Goal: Information Seeking & Learning: Find specific fact

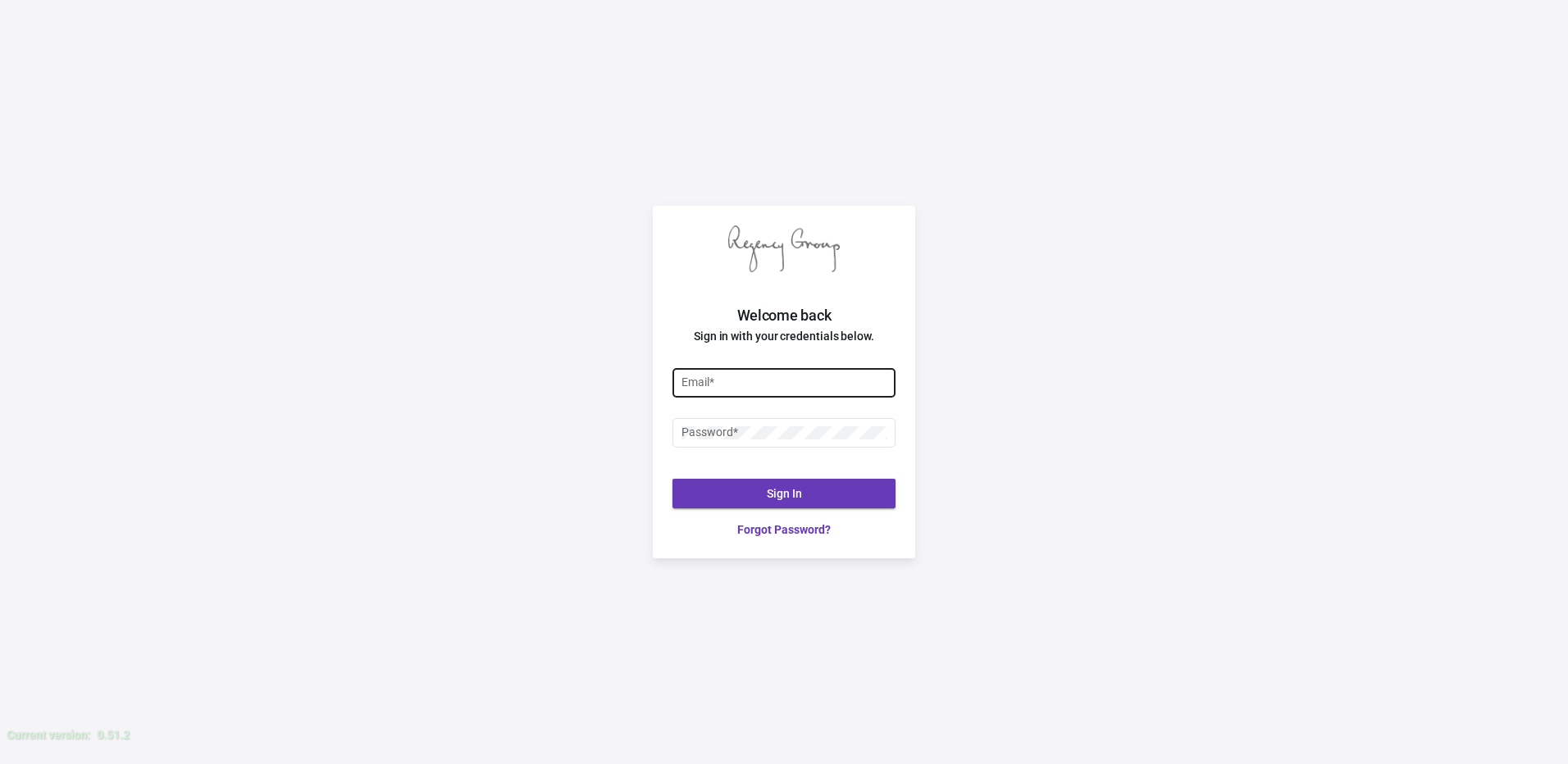
click at [739, 381] on input "Email *" at bounding box center [784, 383] width 206 height 13
type input "[PERSON_NAME][EMAIL_ADDRESS][DOMAIN_NAME]"
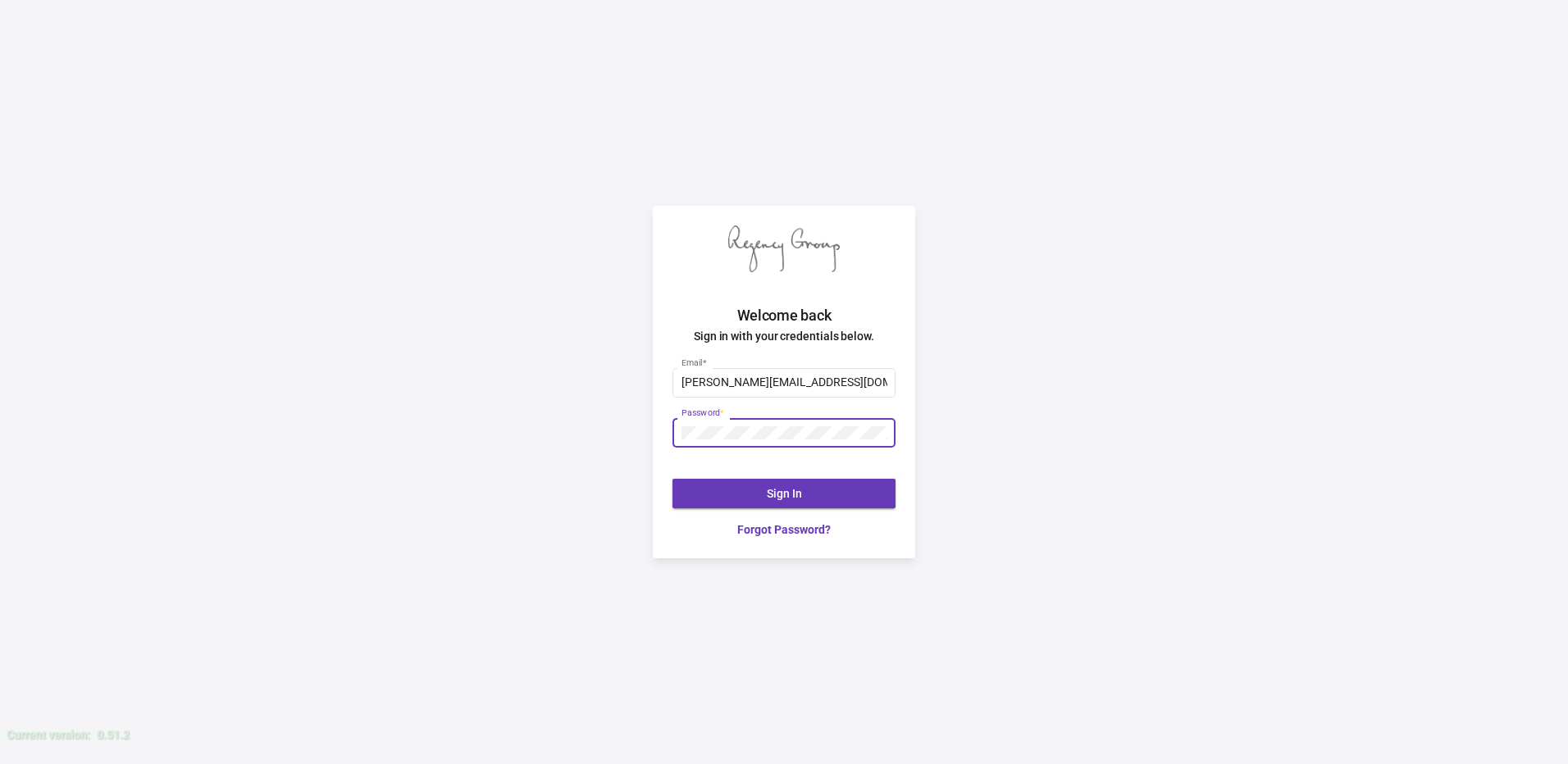
click at [681, 427] on div at bounding box center [681, 427] width 0 height 0
click at [779, 497] on span "Sign In" at bounding box center [784, 494] width 35 height 13
click at [669, 442] on div "[PERSON_NAME][EMAIL_ADDRESS][DOMAIN_NAME] Email * Password * Sign In Forgot Pas…" at bounding box center [784, 451] width 262 height 212
click at [767, 497] on span "Sign In" at bounding box center [784, 494] width 35 height 13
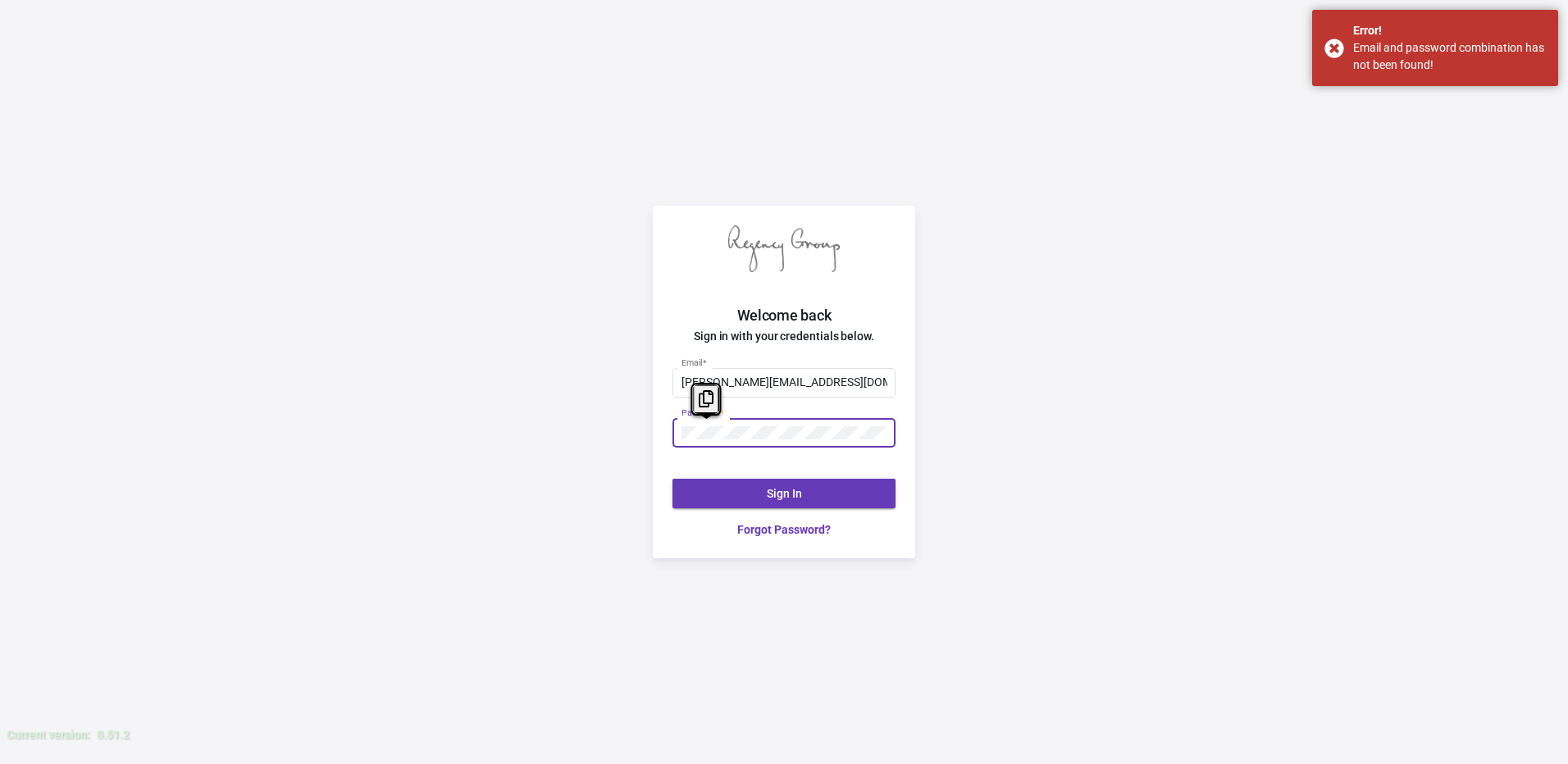
click at [657, 450] on div "[PERSON_NAME][EMAIL_ADDRESS][DOMAIN_NAME] Email * Password * Sign In Forgot Pas…" at bounding box center [784, 451] width 262 height 212
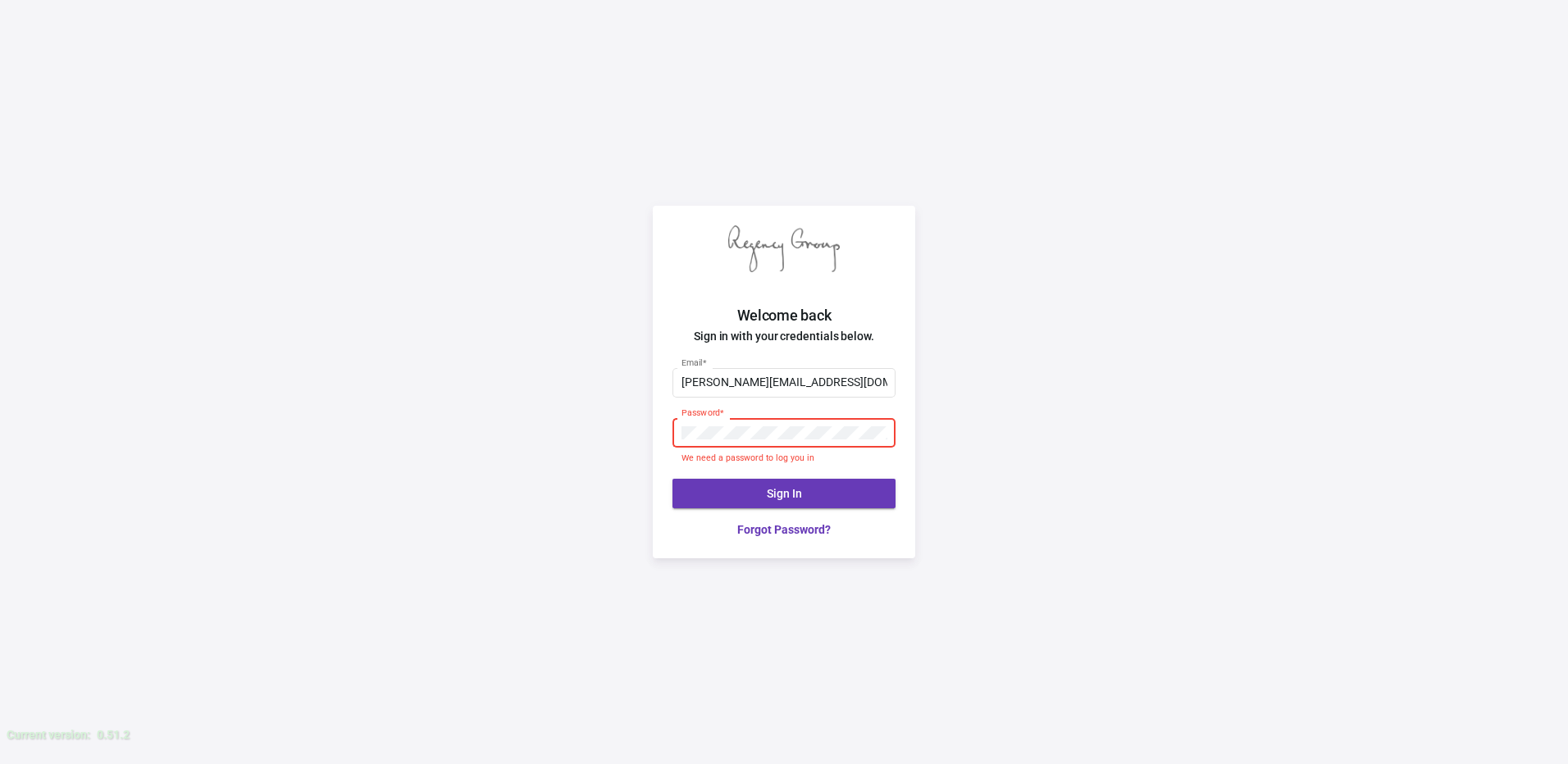
drag, startPoint x: 1419, startPoint y: 0, endPoint x: 873, endPoint y: 433, distance: 696.9
click at [681, 427] on div at bounding box center [681, 427] width 0 height 0
click at [734, 439] on div "Password *" at bounding box center [784, 431] width 206 height 32
click at [753, 491] on button "Sign In" at bounding box center [784, 493] width 223 height 29
click at [681, 427] on div at bounding box center [681, 427] width 0 height 0
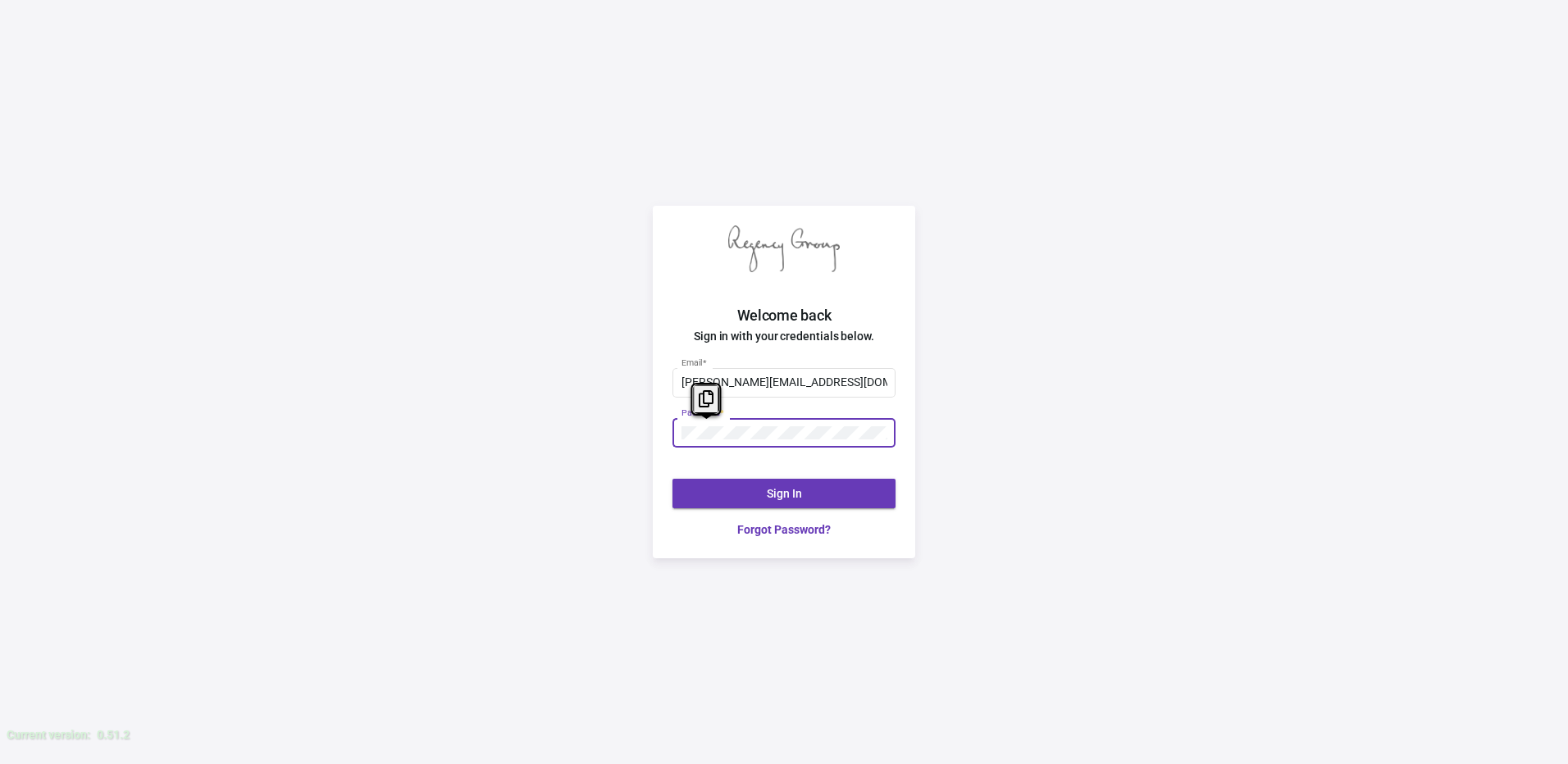
click at [637, 449] on div "Welcome back Sign in with your credentials below. [PERSON_NAME][EMAIL_ADDRESS][…" at bounding box center [784, 382] width 1568 height 764
click at [724, 494] on button "Sign In" at bounding box center [784, 493] width 223 height 29
click at [744, 496] on button "Sign In" at bounding box center [784, 493] width 223 height 29
click at [420, 397] on div "Welcome back Sign in with your credentials below. [PERSON_NAME][EMAIL_ADDRESS][…" at bounding box center [784, 382] width 1568 height 764
click at [761, 490] on button "Sign In" at bounding box center [784, 493] width 223 height 29
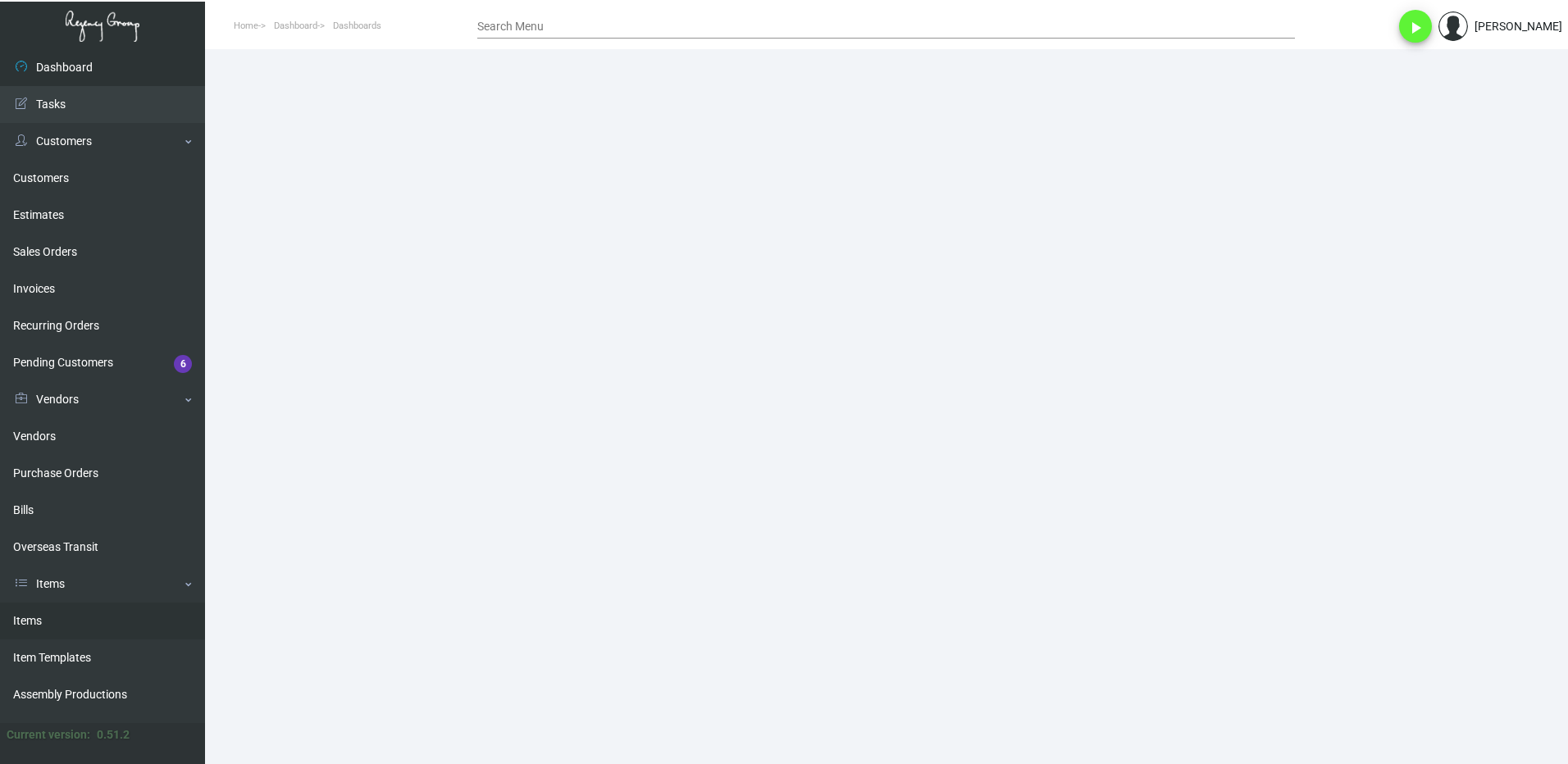
drag, startPoint x: 39, startPoint y: 619, endPoint x: 60, endPoint y: 619, distance: 21.0
click at [39, 619] on link "Items" at bounding box center [103, 621] width 205 height 37
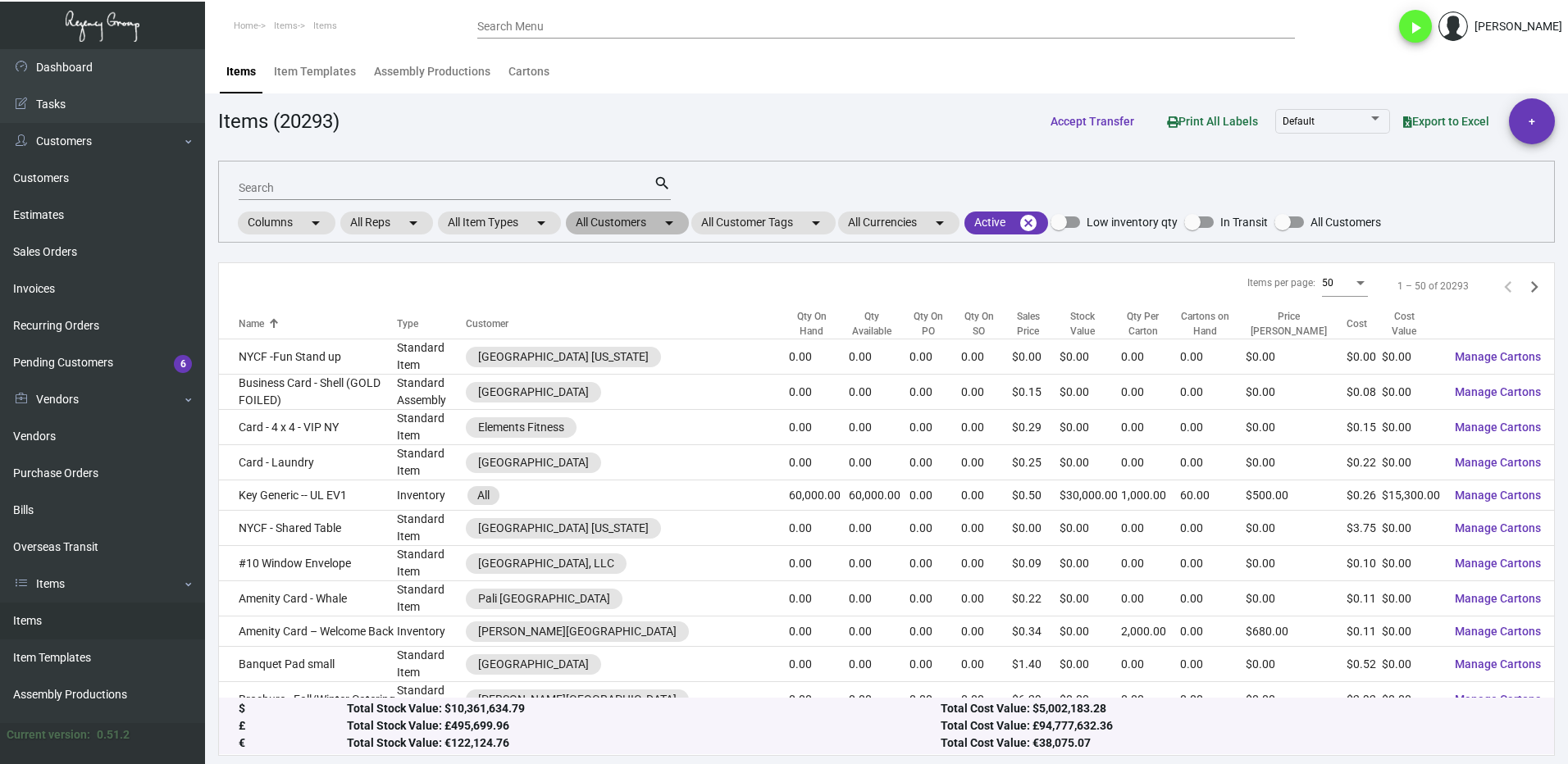
click at [617, 229] on mat-chip "All Customers arrow_drop_down" at bounding box center [626, 223] width 123 height 23
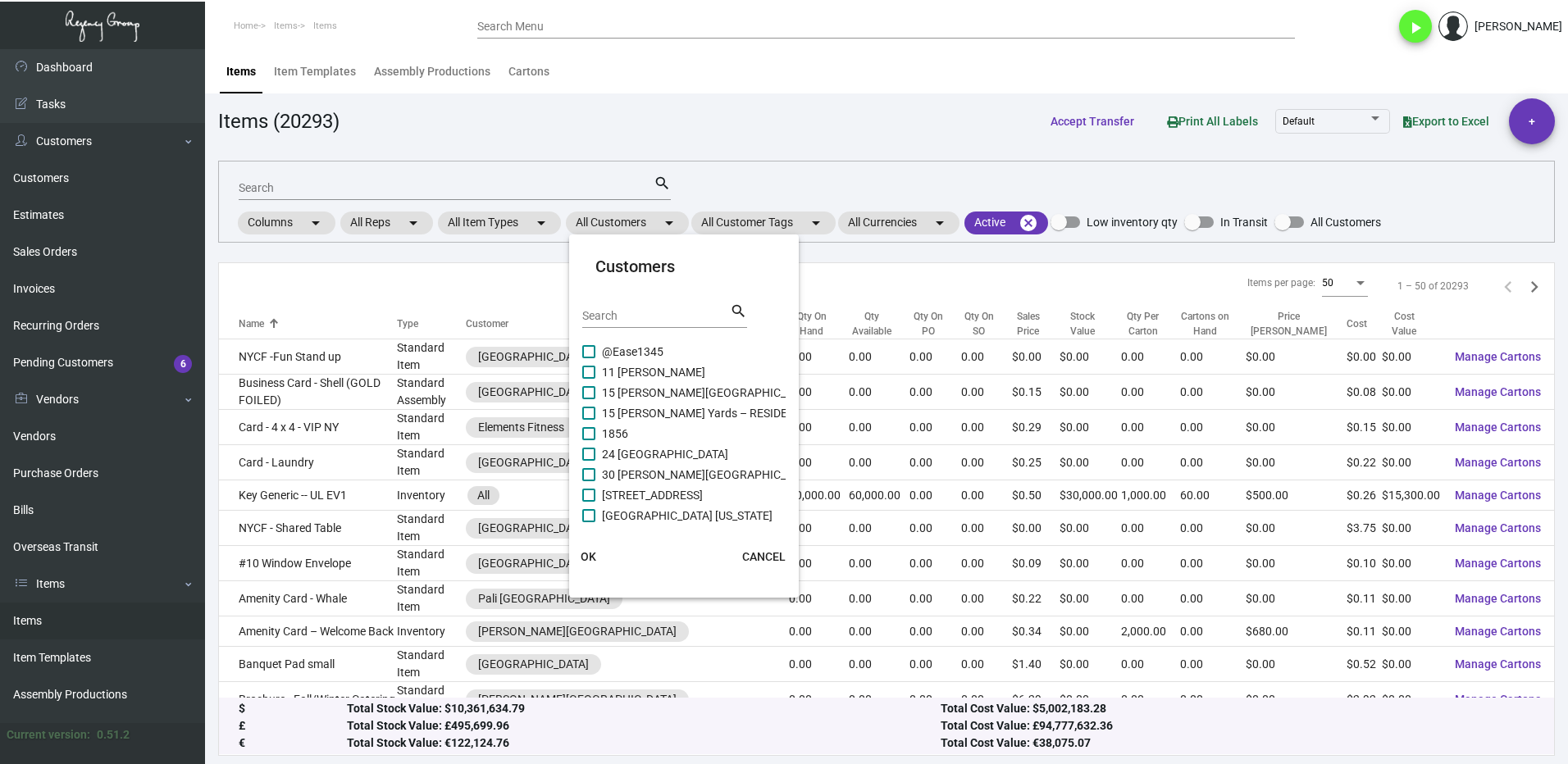
click at [636, 312] on input "Search" at bounding box center [656, 316] width 147 height 13
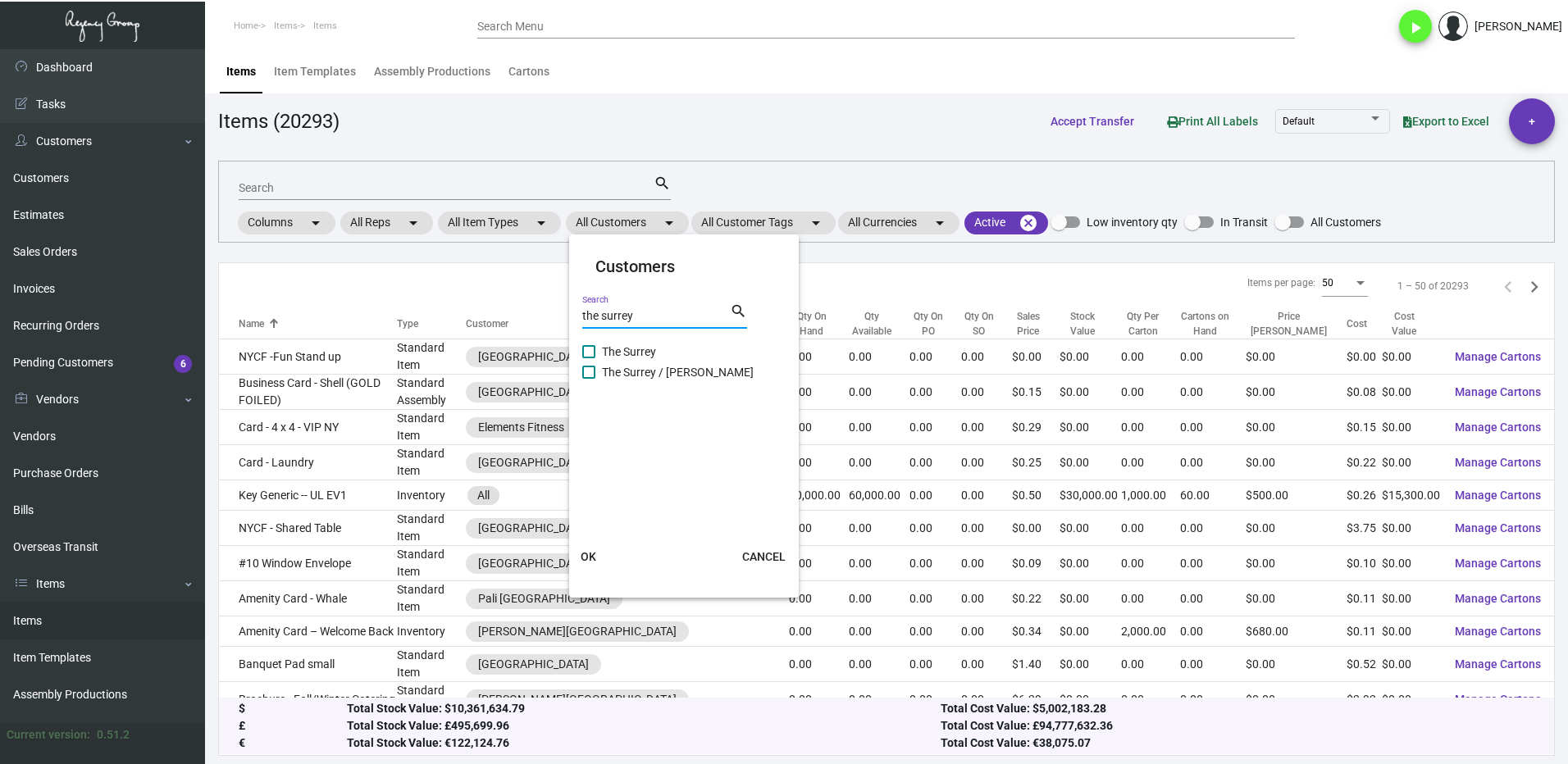
type input "the surrey"
click at [606, 355] on span "The Surrey" at bounding box center [628, 352] width 54 height 20
click at [589, 358] on input "The Surrey" at bounding box center [588, 358] width 1 height 1
checkbox input "true"
click at [589, 374] on span at bounding box center [589, 372] width 13 height 13
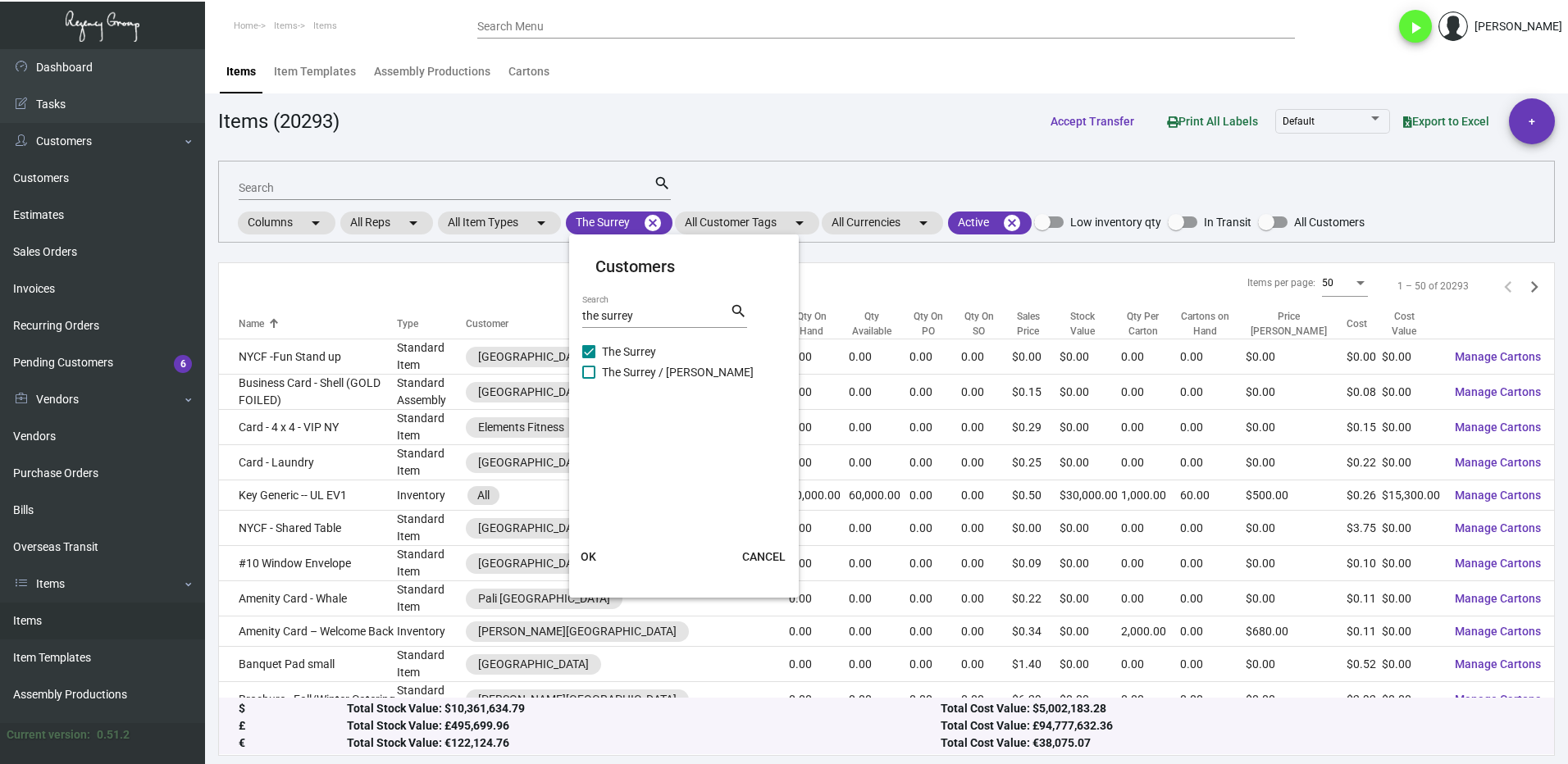
click at [589, 379] on input "The Surrey / [PERSON_NAME]" at bounding box center [588, 379] width 1 height 1
checkbox input "true"
click at [586, 553] on span "OK" at bounding box center [588, 557] width 15 height 13
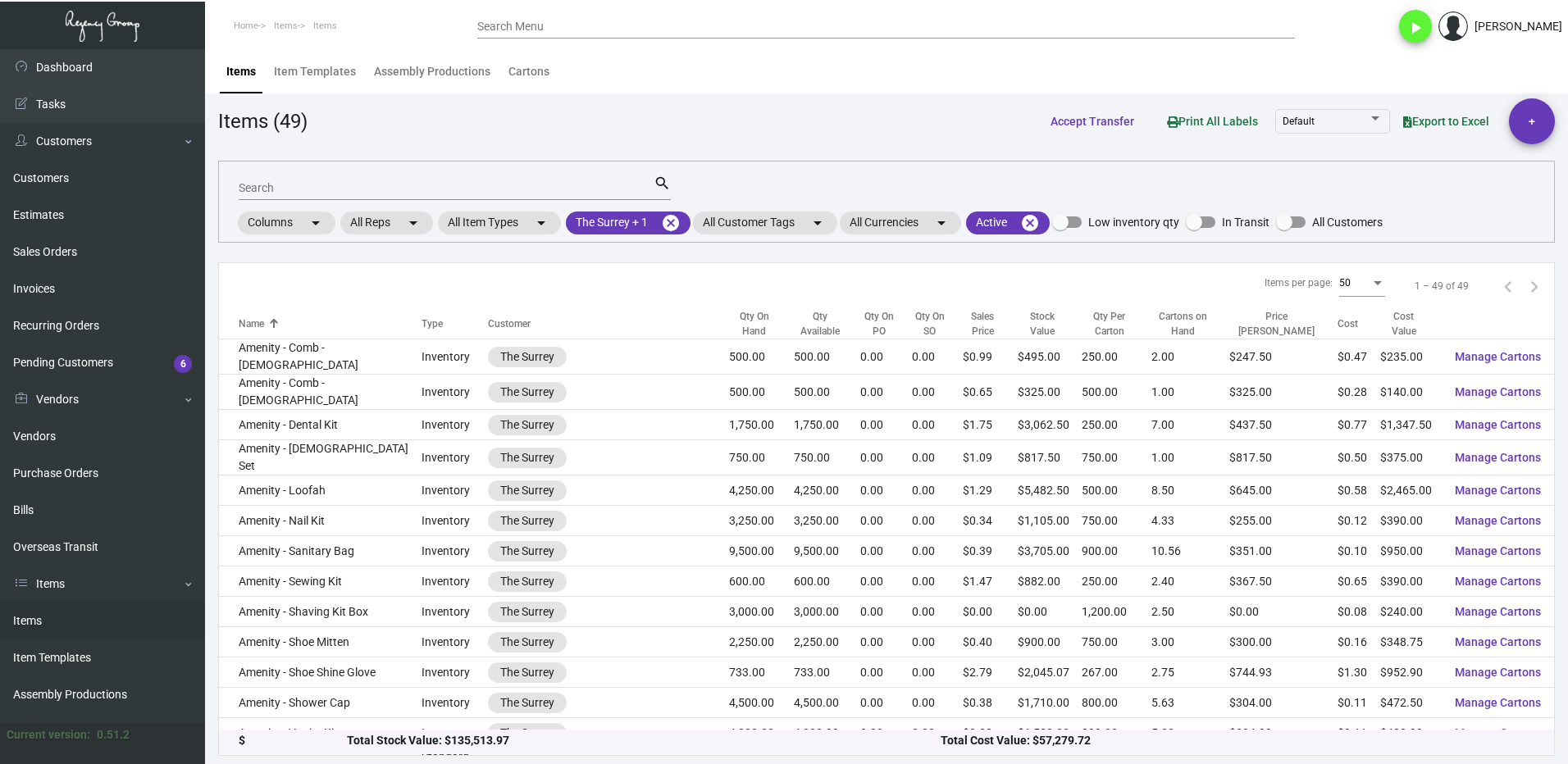
click at [739, 331] on div "Qty On Hand" at bounding box center [761, 323] width 65 height 29
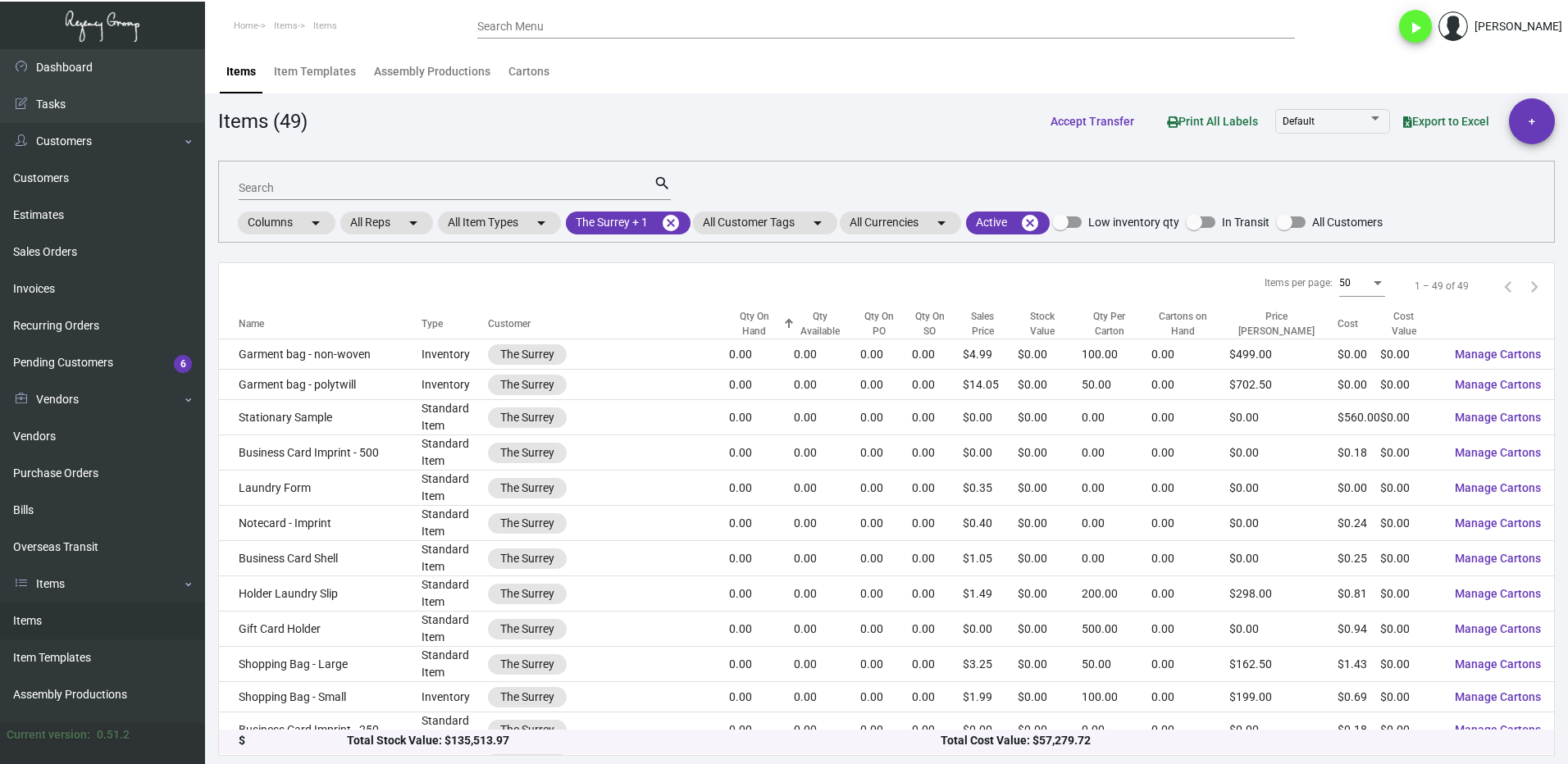
click at [784, 326] on div at bounding box center [789, 324] width 10 height 10
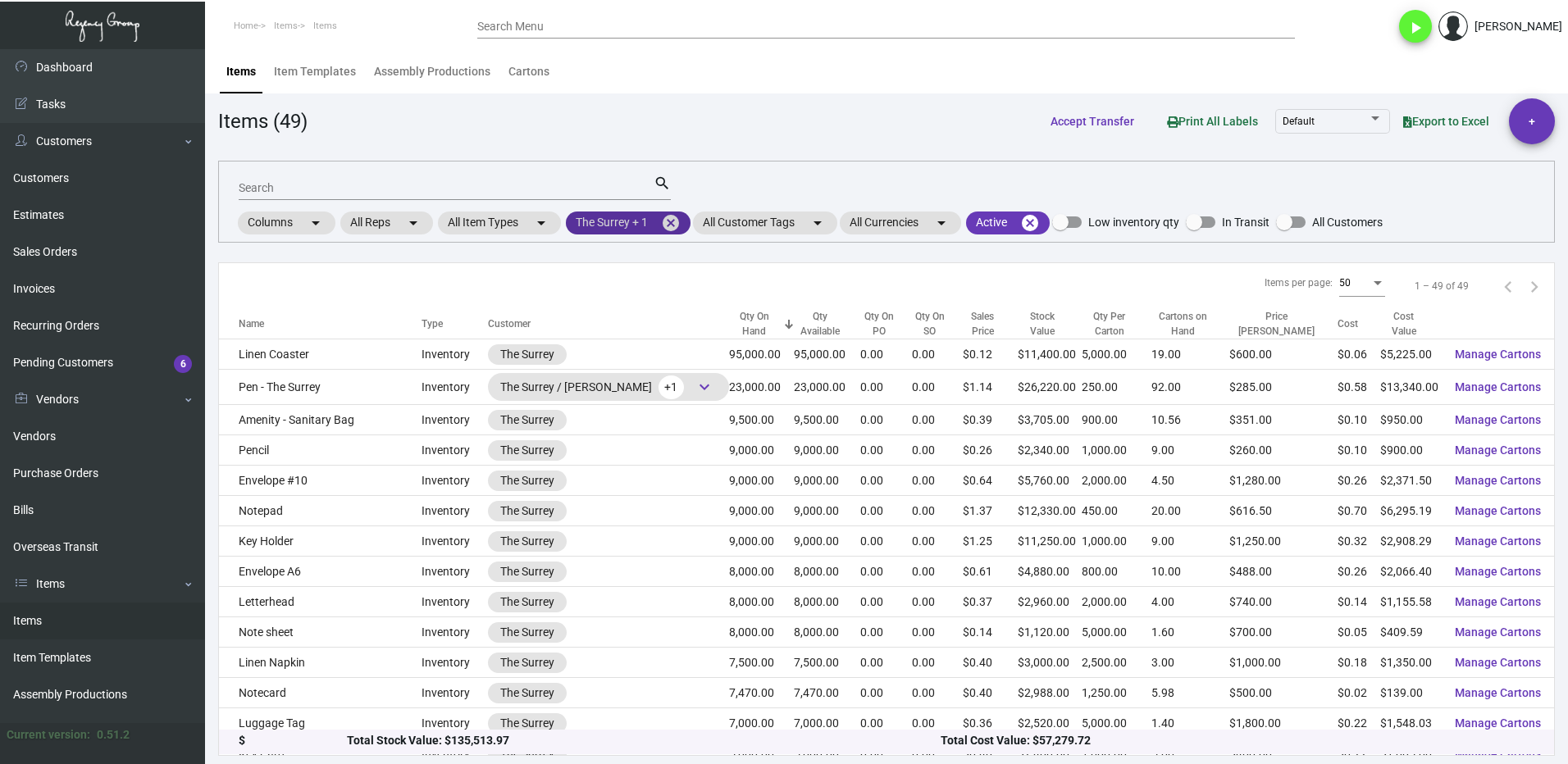
click at [686, 222] on mat-chip "The Surrey + 1 cancel" at bounding box center [627, 223] width 124 height 23
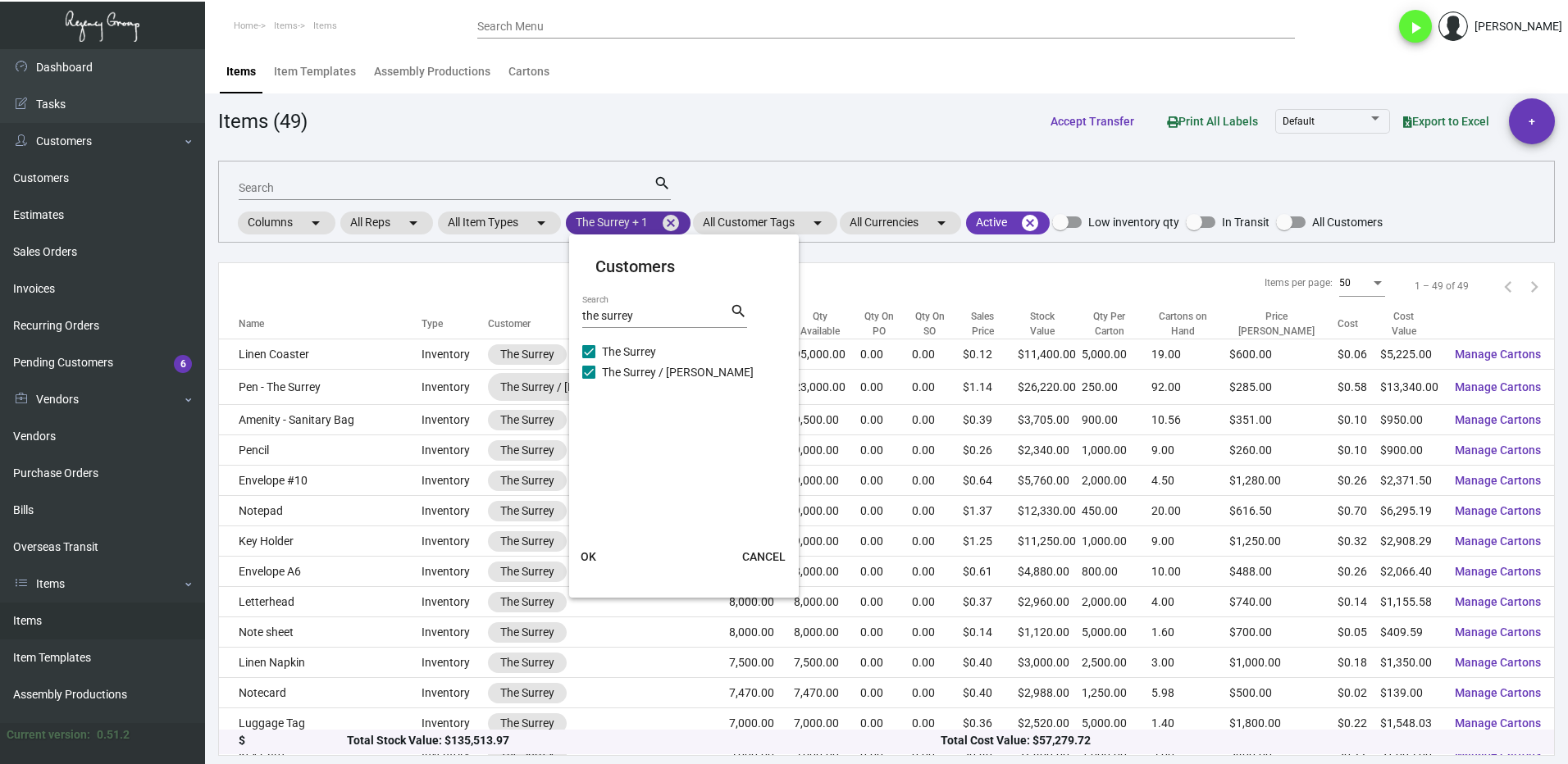
click at [679, 221] on div at bounding box center [784, 382] width 1568 height 764
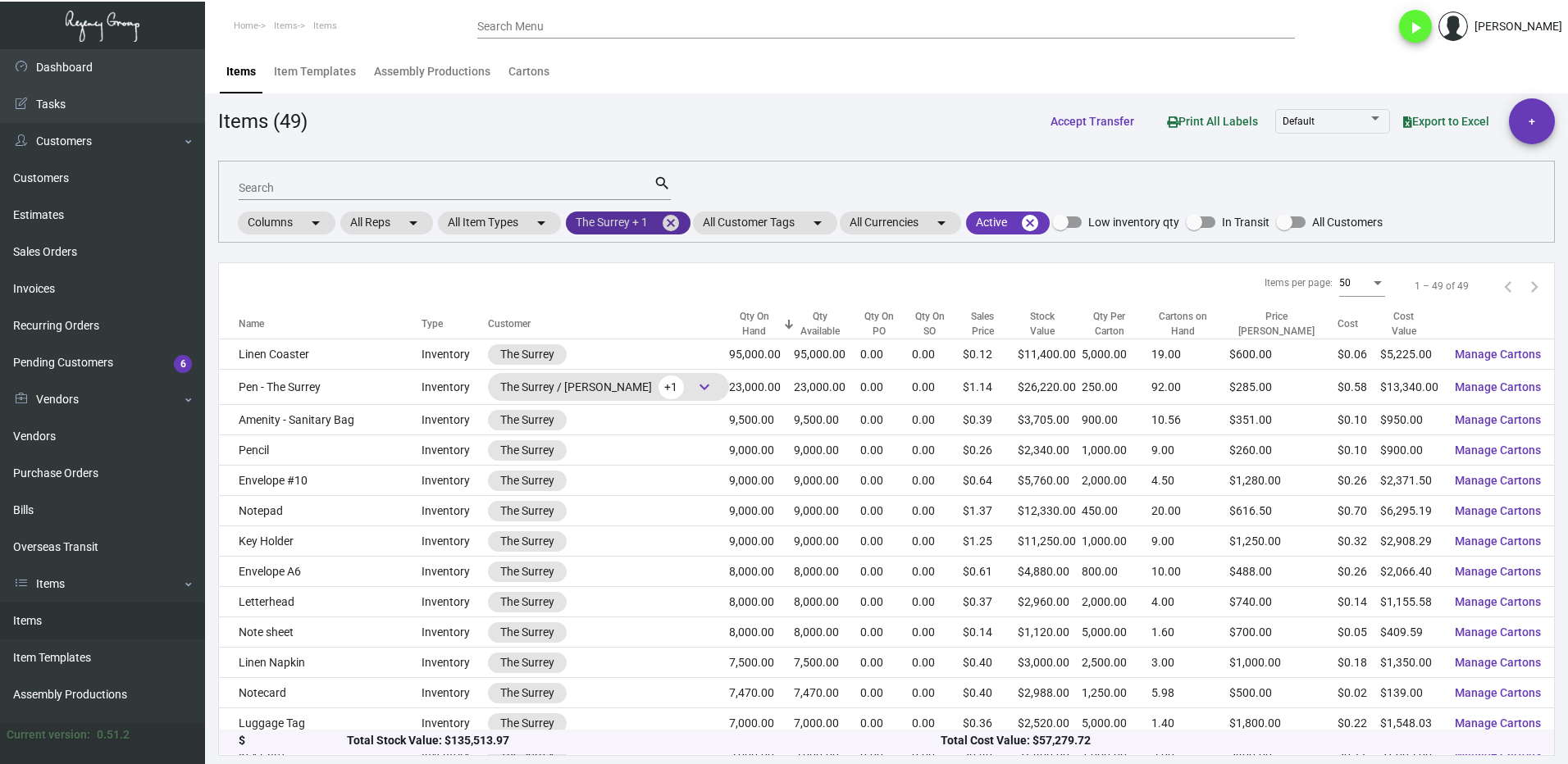
click at [675, 221] on mat-icon "cancel" at bounding box center [670, 222] width 20 height 20
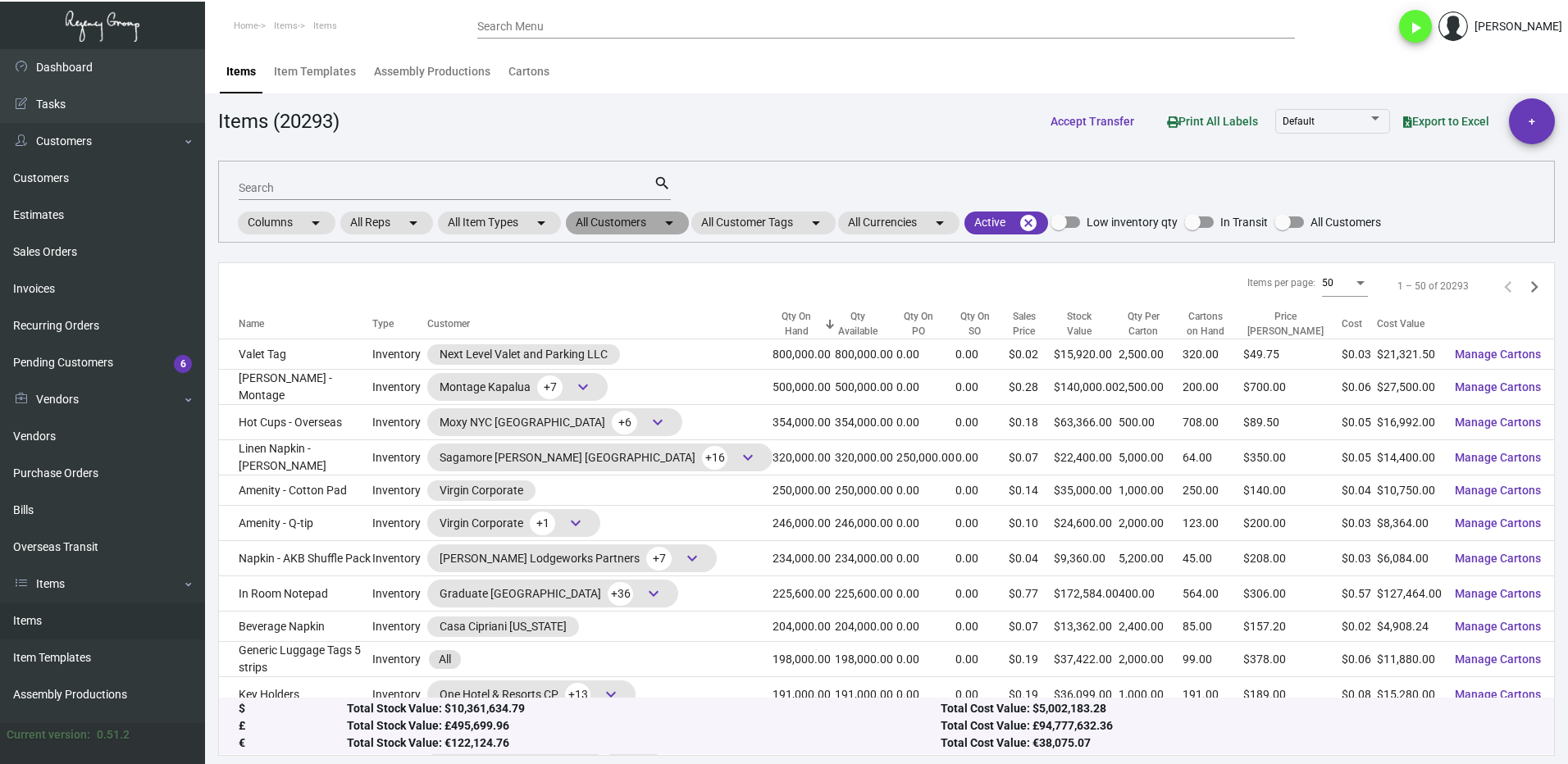
click at [604, 217] on mat-chip "All Customers arrow_drop_down" at bounding box center [626, 223] width 123 height 23
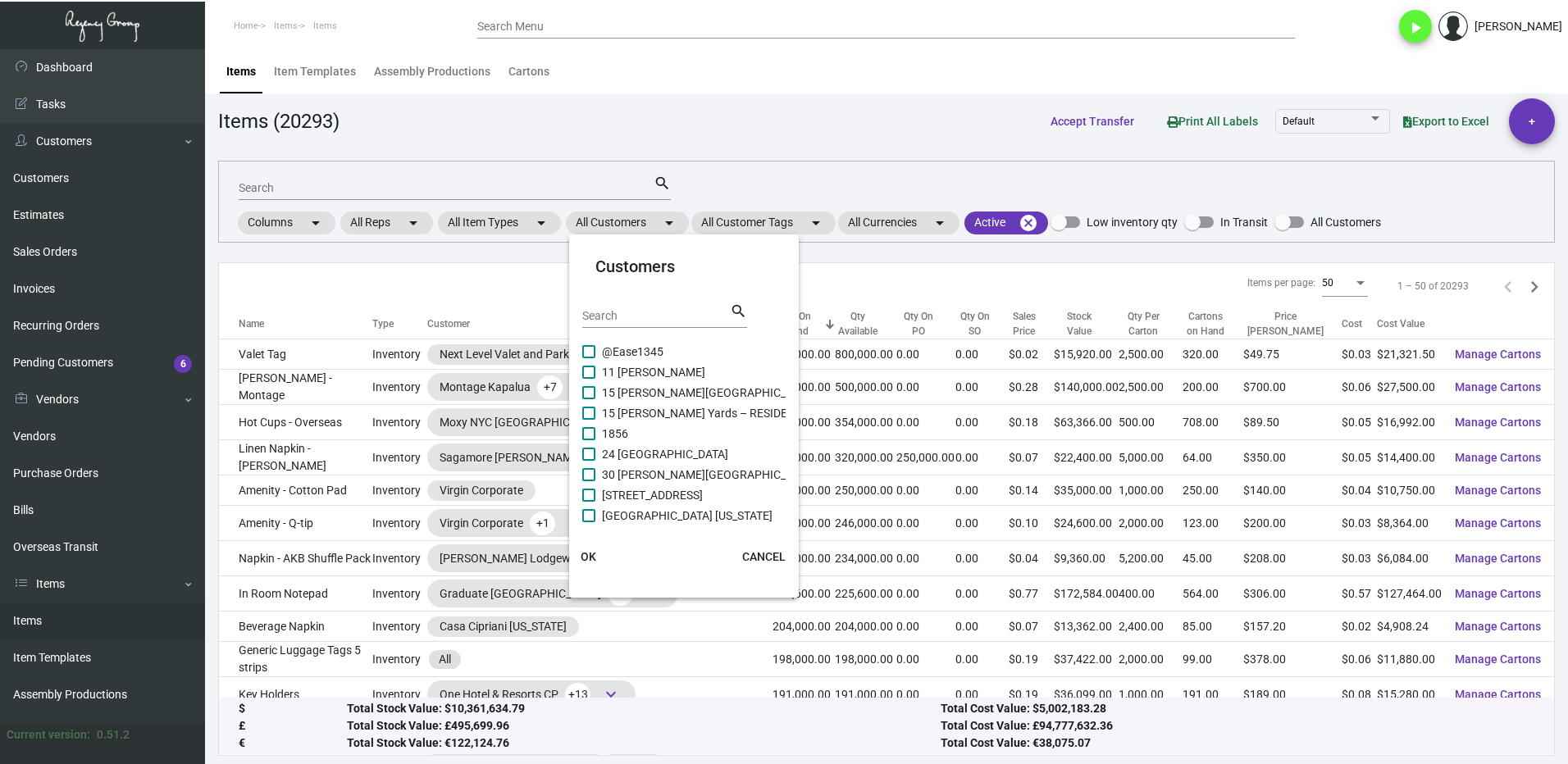
click at [612, 313] on input "Search" at bounding box center [656, 316] width 147 height 13
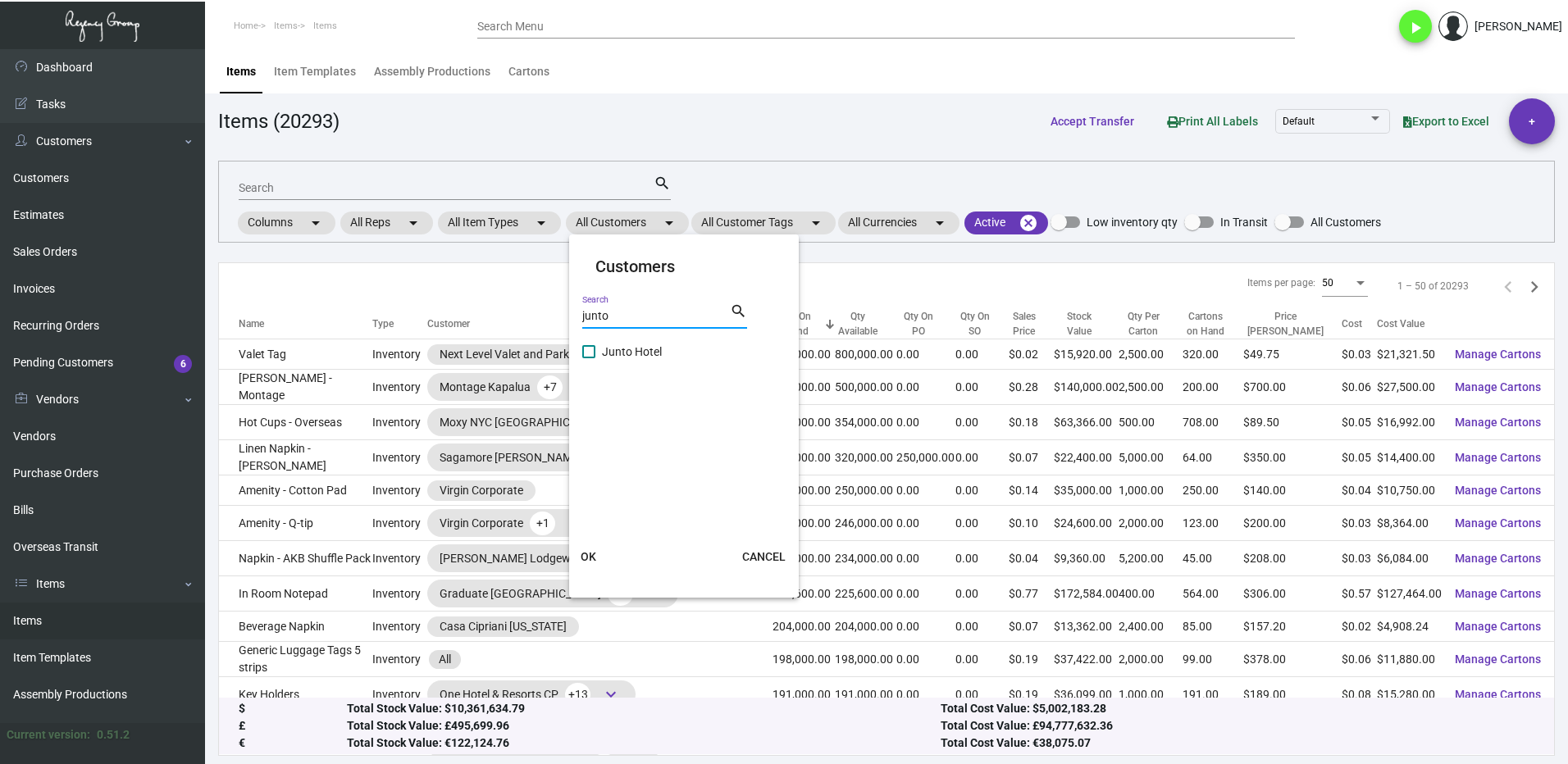
type input "junto"
click at [603, 338] on div "junto Search search" at bounding box center [664, 322] width 164 height 40
click at [598, 348] on label "Junto Hotel" at bounding box center [622, 352] width 80 height 20
click at [589, 358] on input "Junto Hotel" at bounding box center [588, 358] width 1 height 1
checkbox input "true"
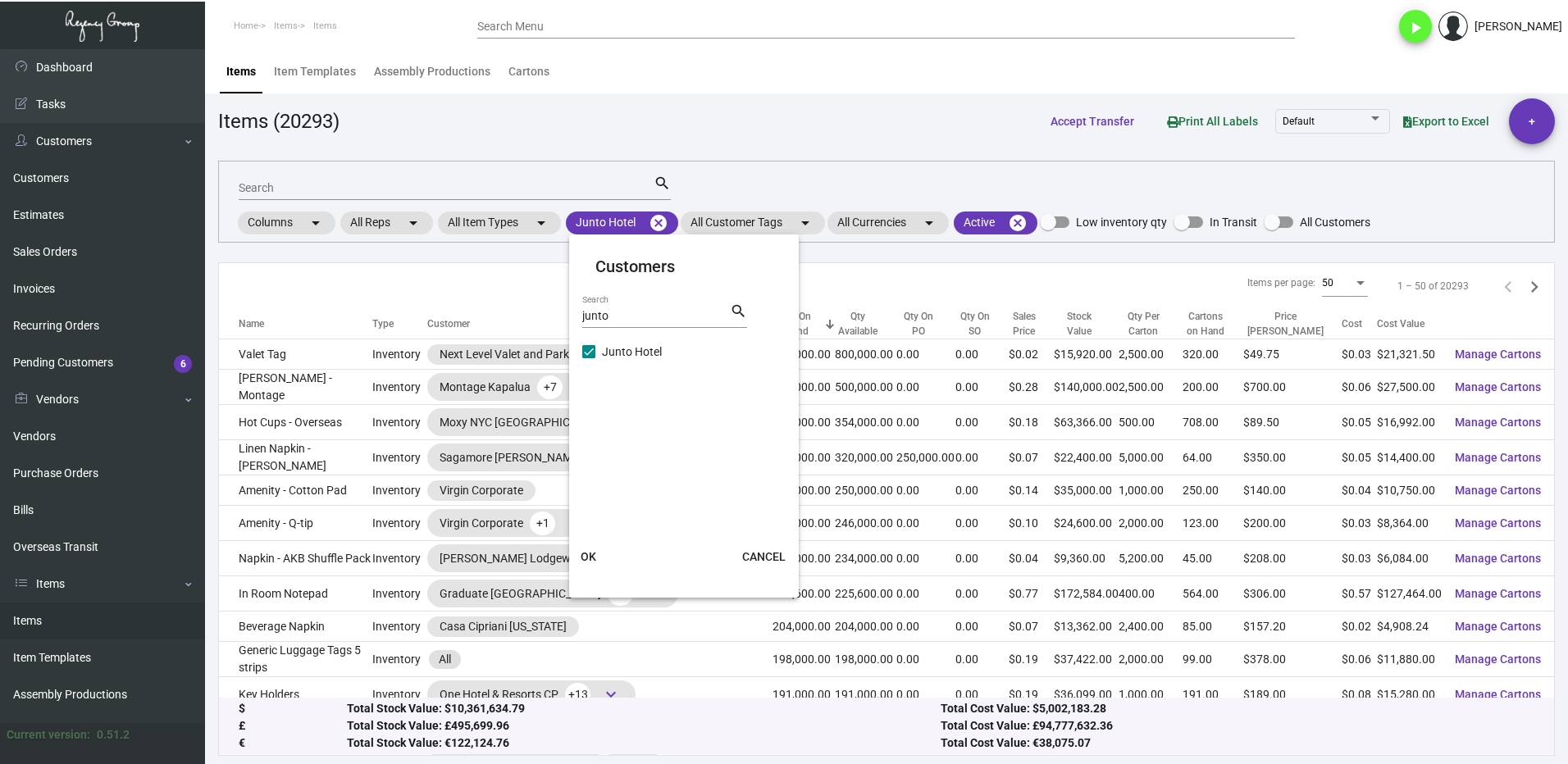
click at [590, 557] on span "OK" at bounding box center [588, 557] width 15 height 13
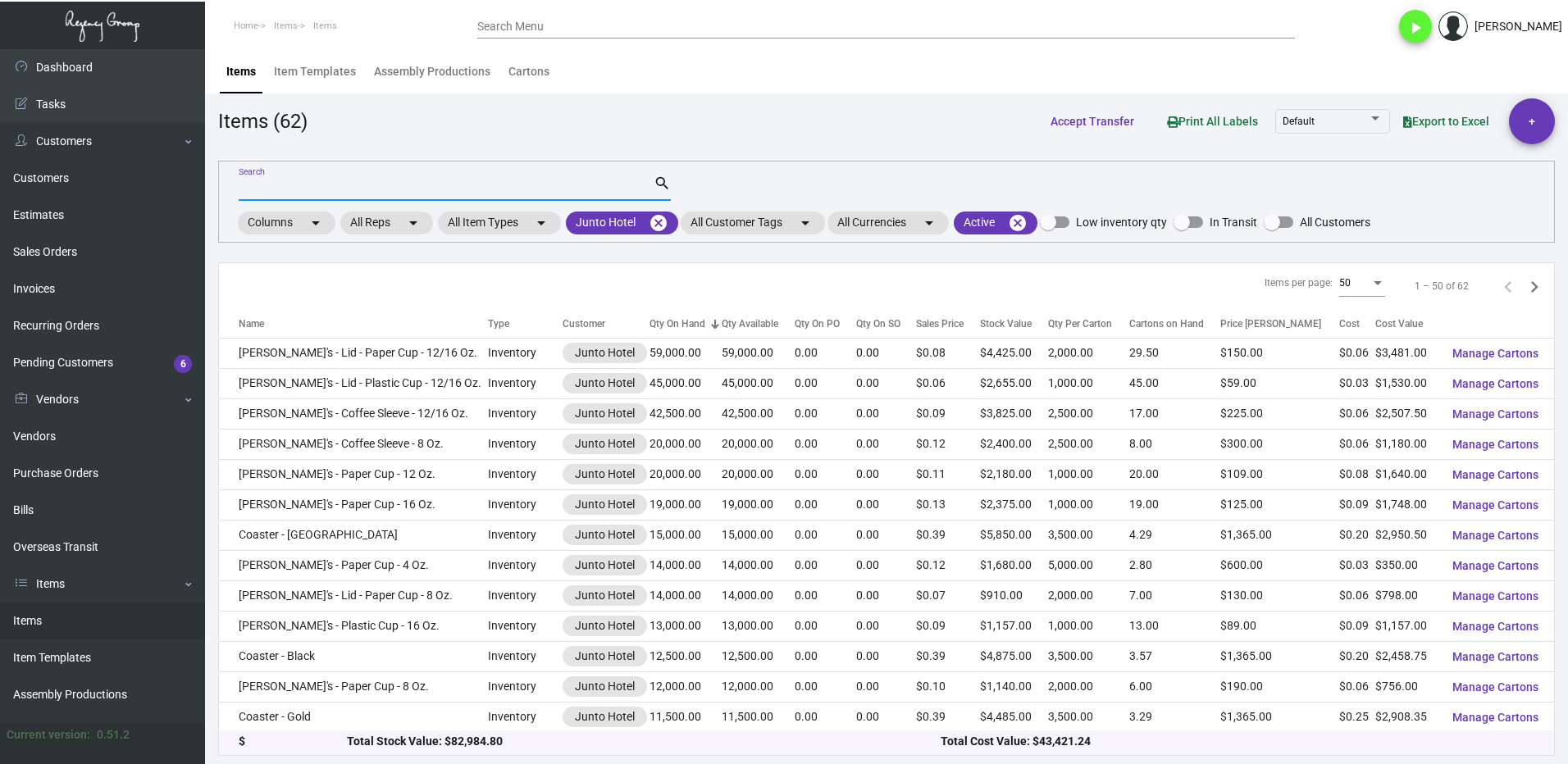
click at [284, 186] on input "Search" at bounding box center [446, 189] width 415 height 13
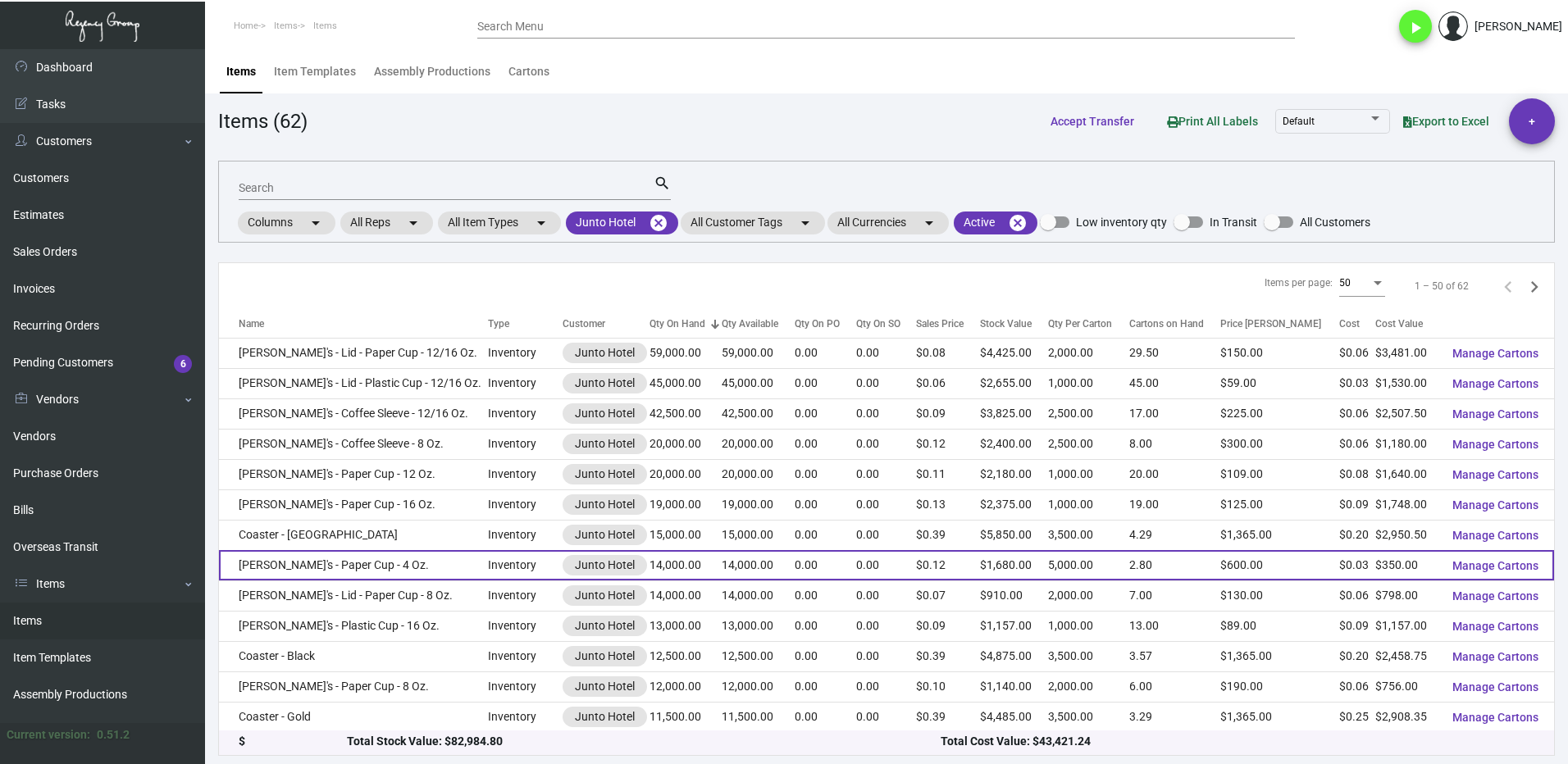
click at [426, 566] on td "[PERSON_NAME]'s - Paper Cup - 4 Oz." at bounding box center [353, 565] width 269 height 30
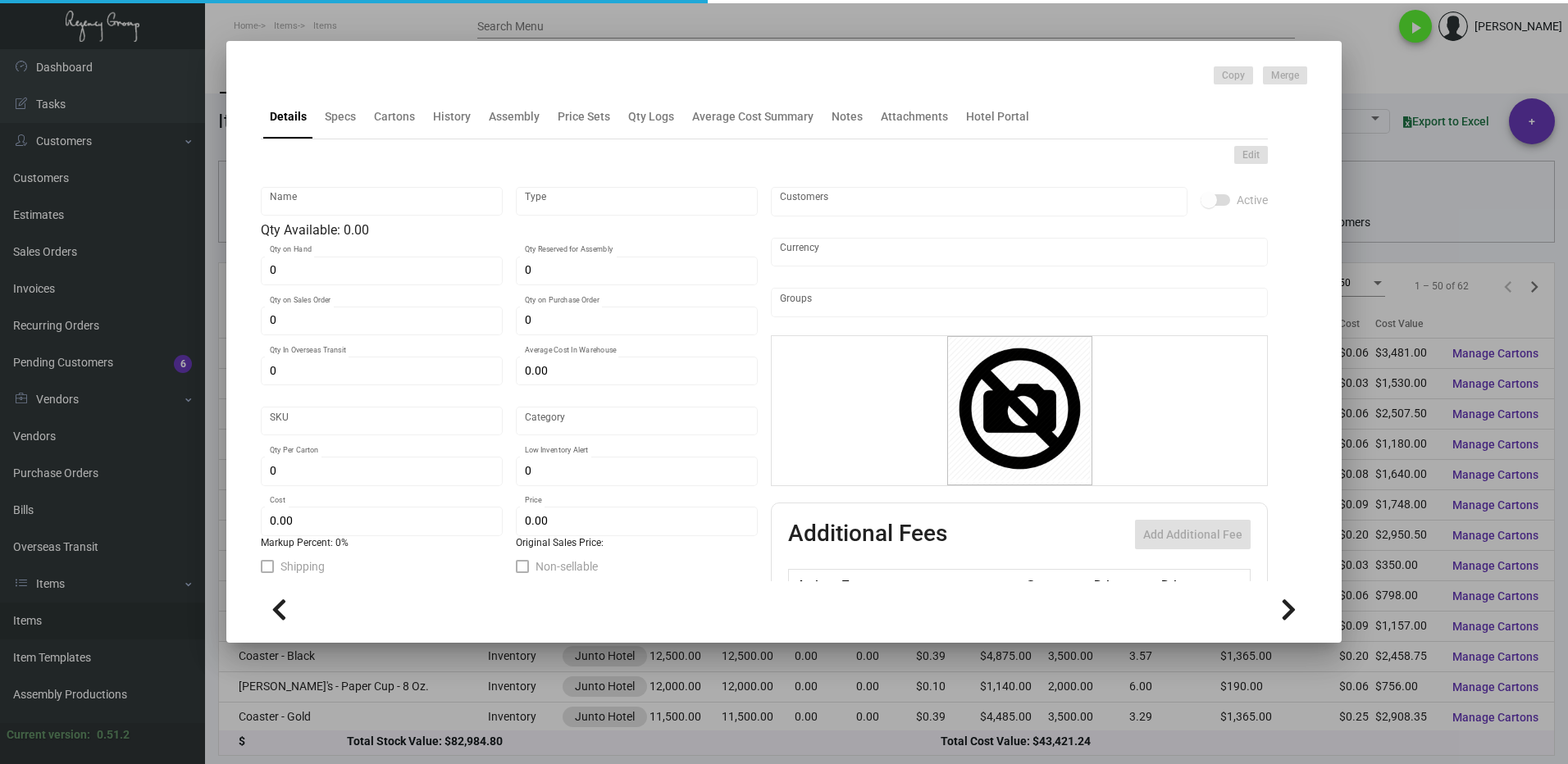
type input "[PERSON_NAME]'s - Paper Cup - 4 Oz."
type input "Inventory"
type input "14,000"
type input "$ 0.092"
type input "Overseas"
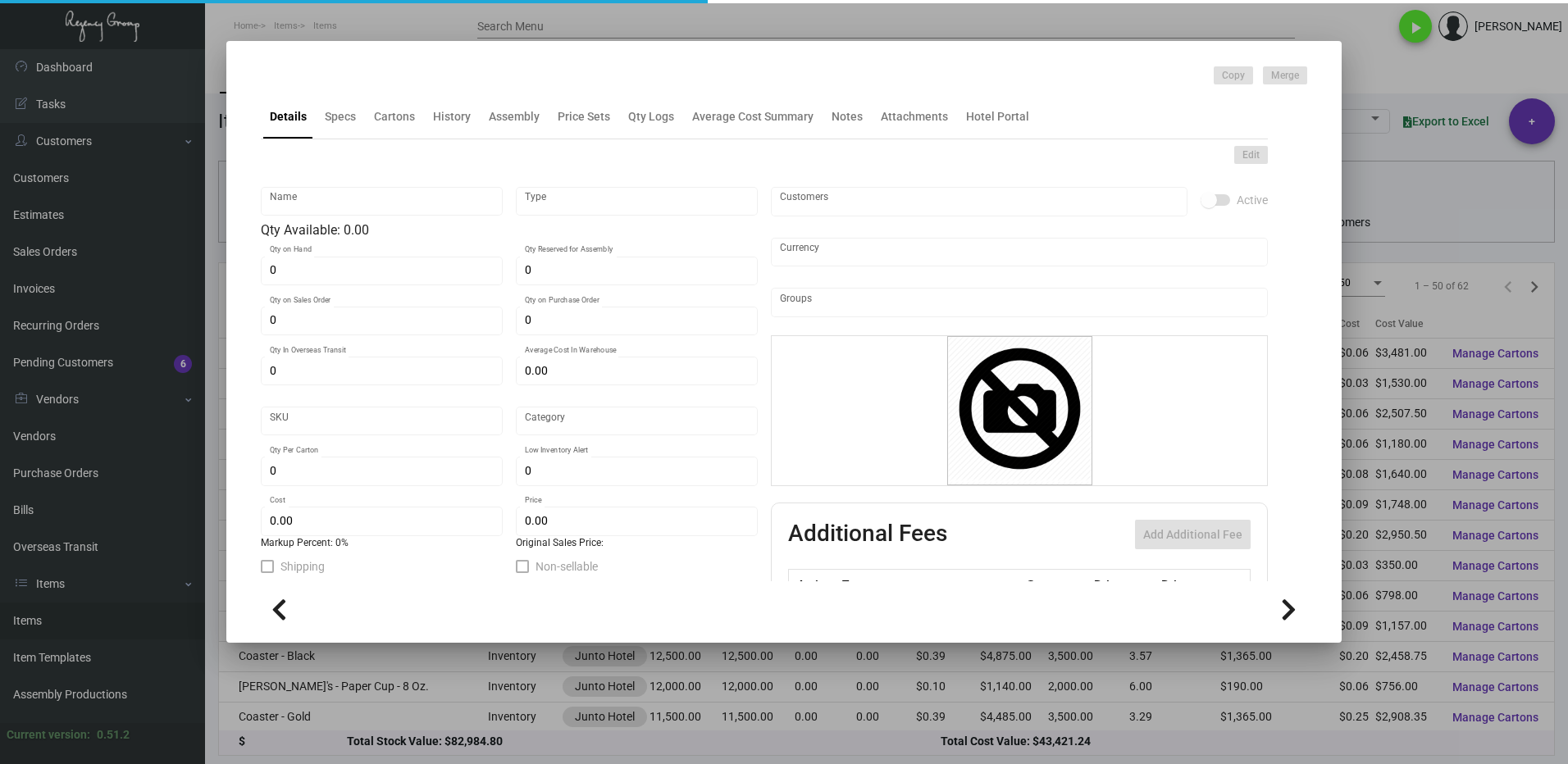
type input "5,000"
type input "$ 0.025"
type input "$ 0.12"
checkbox input "true"
type input "United States Dollar $"
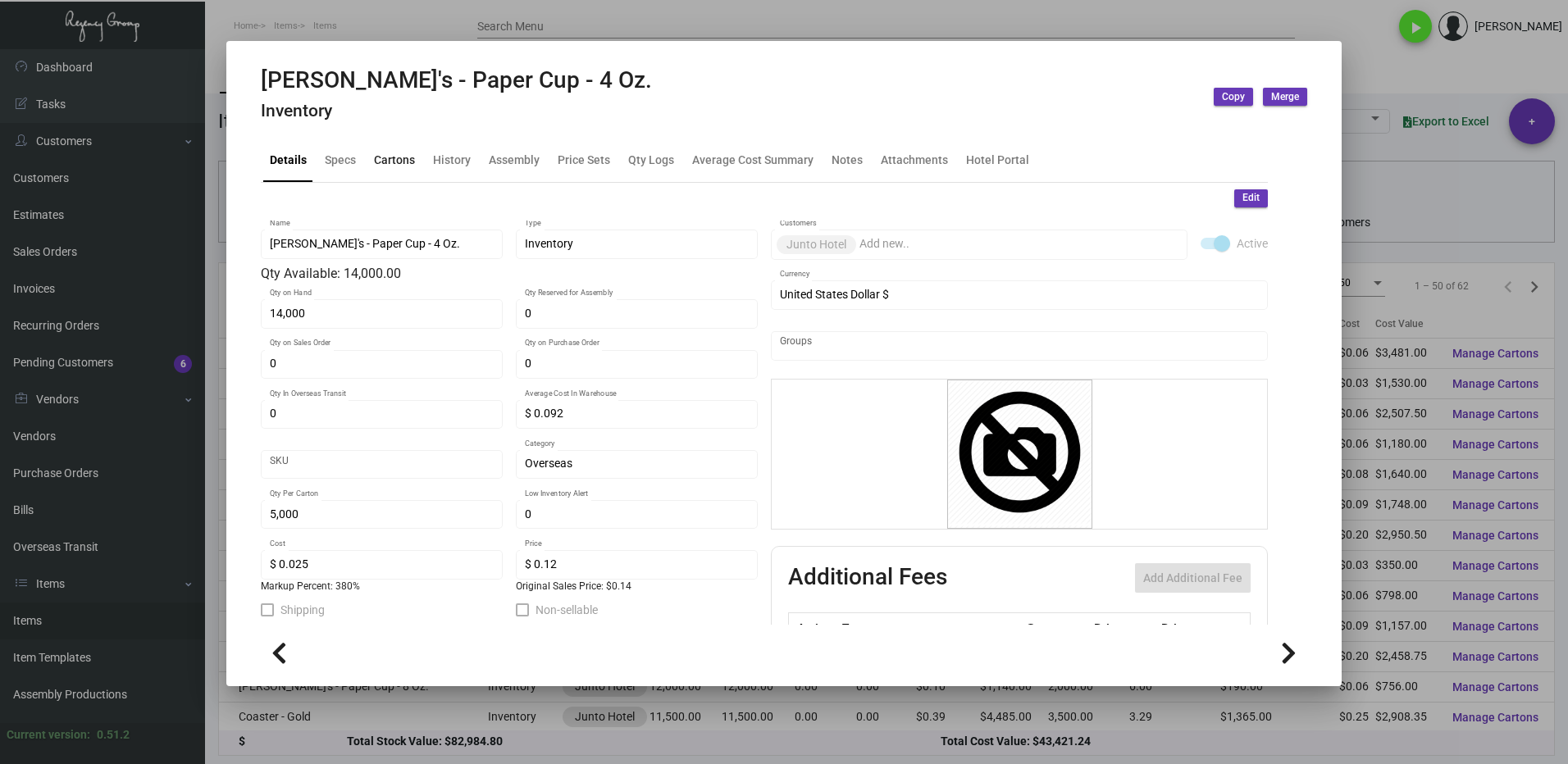
click at [404, 162] on div "Cartons" at bounding box center [393, 160] width 41 height 17
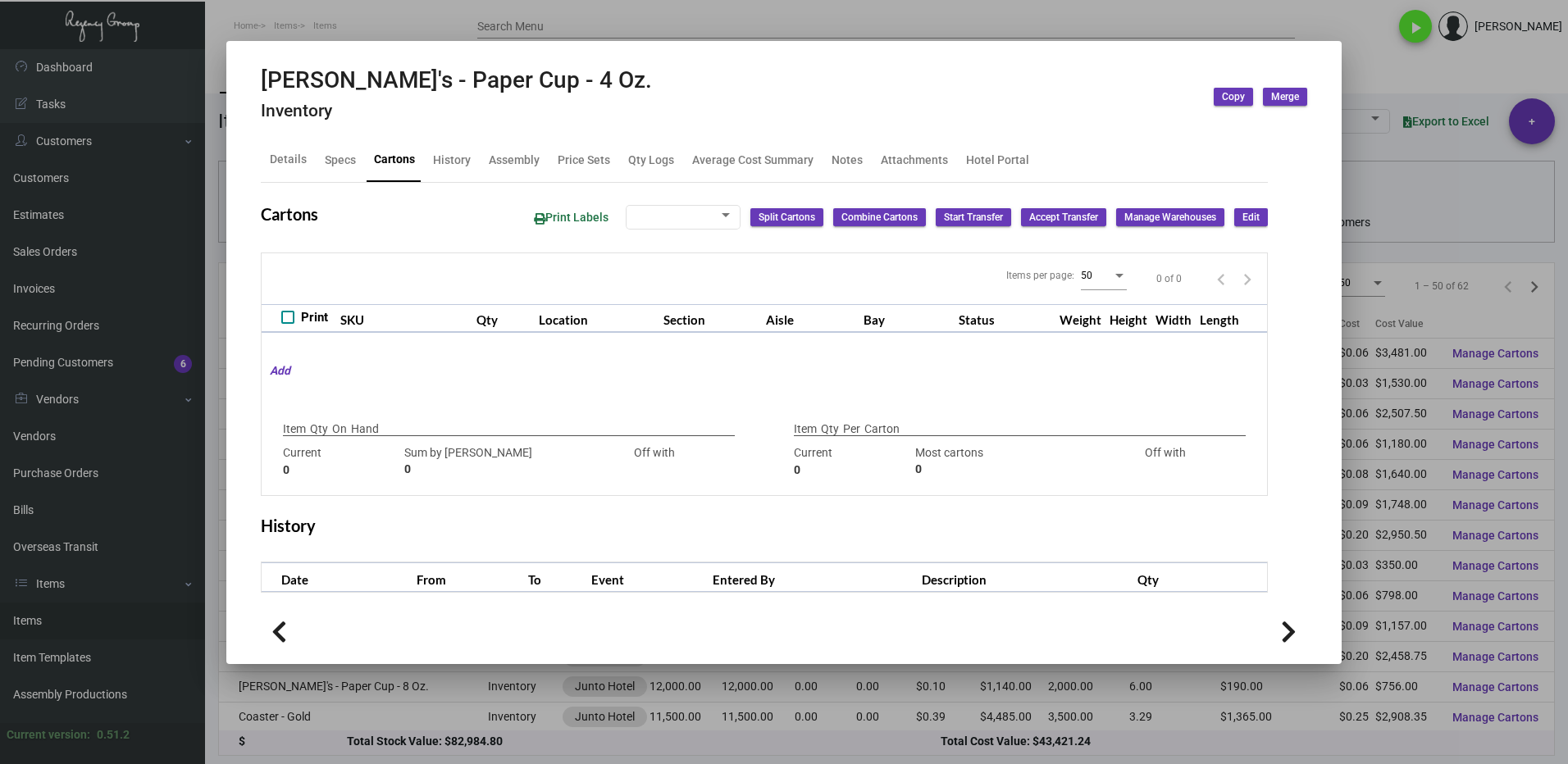
type input "14,000"
type input "14000"
type input "0"
type input "5,000"
type input "5000"
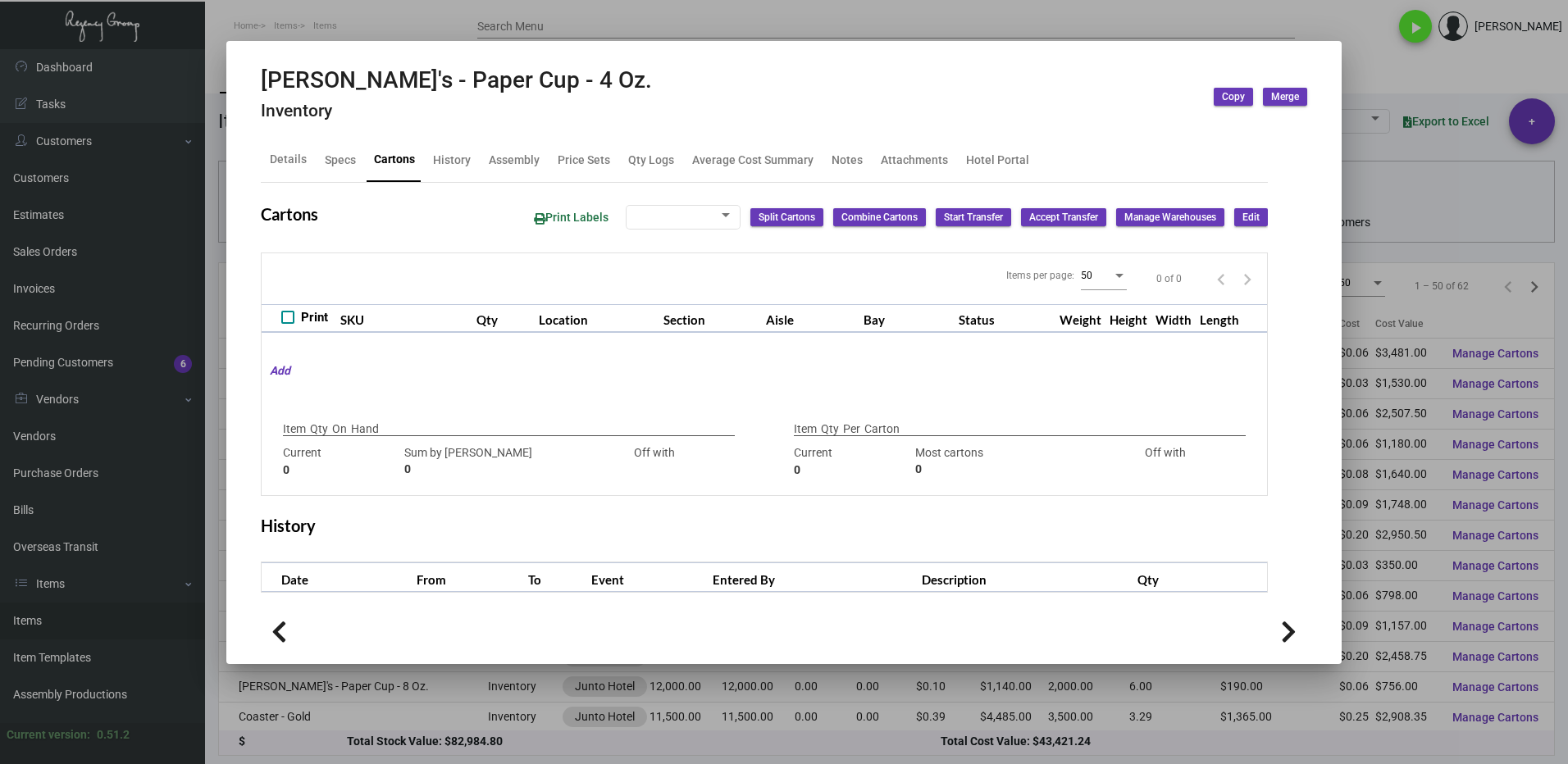
type input "0"
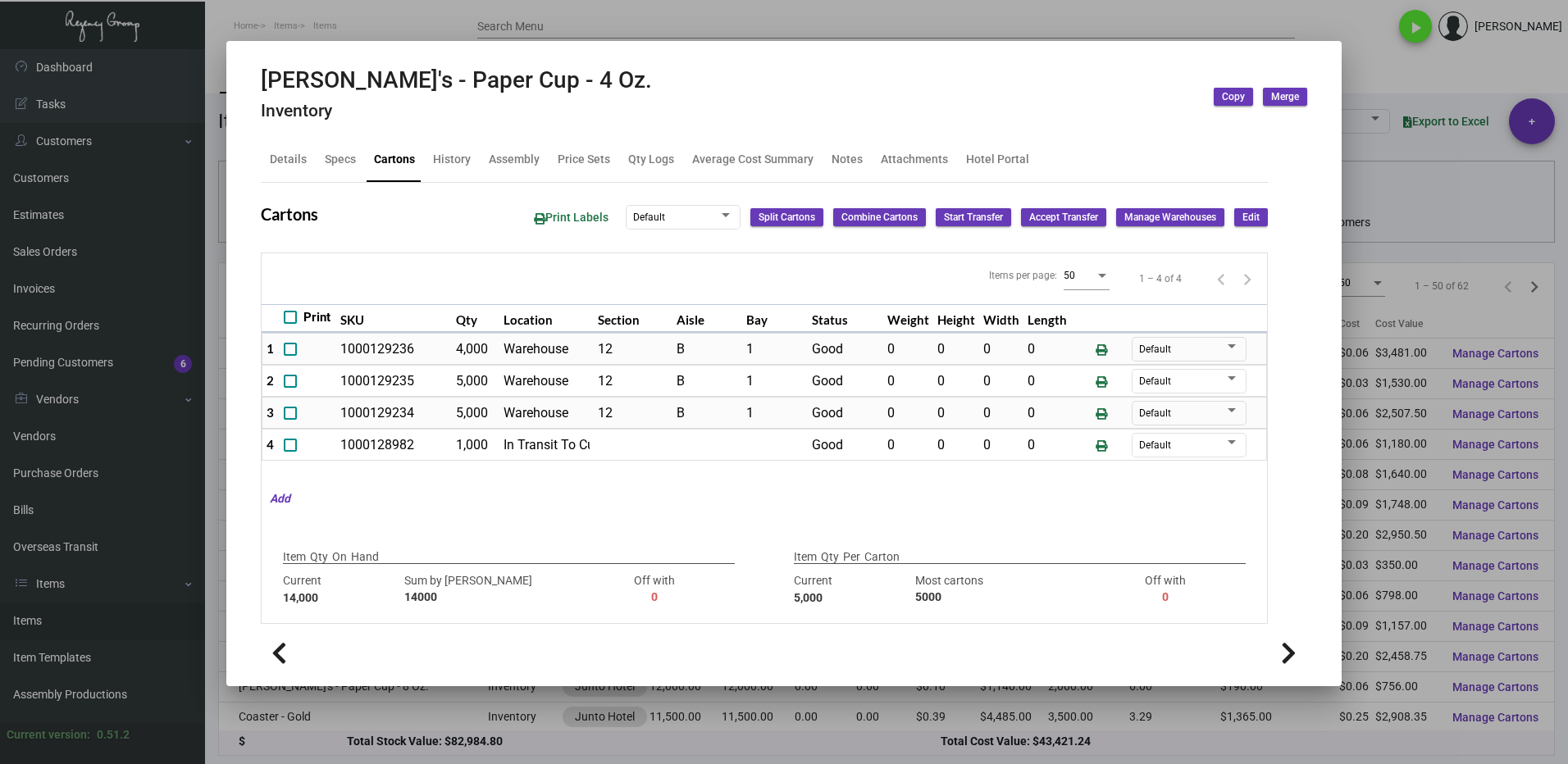
click at [1371, 67] on div at bounding box center [784, 382] width 1568 height 764
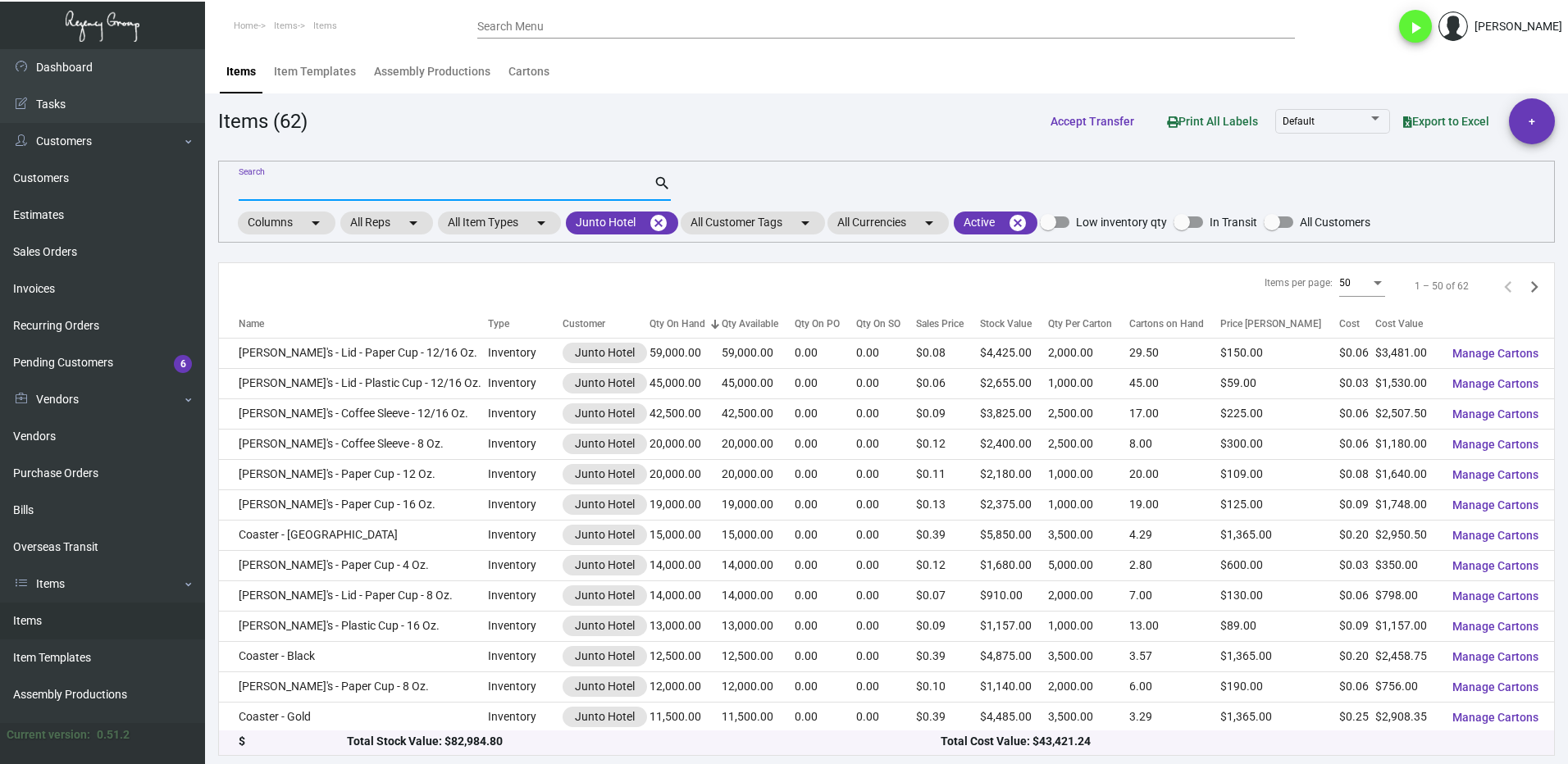
click at [303, 188] on input "Search" at bounding box center [446, 189] width 415 height 13
type input "[PERSON_NAME]"
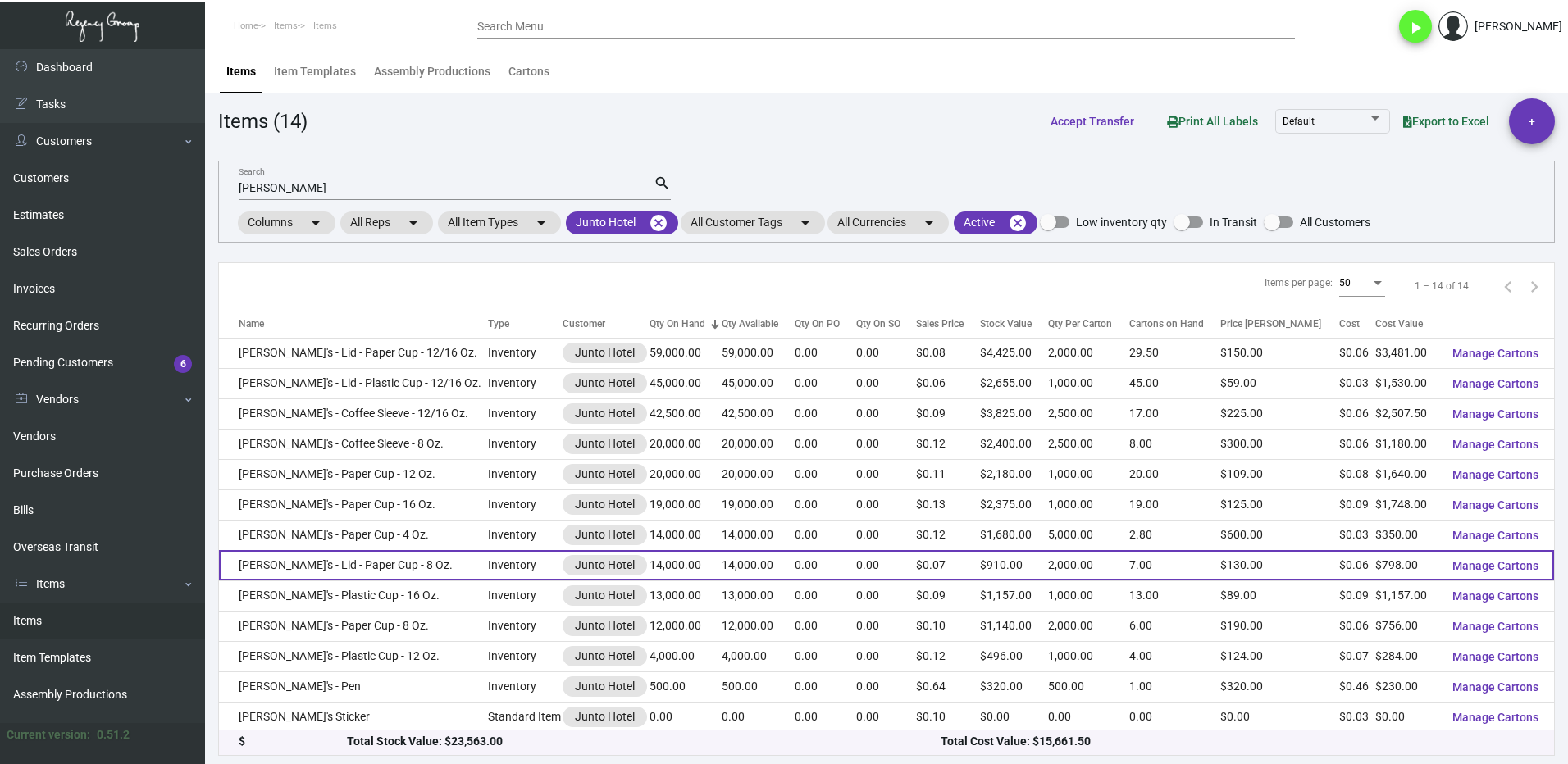
click at [342, 567] on td "[PERSON_NAME]'s - Lid - Paper Cup - 8 Oz." at bounding box center [353, 565] width 269 height 30
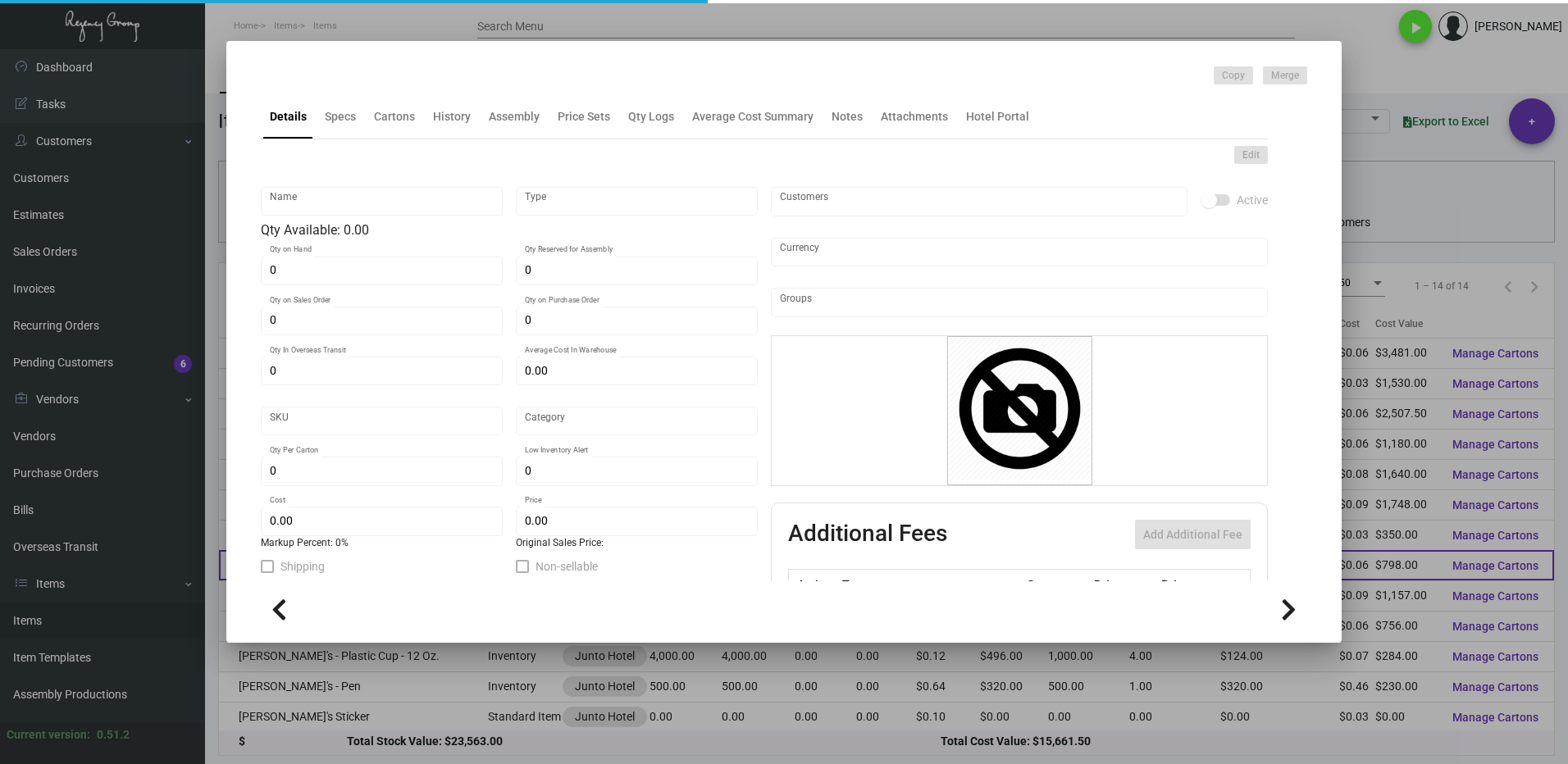
type input "[PERSON_NAME]'s - Lid - Paper Cup - 8 Oz."
type input "Inventory"
type input "14,000"
type input "$ 0.057"
type input "Overseas"
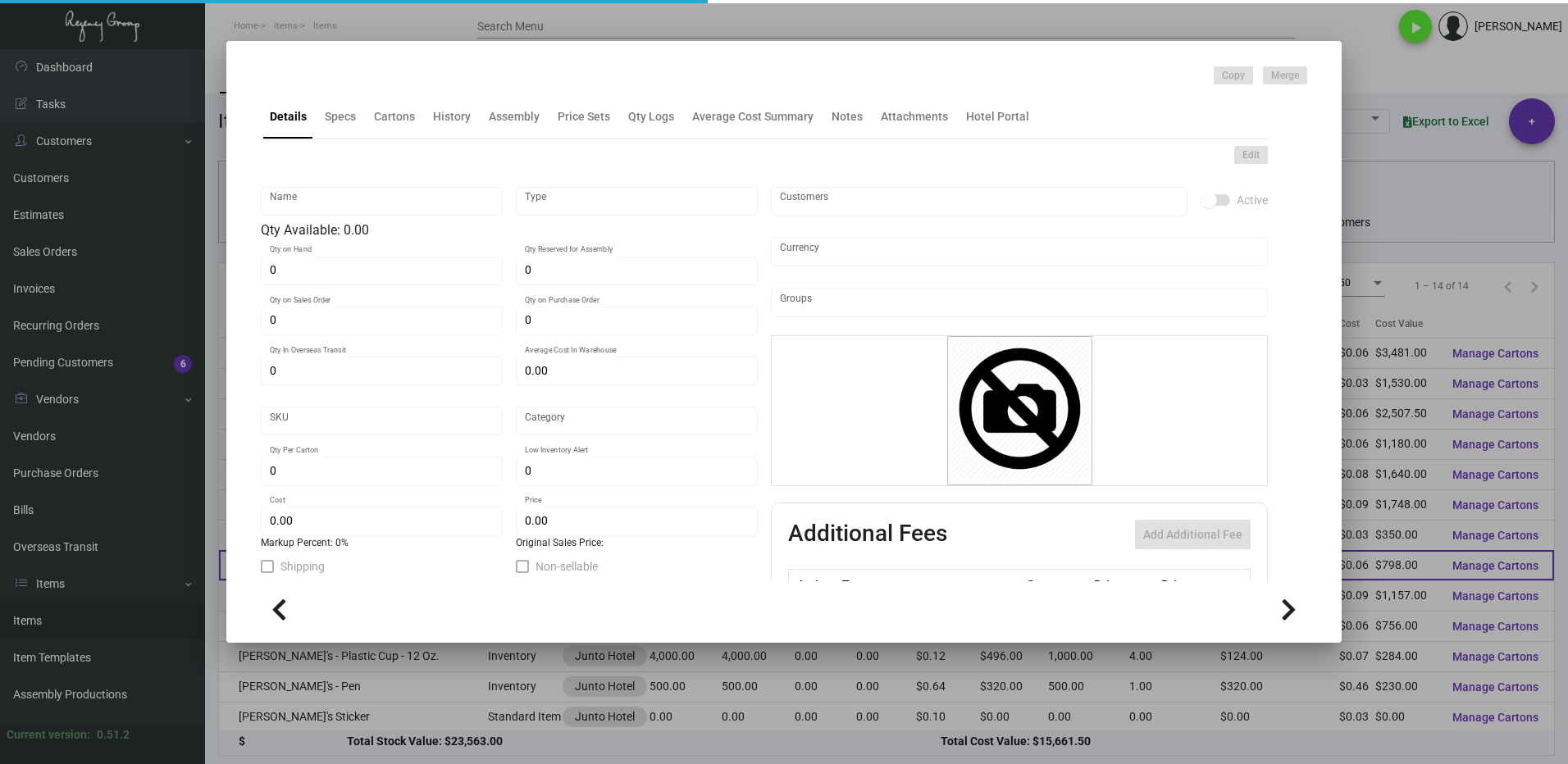
type input "2,000"
type input "$ 0.057"
type input "$ 0.065"
checkbox input "true"
type input "United States Dollar $"
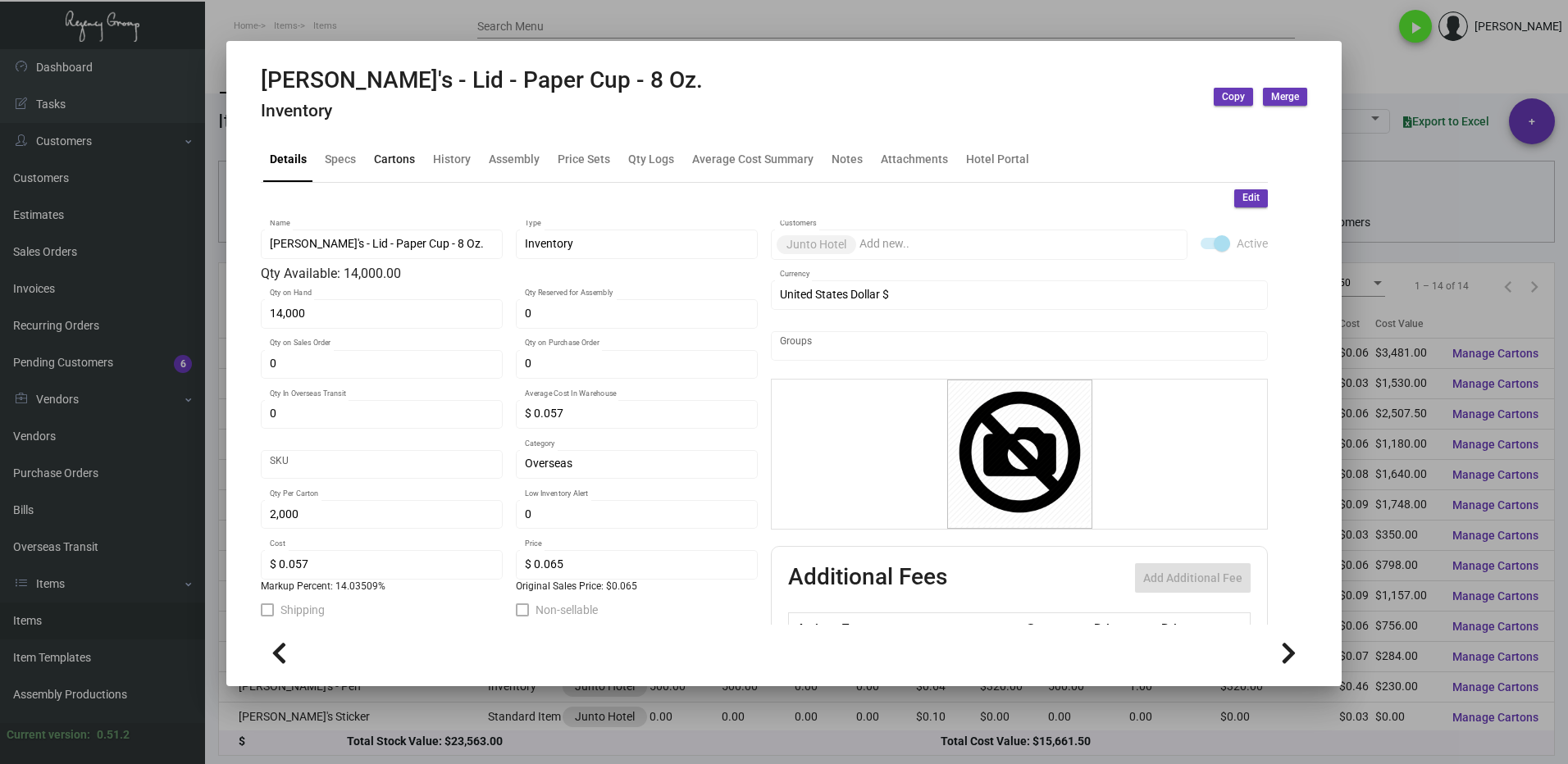
click at [396, 165] on div "Cartons" at bounding box center [393, 160] width 41 height 17
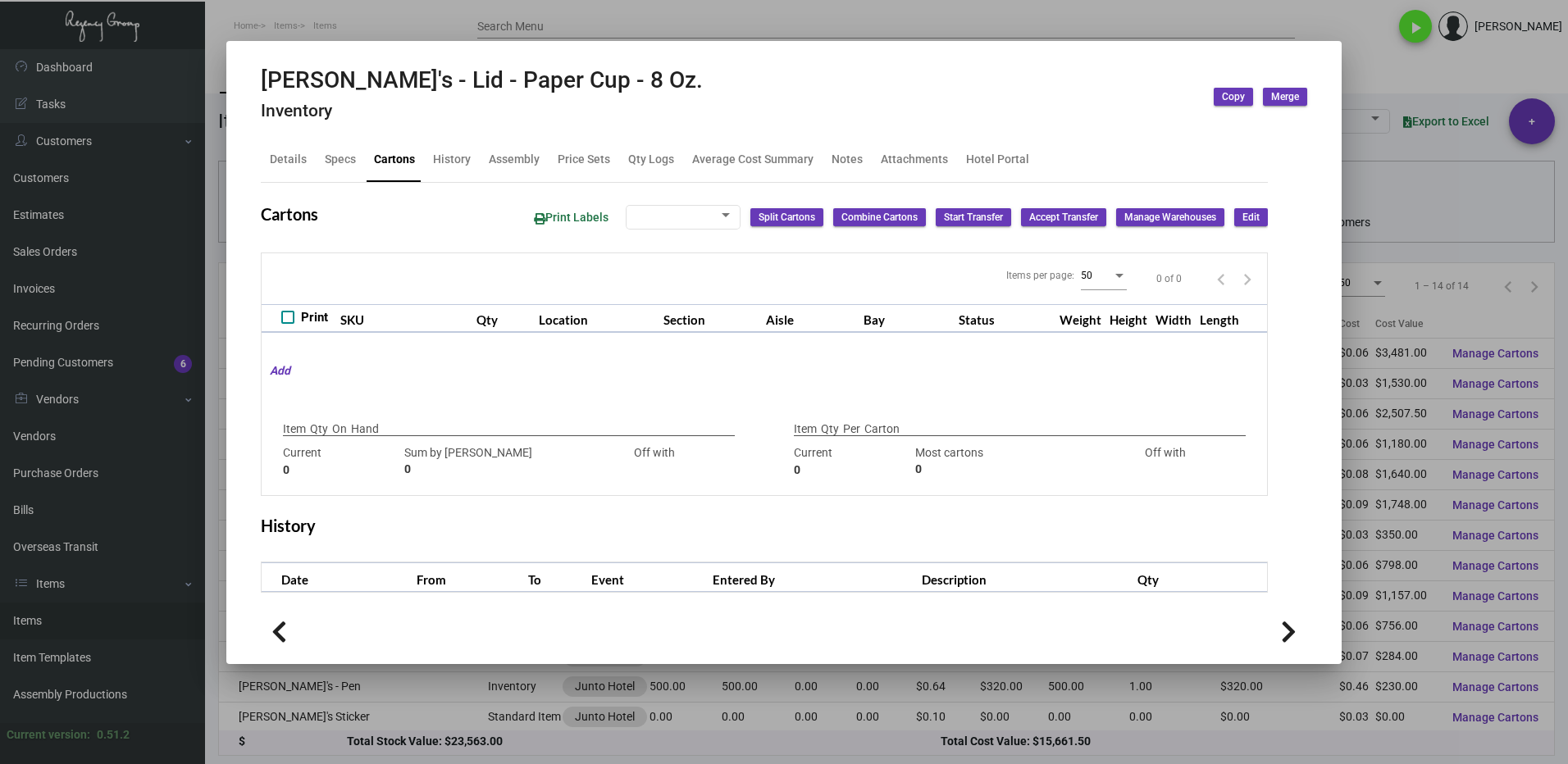
type input "14,000"
type input "14000"
type input "0"
type input "2,000"
type input "2000"
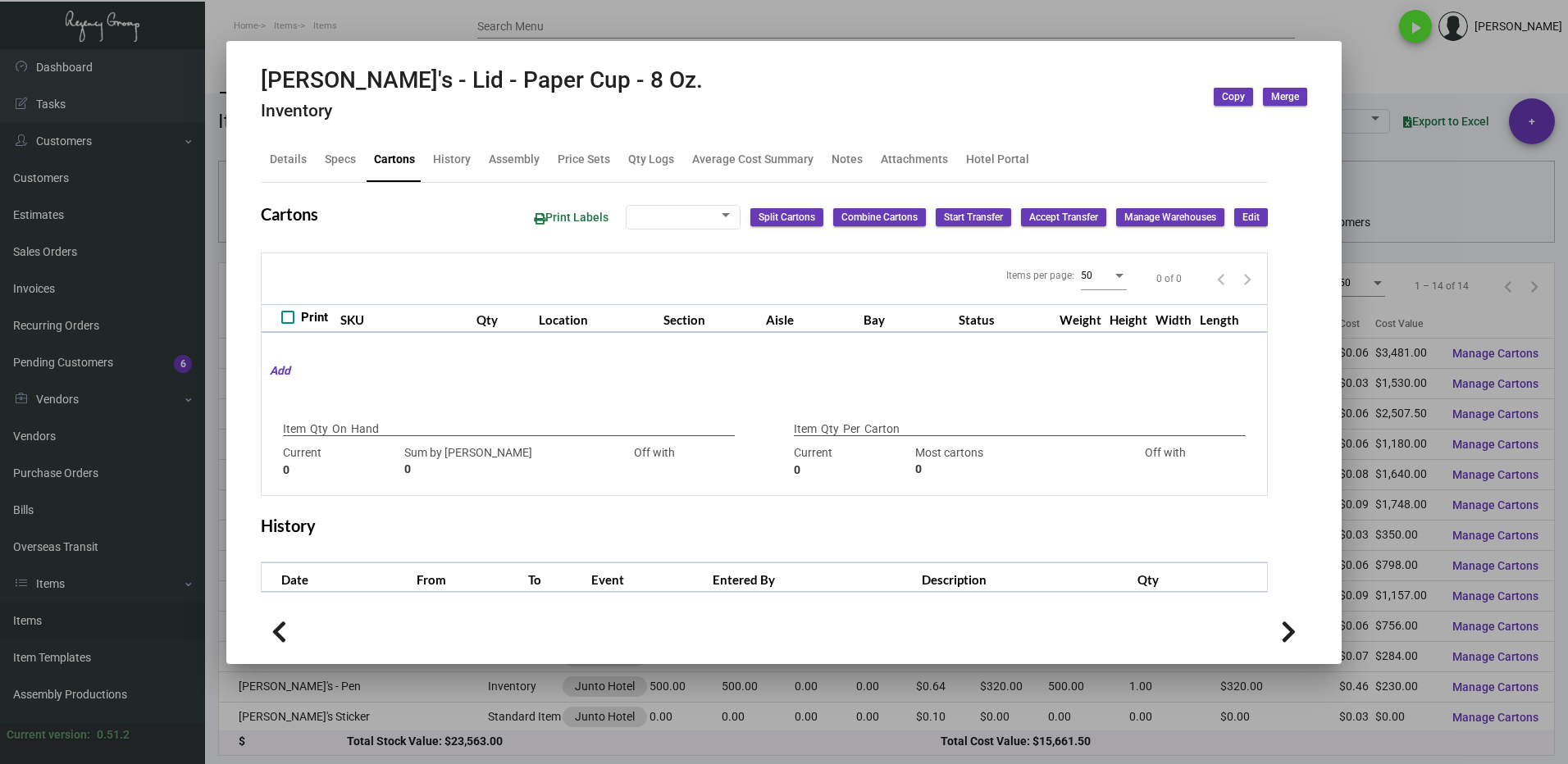
type input "0"
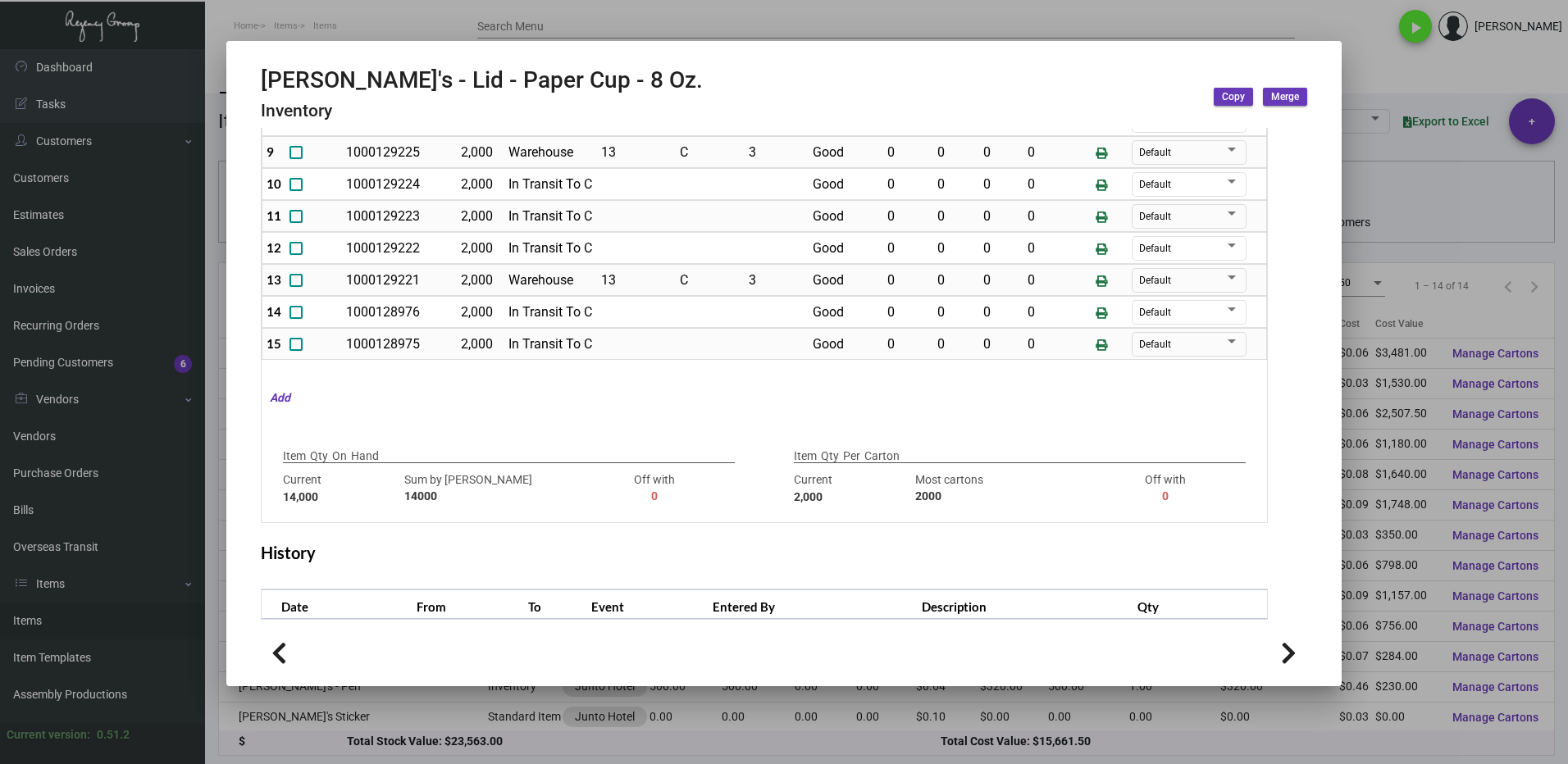
scroll to position [246, 0]
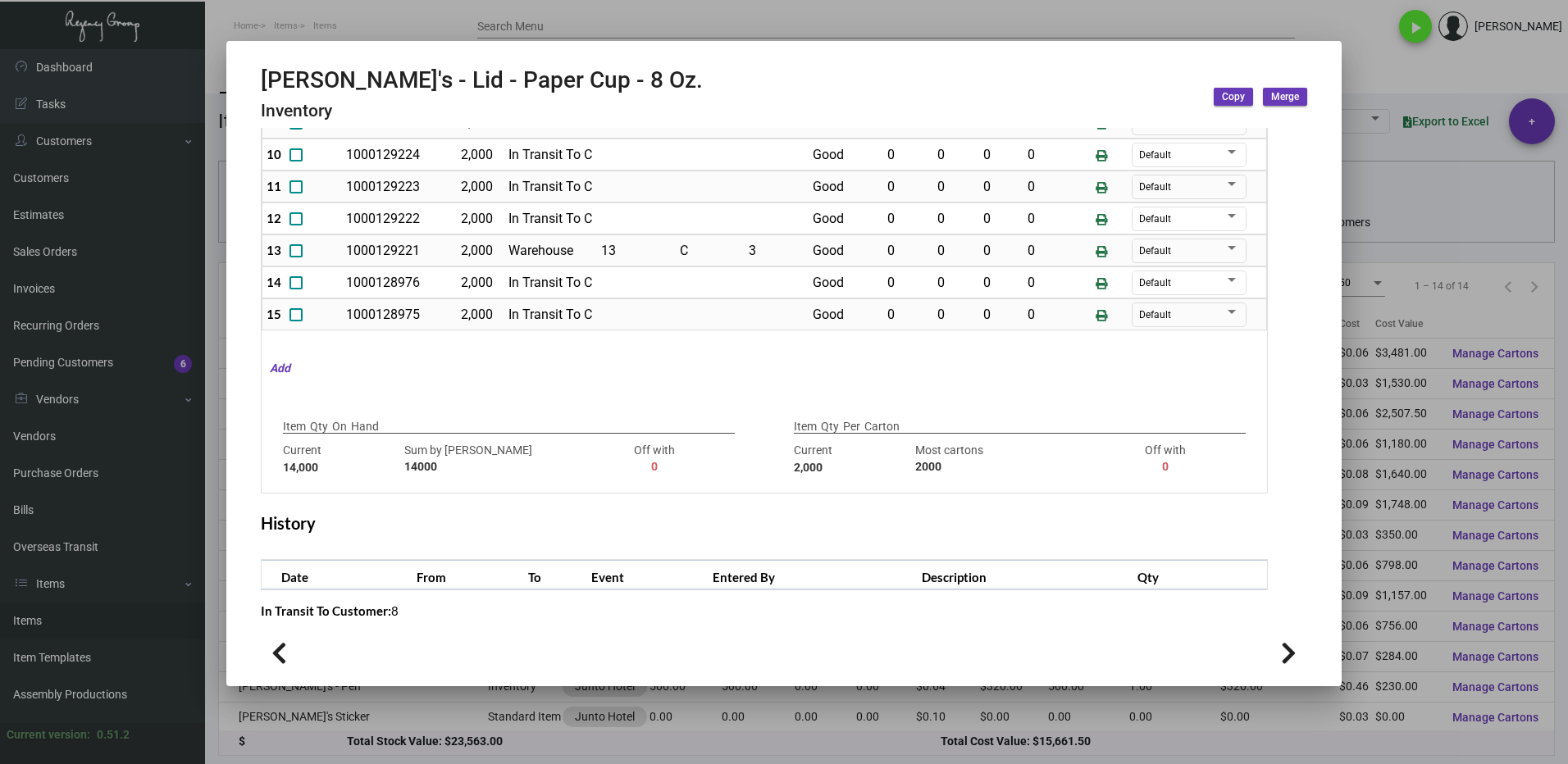
click at [1378, 171] on div at bounding box center [784, 382] width 1568 height 764
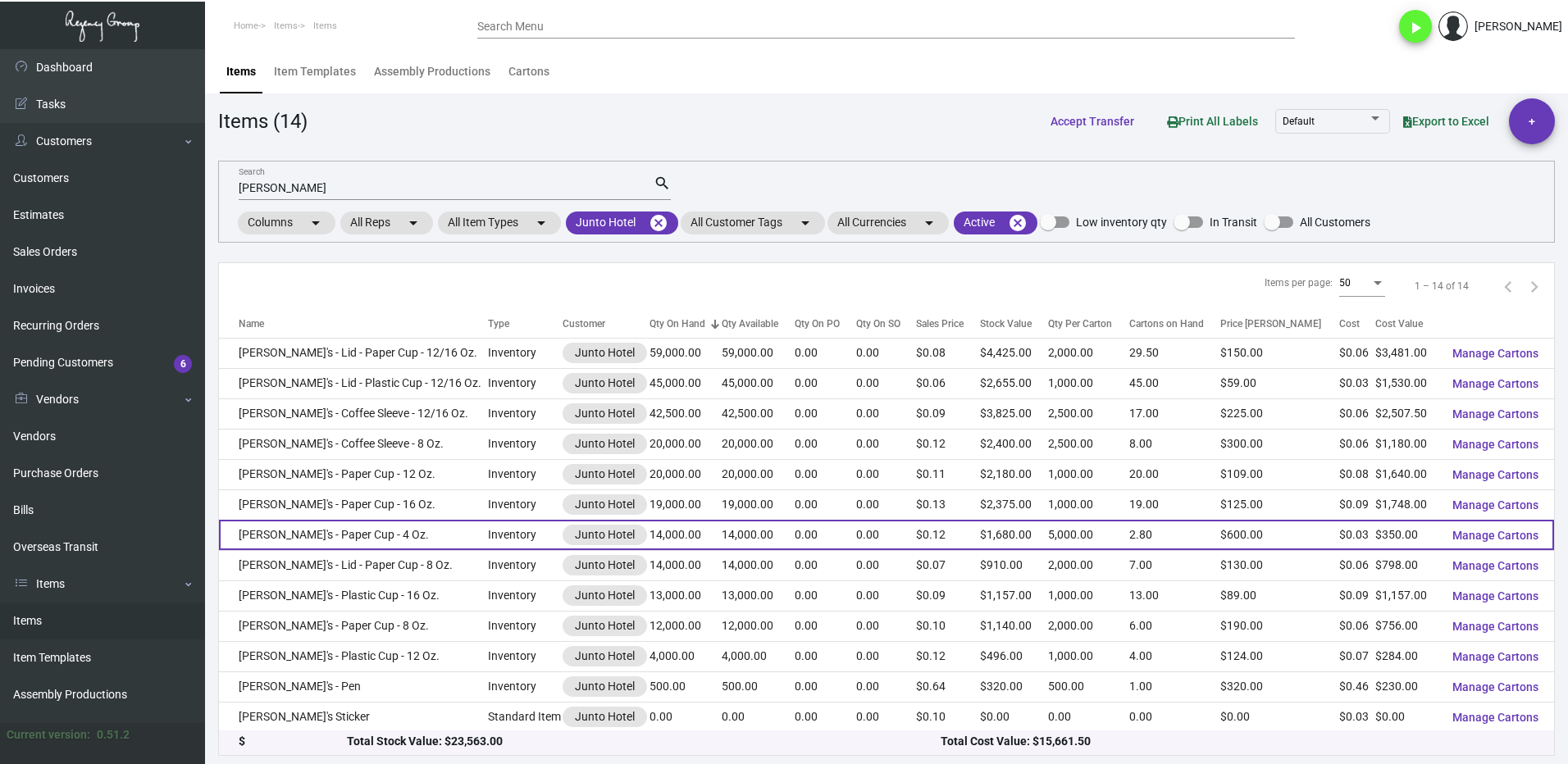
click at [393, 535] on td "[PERSON_NAME]'s - Paper Cup - 4 Oz." at bounding box center [353, 535] width 269 height 30
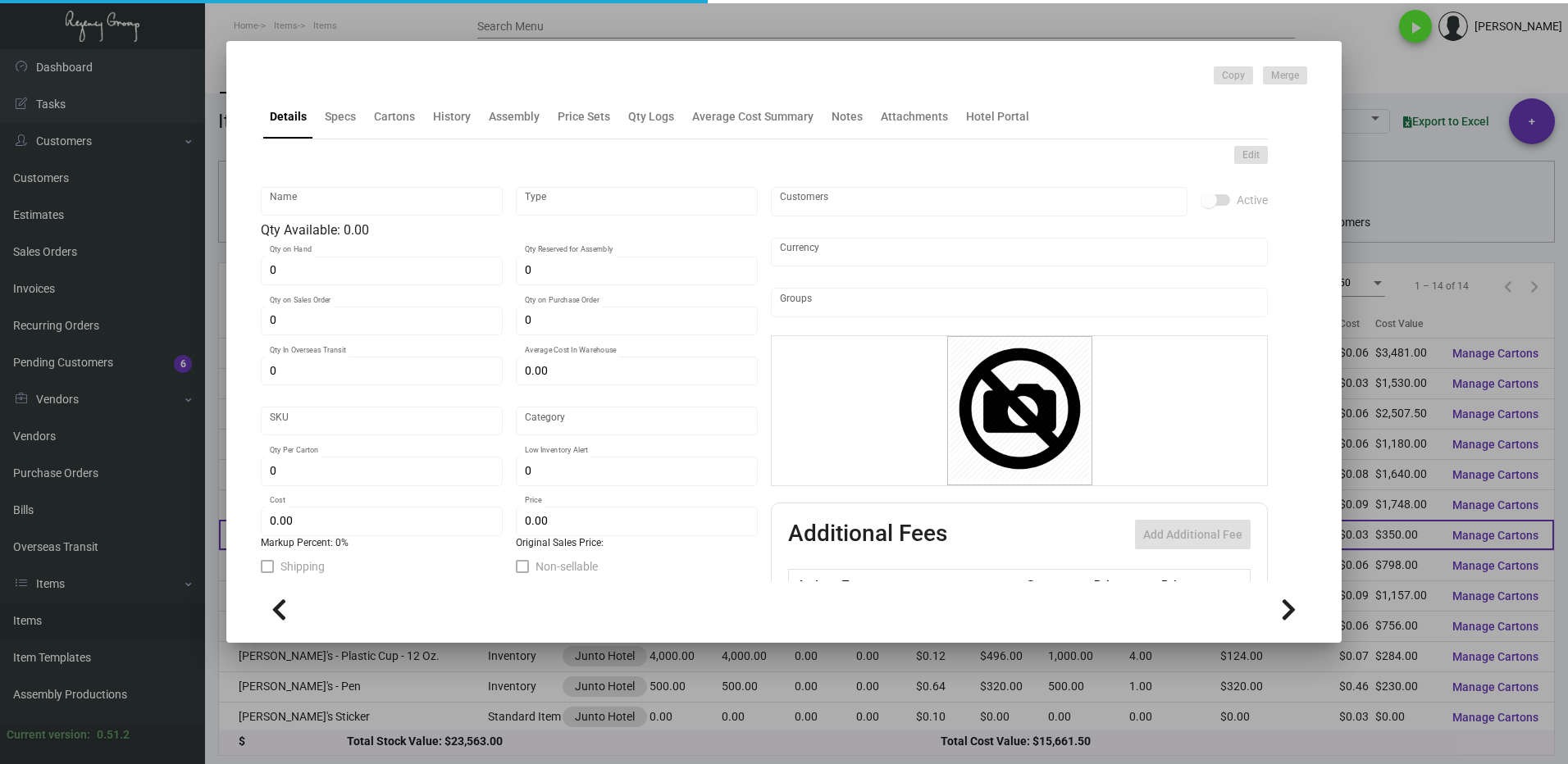
type input "[PERSON_NAME]'s - Paper Cup - 4 Oz."
type input "Inventory"
type input "14,000"
type input "$ 0.092"
type input "Overseas"
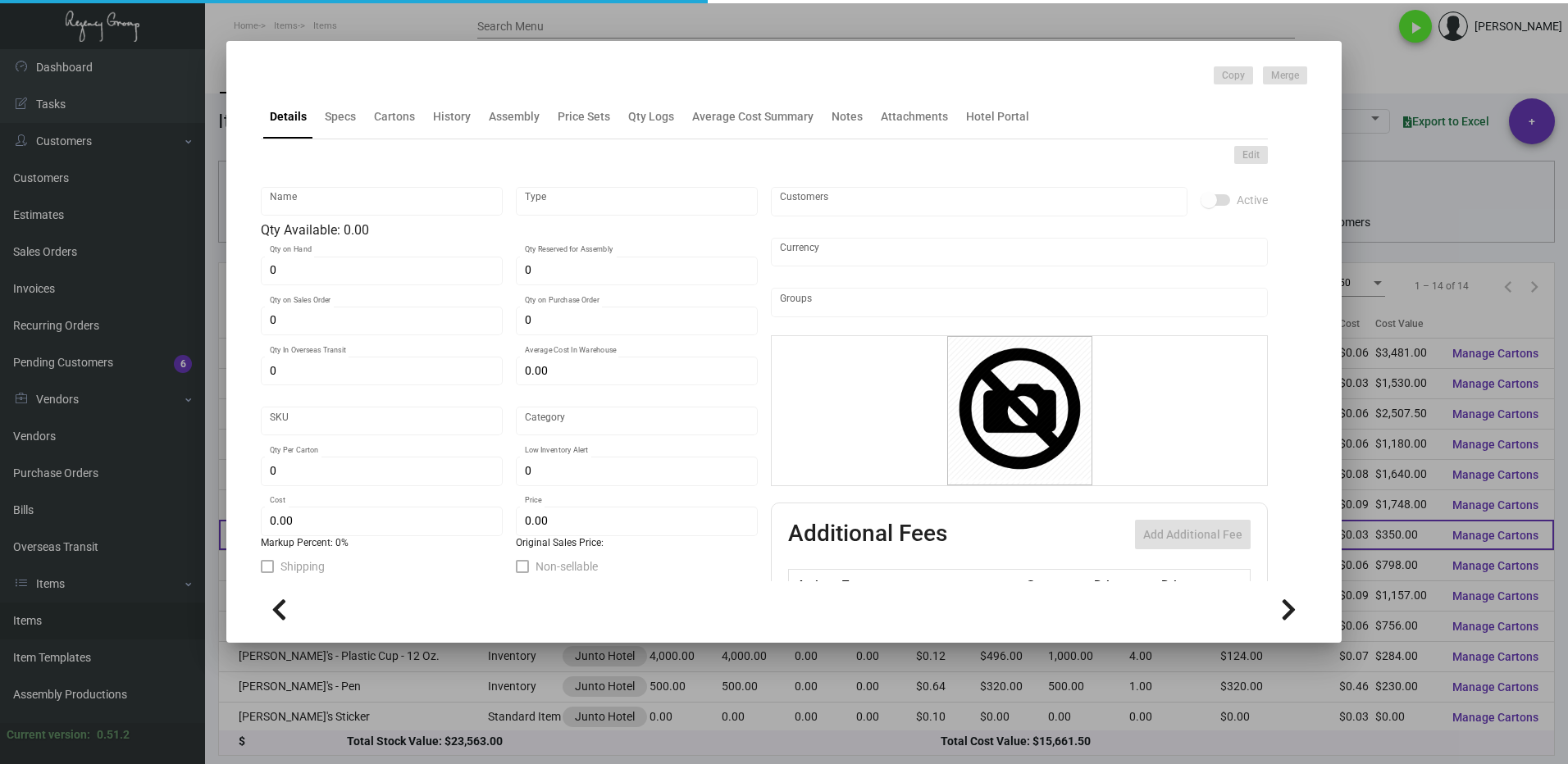
type input "5,000"
type input "$ 0.025"
type input "$ 0.12"
checkbox input "true"
type input "United States Dollar $"
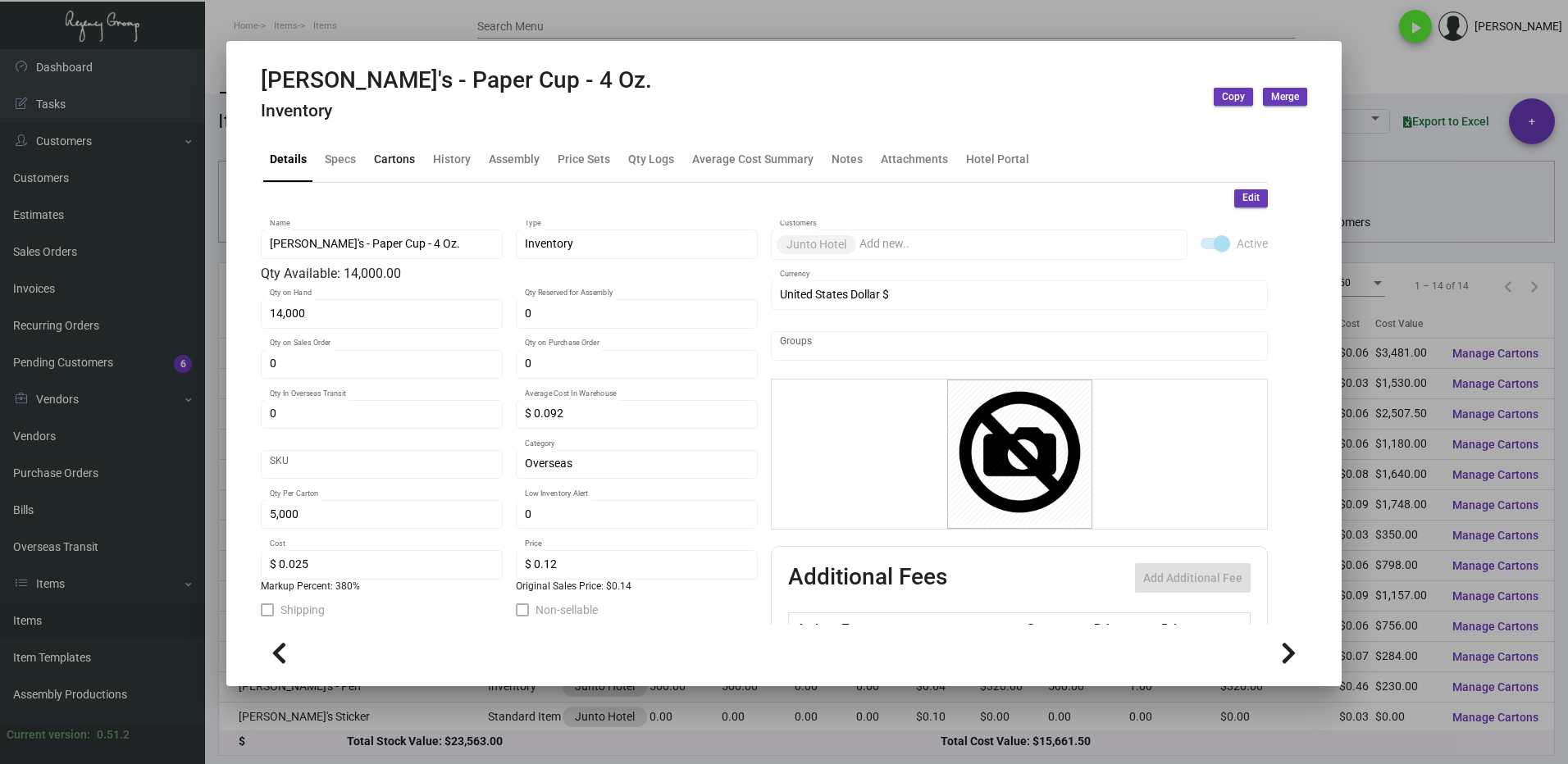
click at [391, 164] on div "Cartons" at bounding box center [393, 160] width 41 height 17
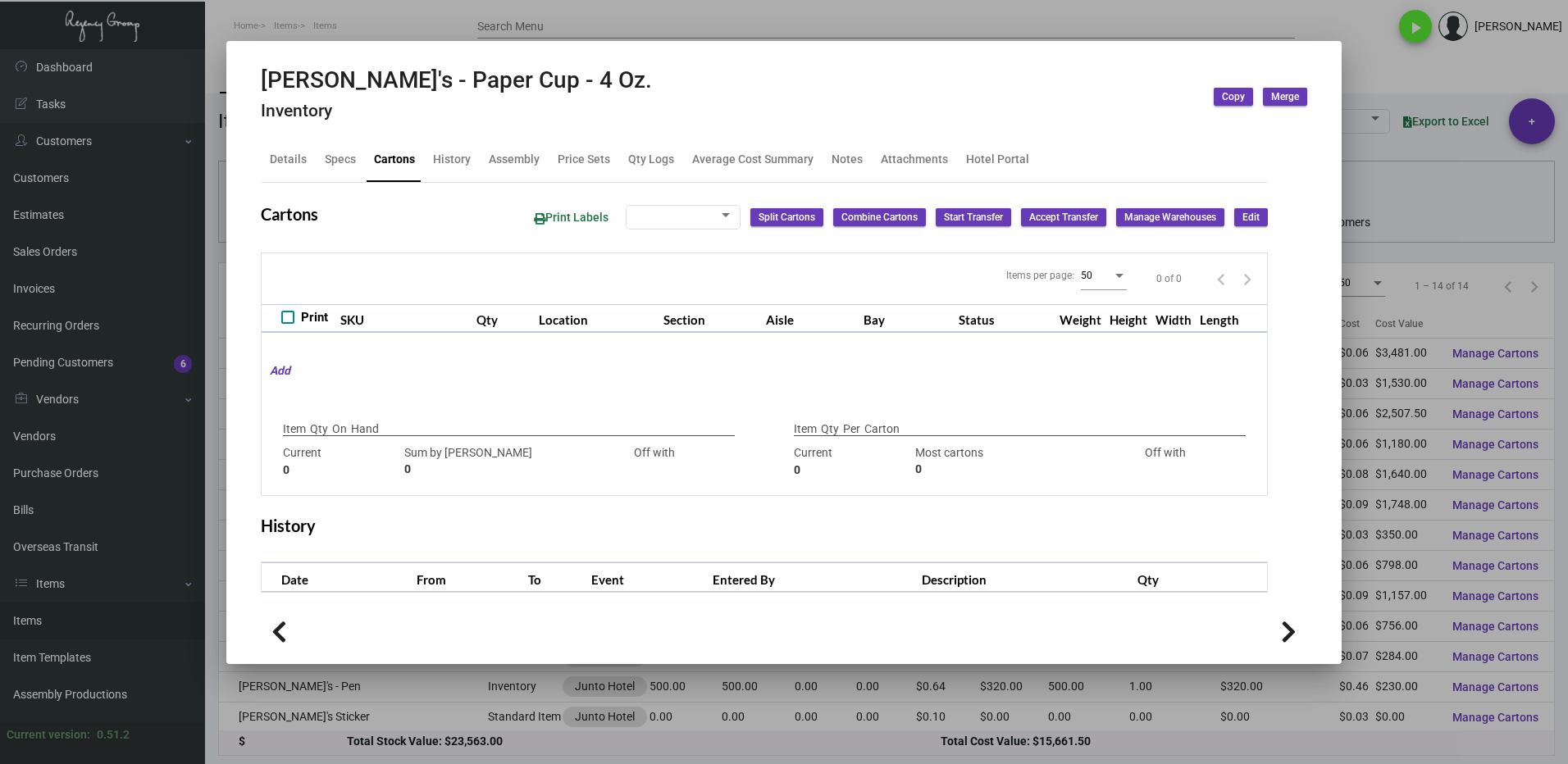
type input "14,000"
type input "14000"
type input "0"
type input "5,000"
type input "5000"
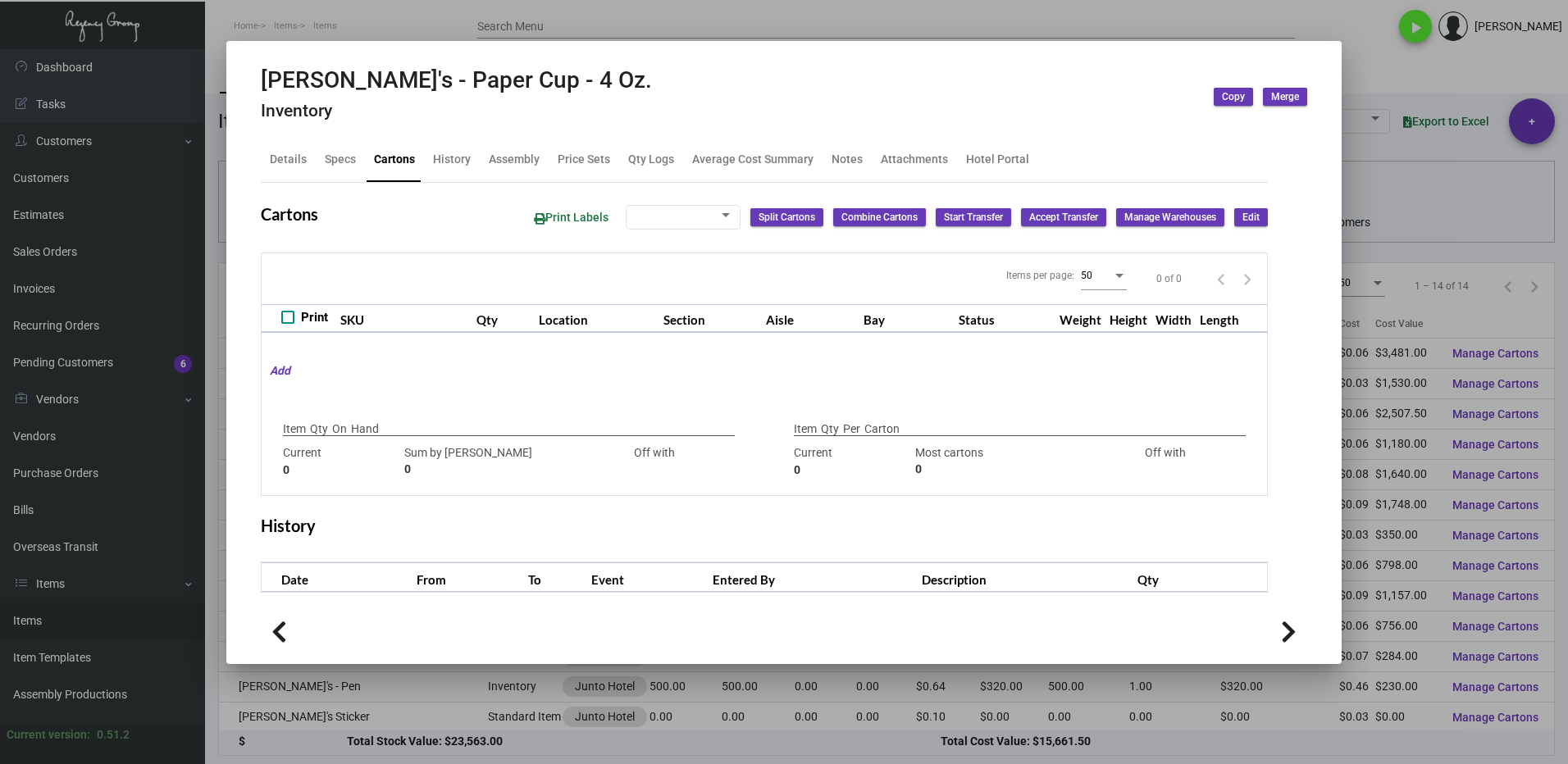
type input "0"
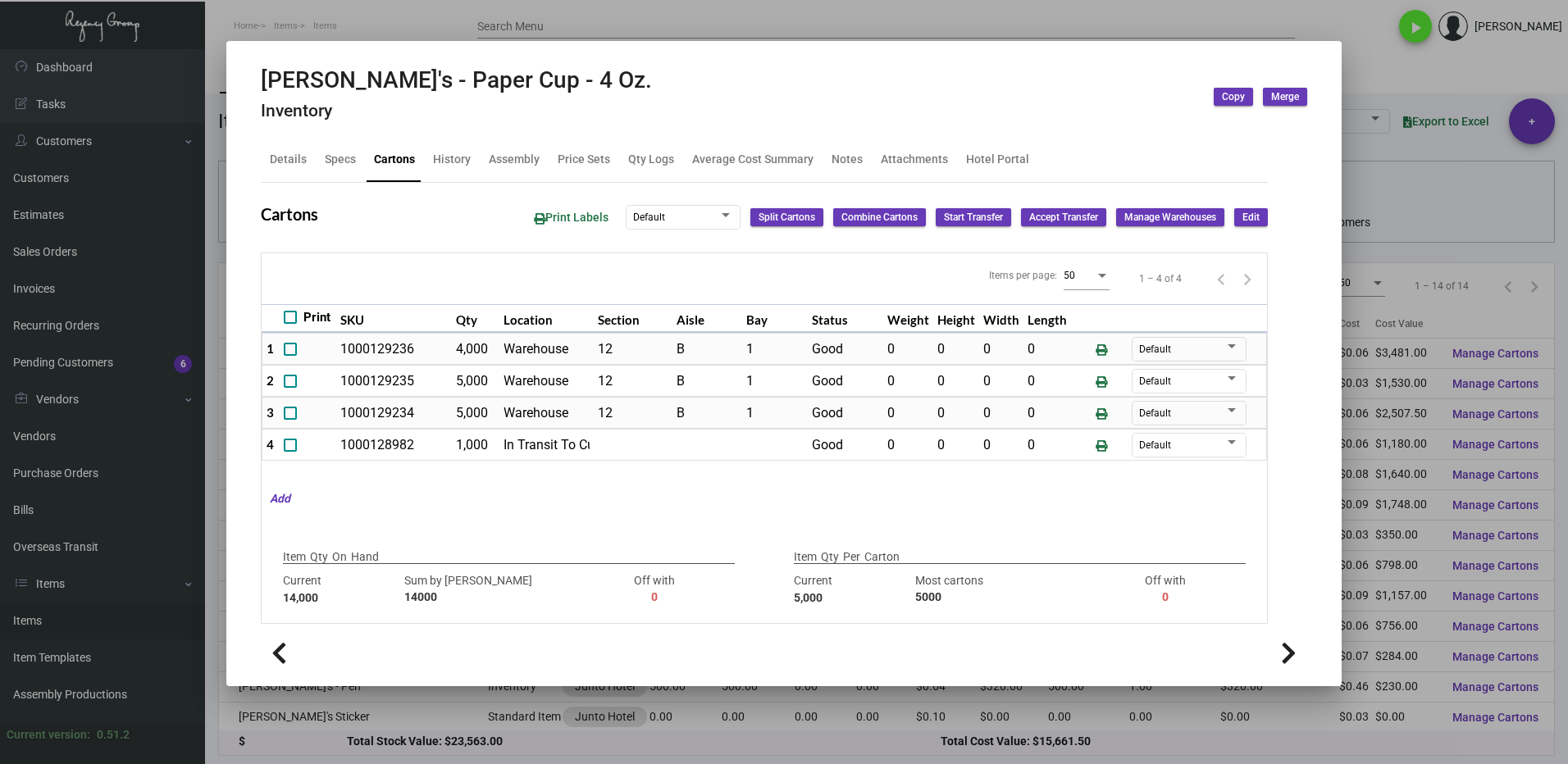
click at [1381, 69] on div at bounding box center [784, 382] width 1568 height 764
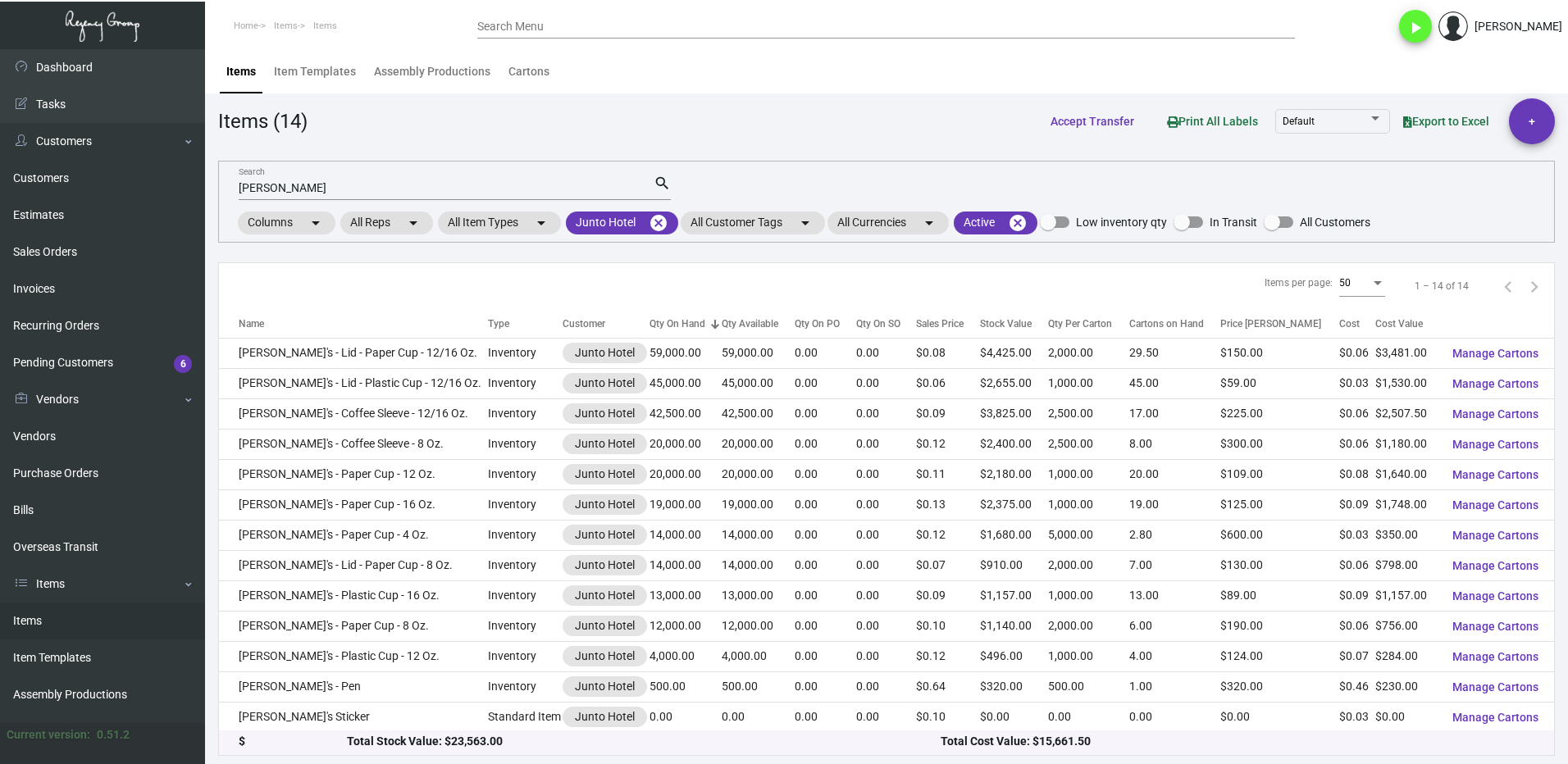
click at [304, 188] on input "[PERSON_NAME]" at bounding box center [446, 189] width 415 height 13
type input "m"
click at [290, 193] on input "Search" at bounding box center [446, 189] width 415 height 13
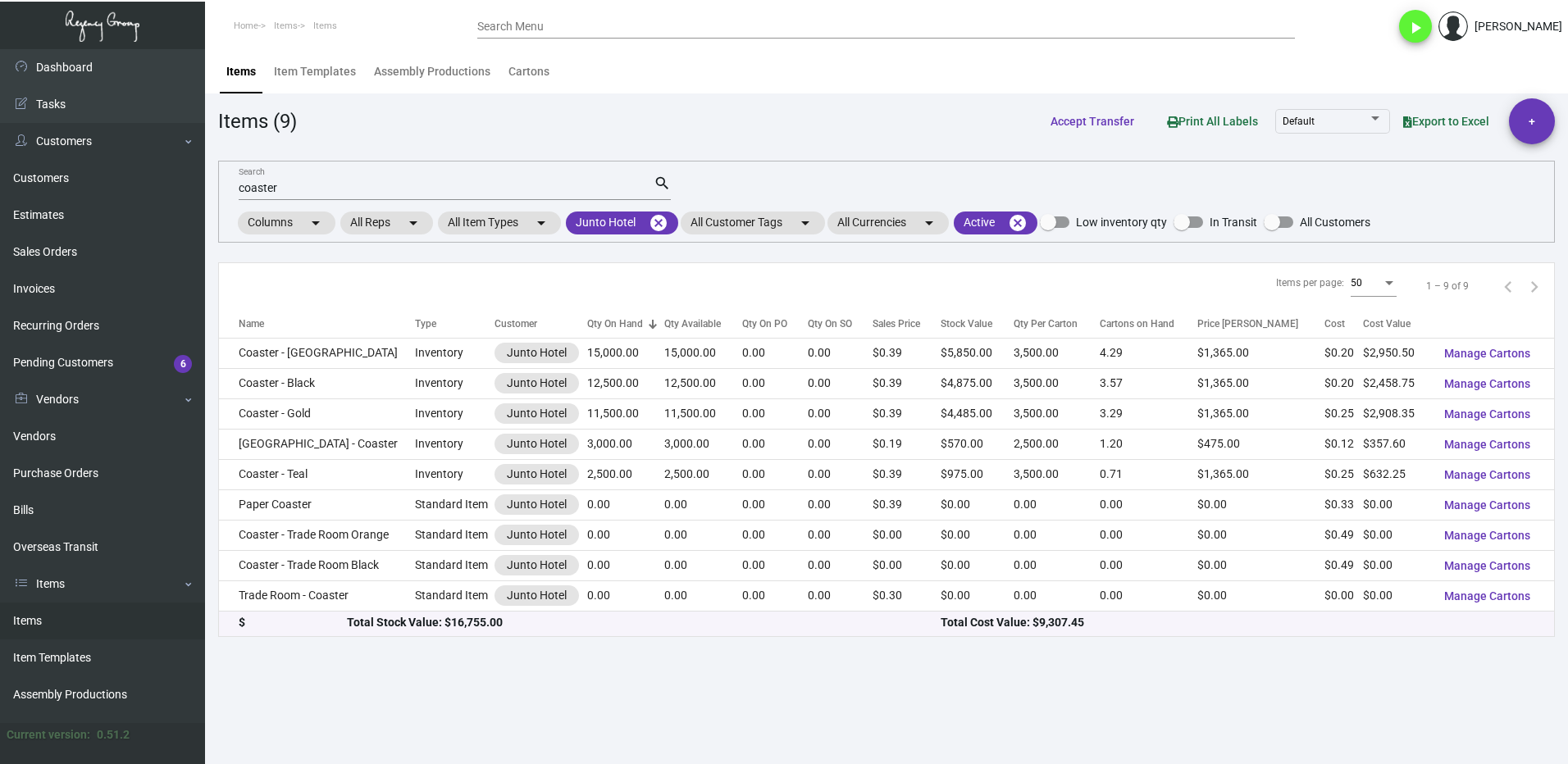
click at [311, 188] on input "coaster" at bounding box center [446, 189] width 415 height 13
type input "c"
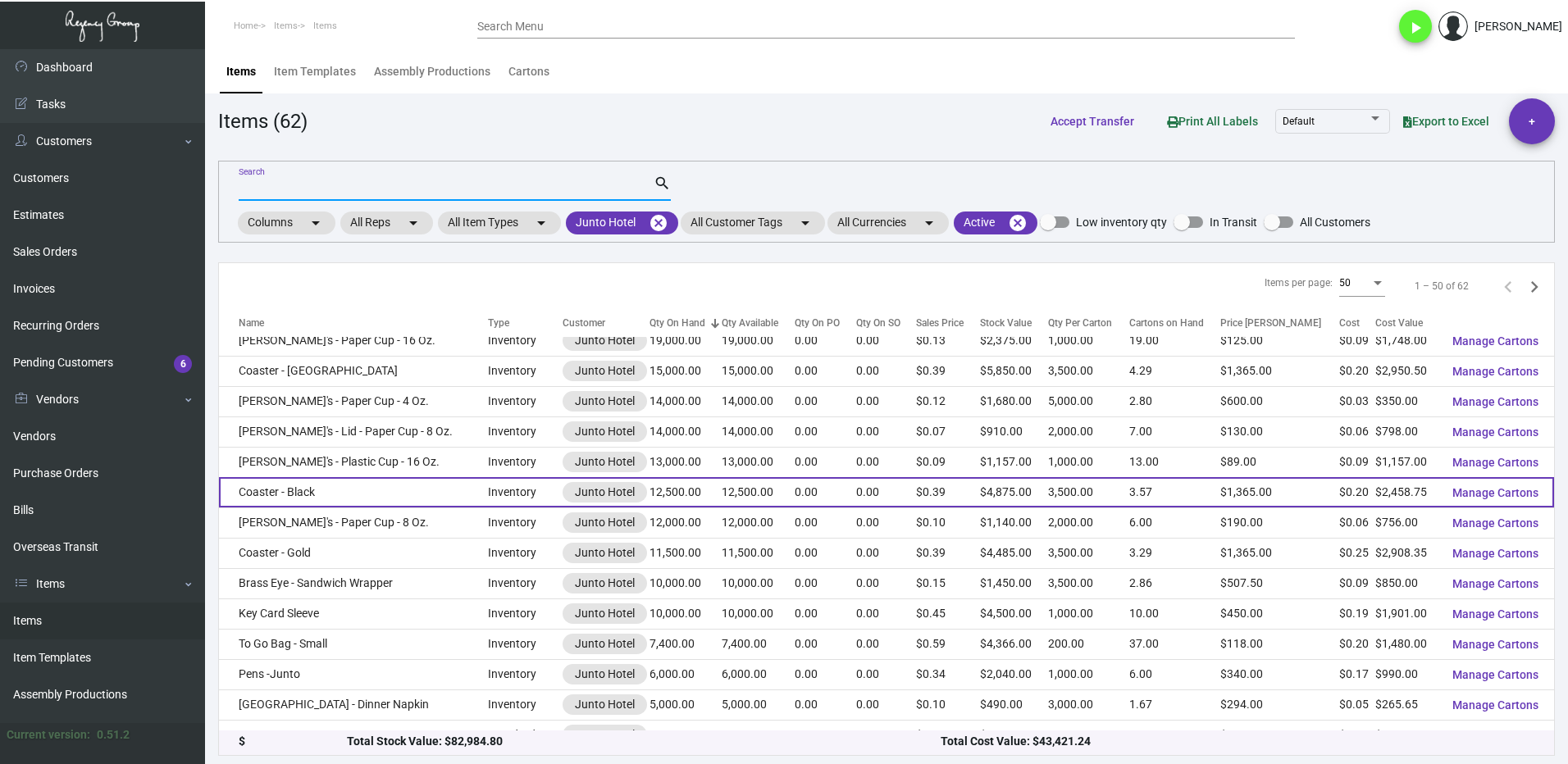
scroll to position [246, 0]
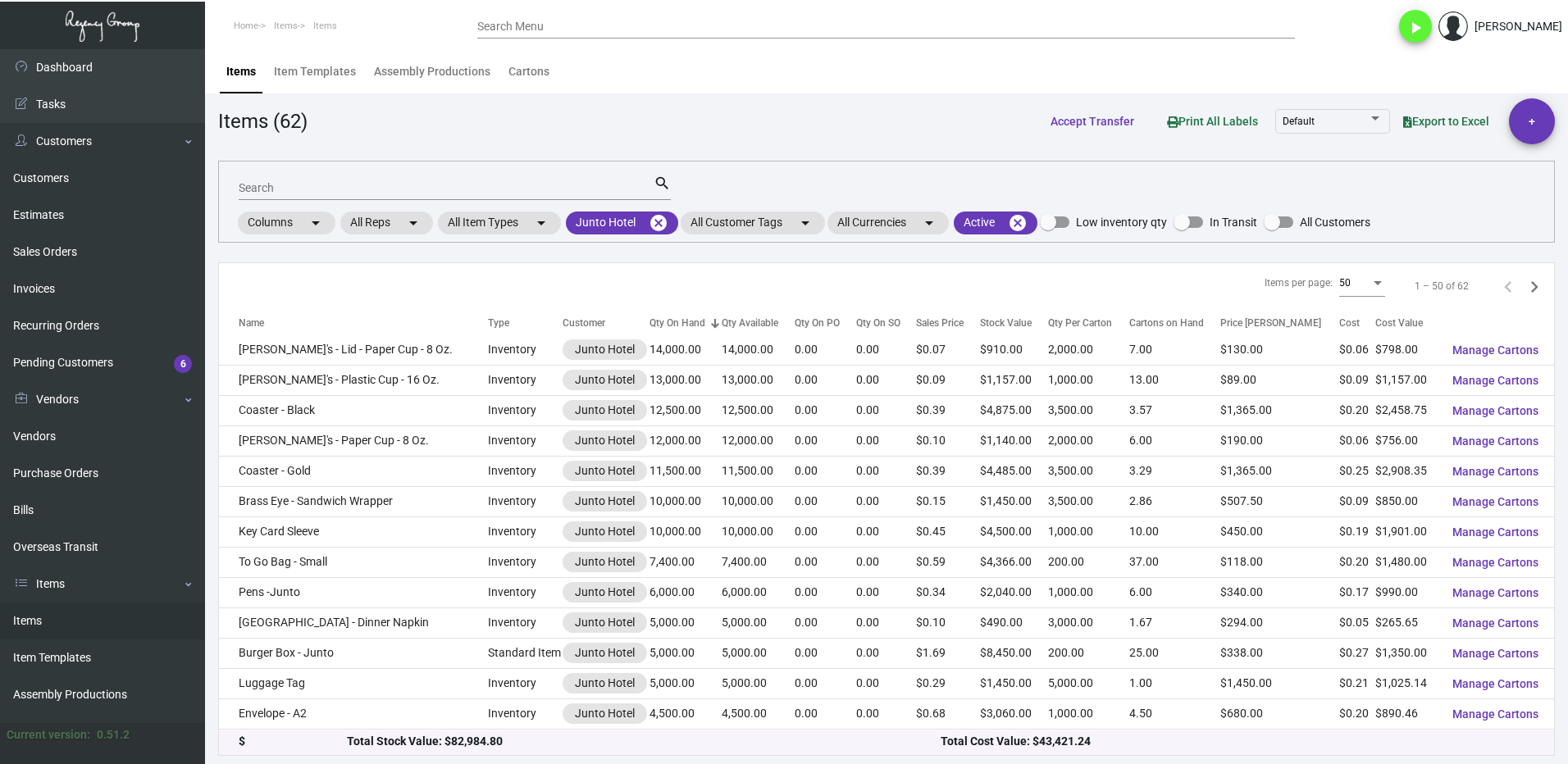
click at [315, 184] on input "Search" at bounding box center [446, 189] width 415 height 13
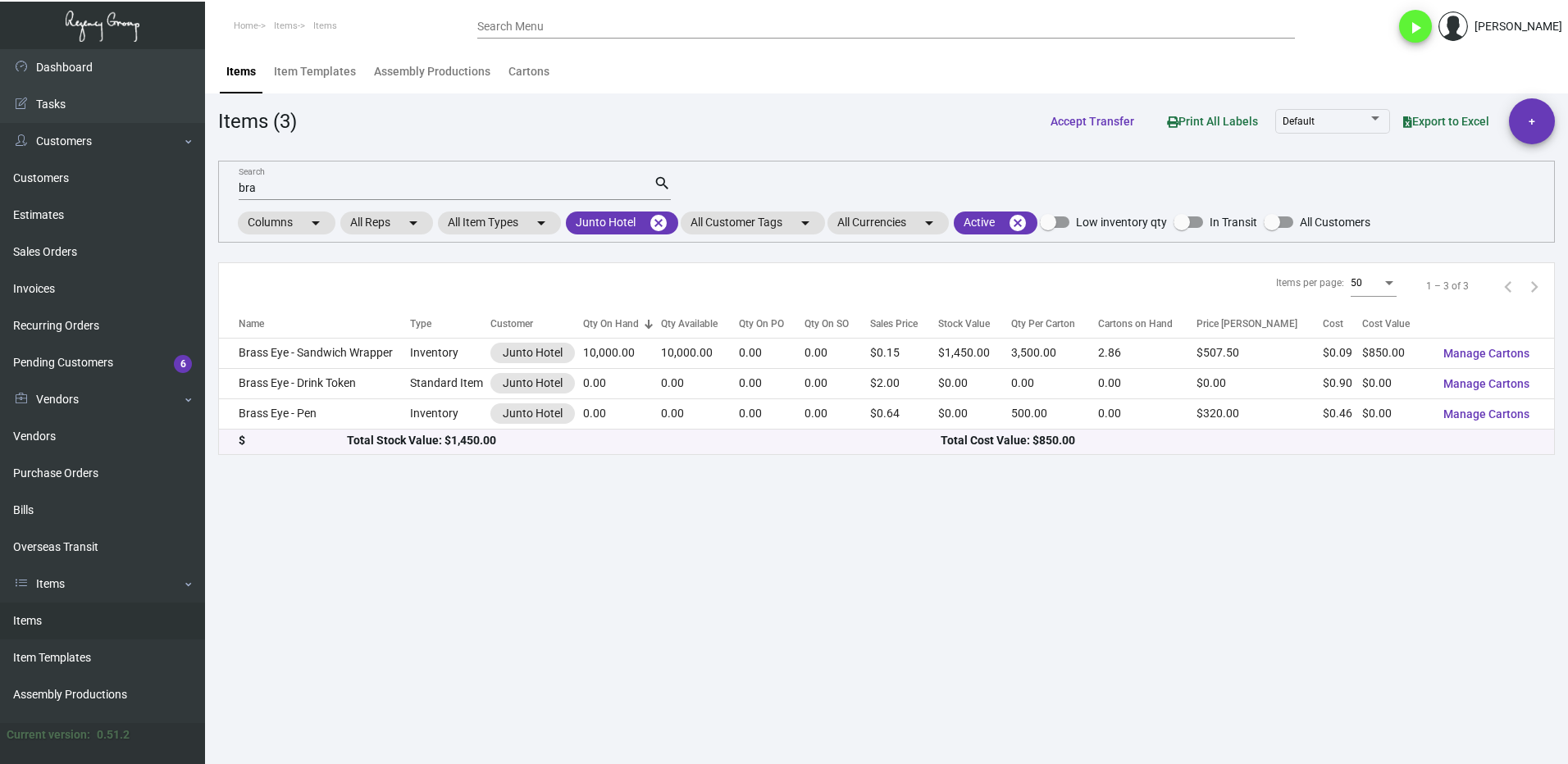
click at [296, 188] on input "bra" at bounding box center [446, 189] width 415 height 13
type input "b"
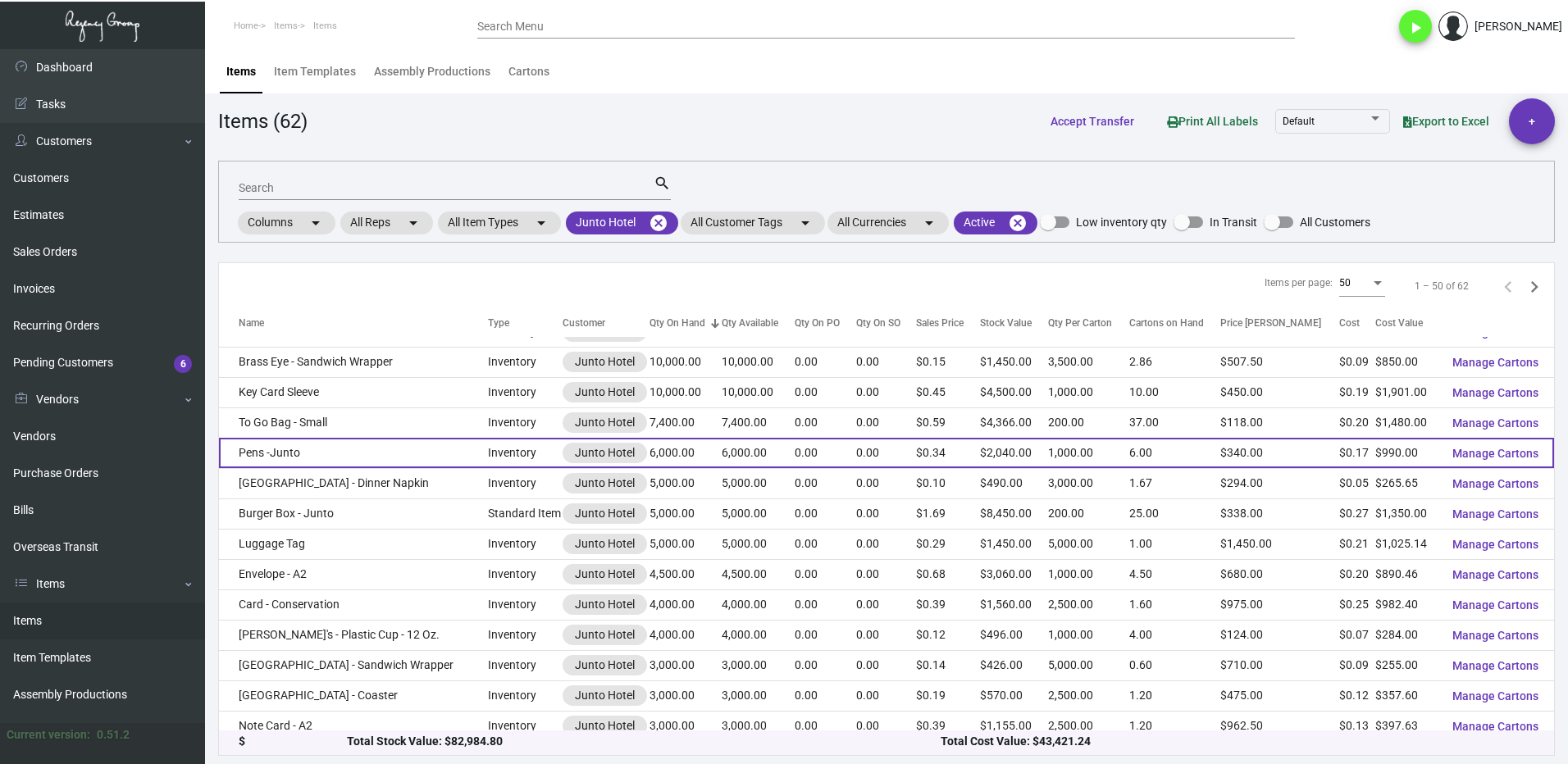
scroll to position [410, 0]
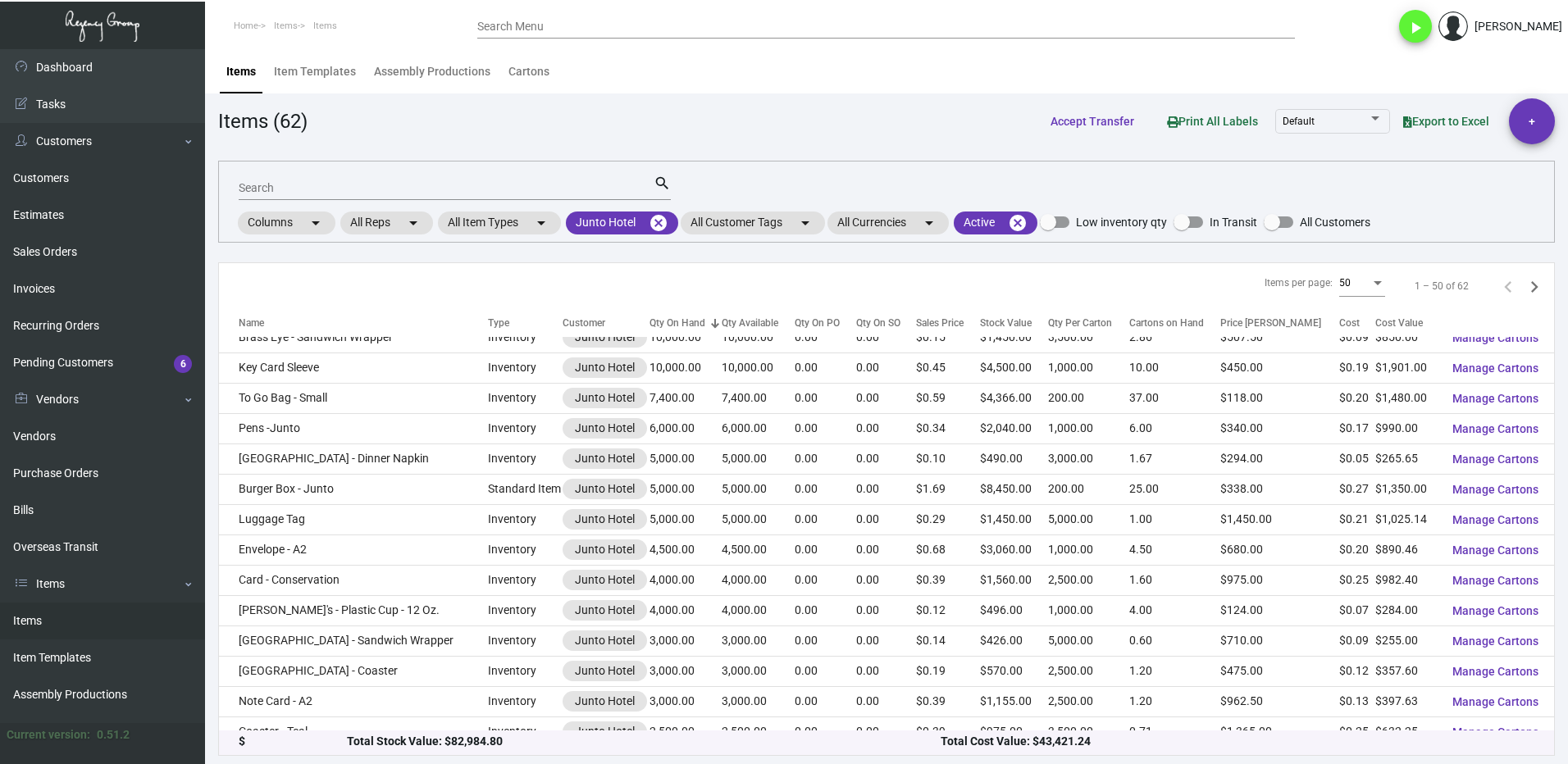
click at [296, 185] on input "Search" at bounding box center [446, 189] width 415 height 13
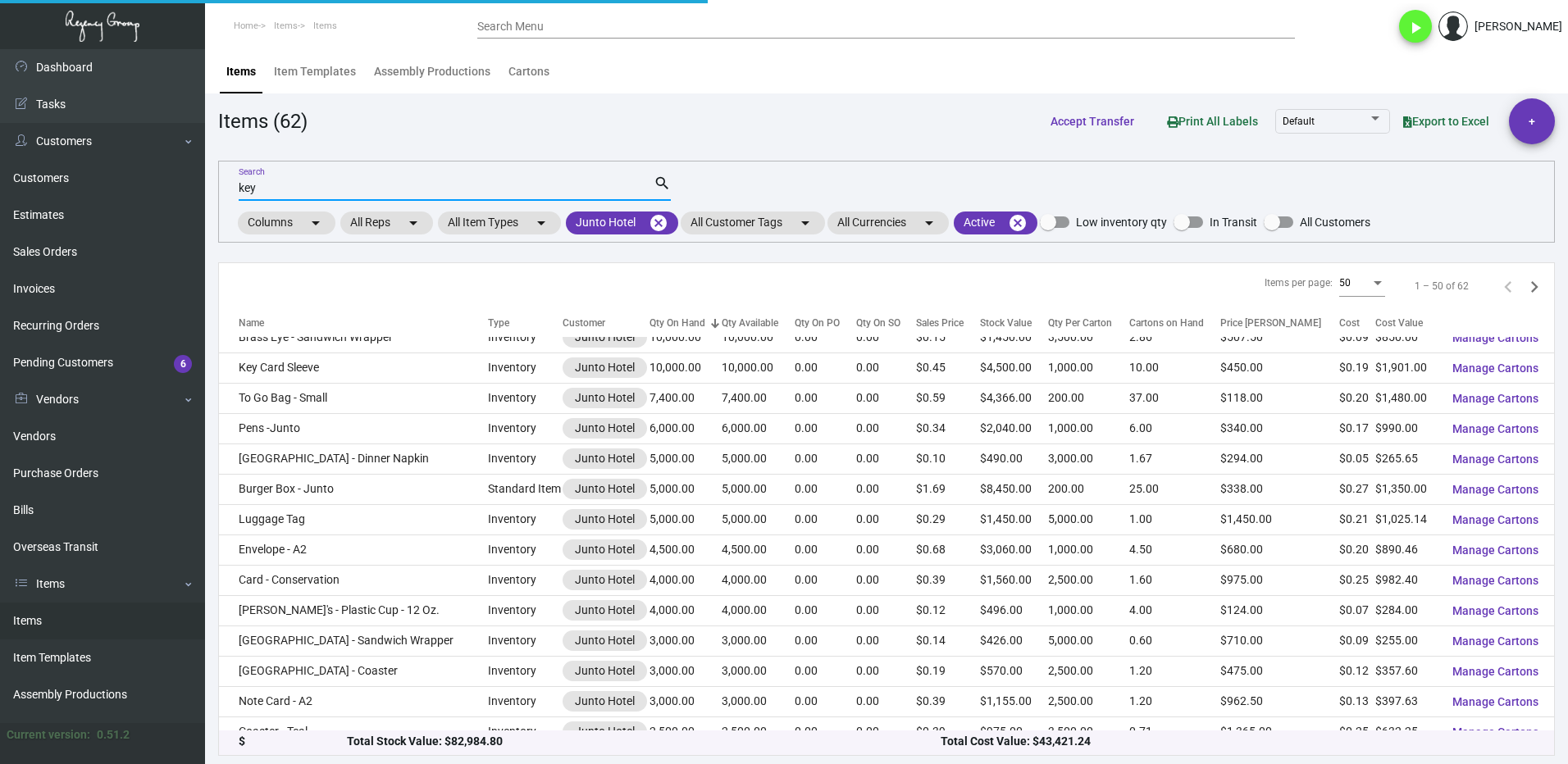
scroll to position [0, 0]
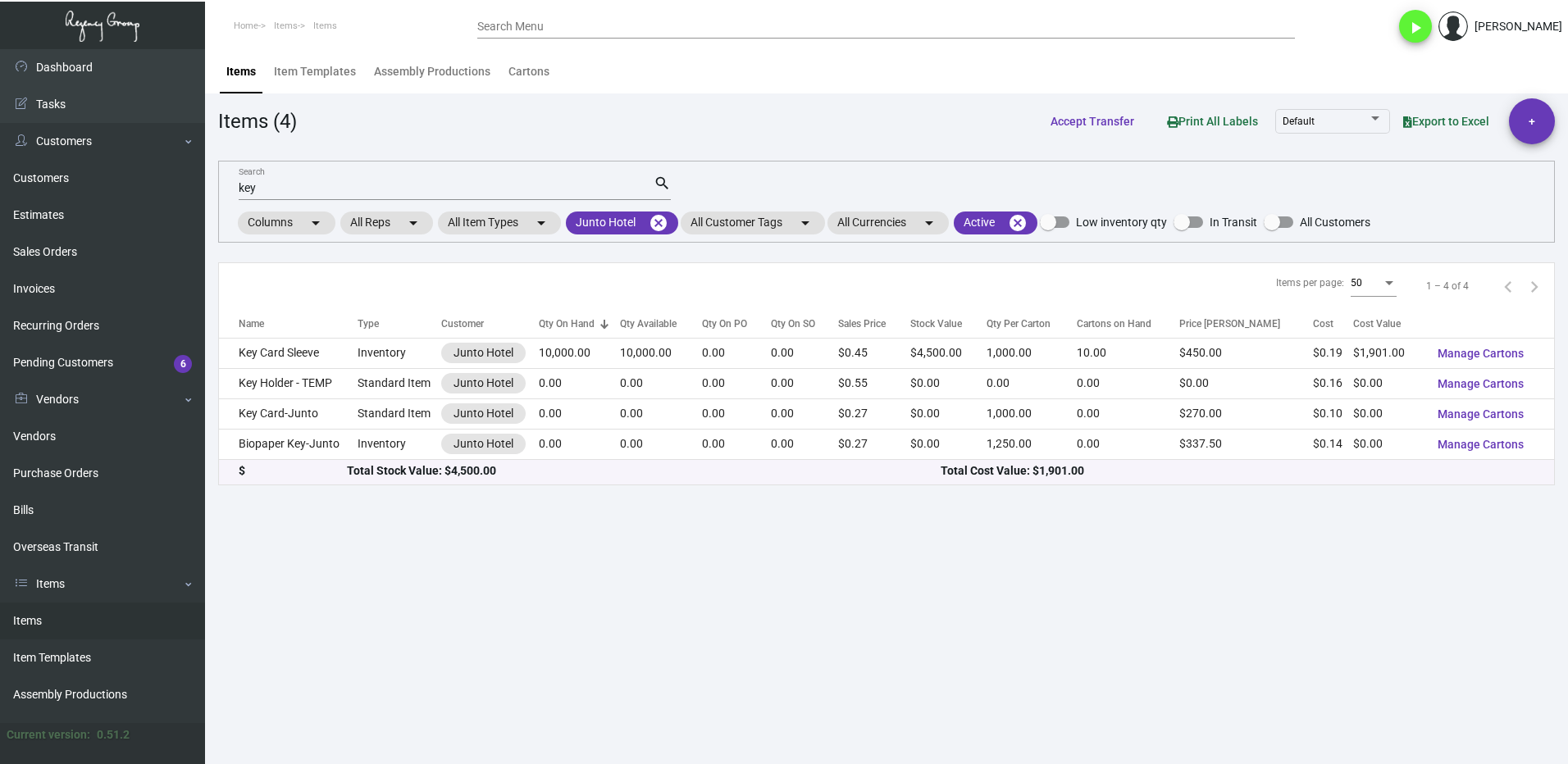
click at [305, 186] on input "key" at bounding box center [446, 189] width 415 height 13
type input "k"
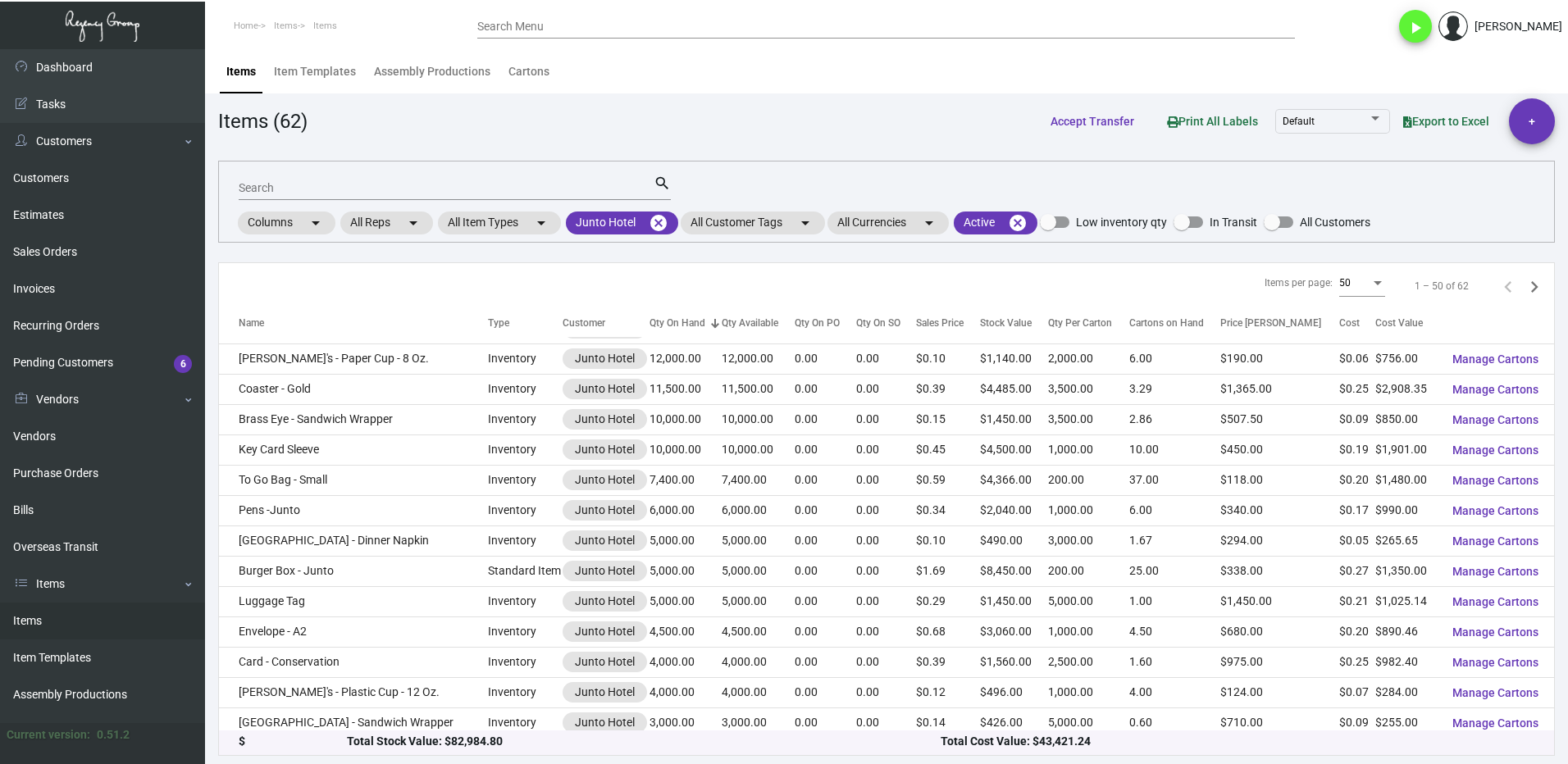
scroll to position [410, 0]
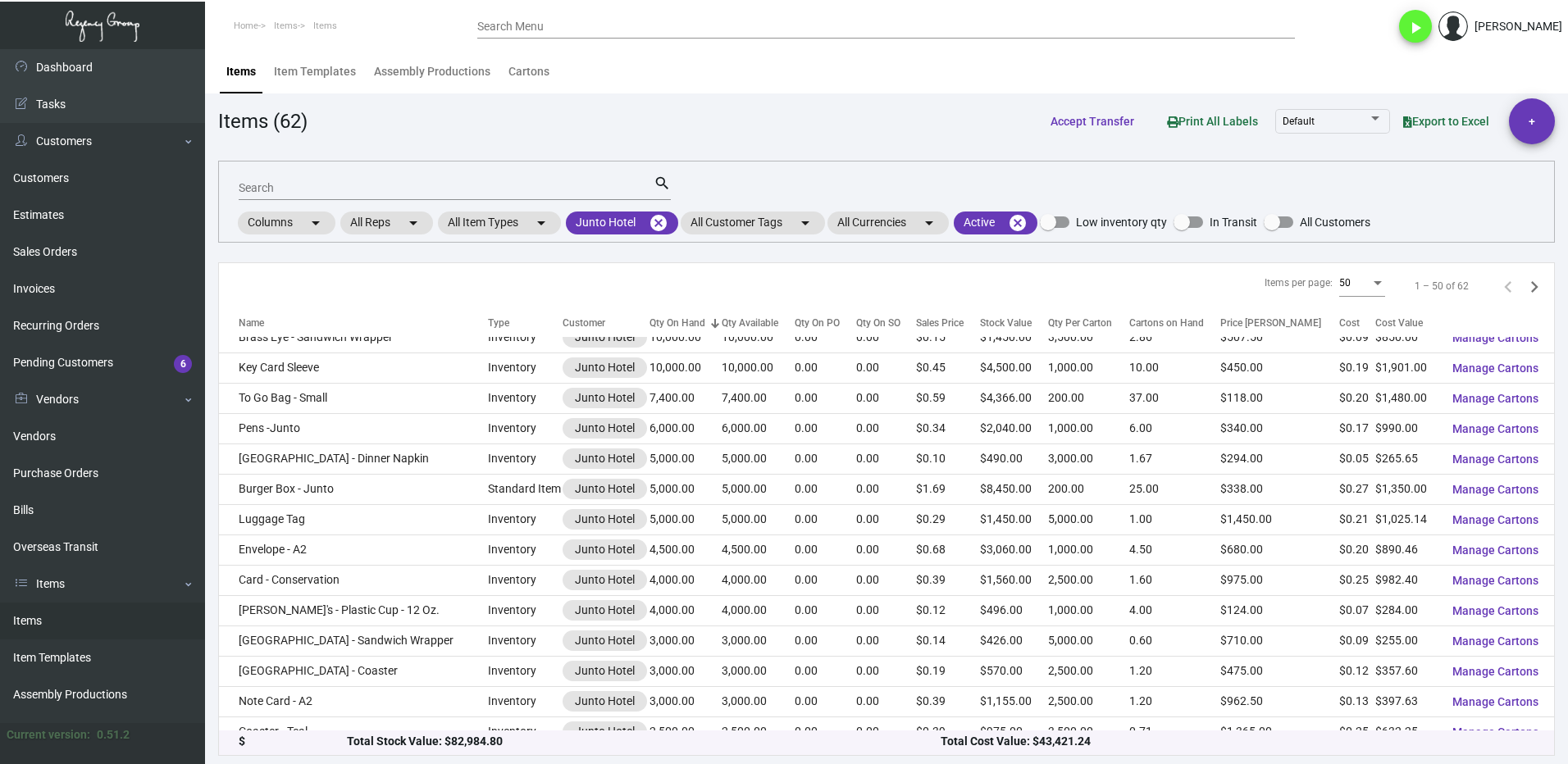
click at [286, 187] on input "Search" at bounding box center [446, 189] width 415 height 13
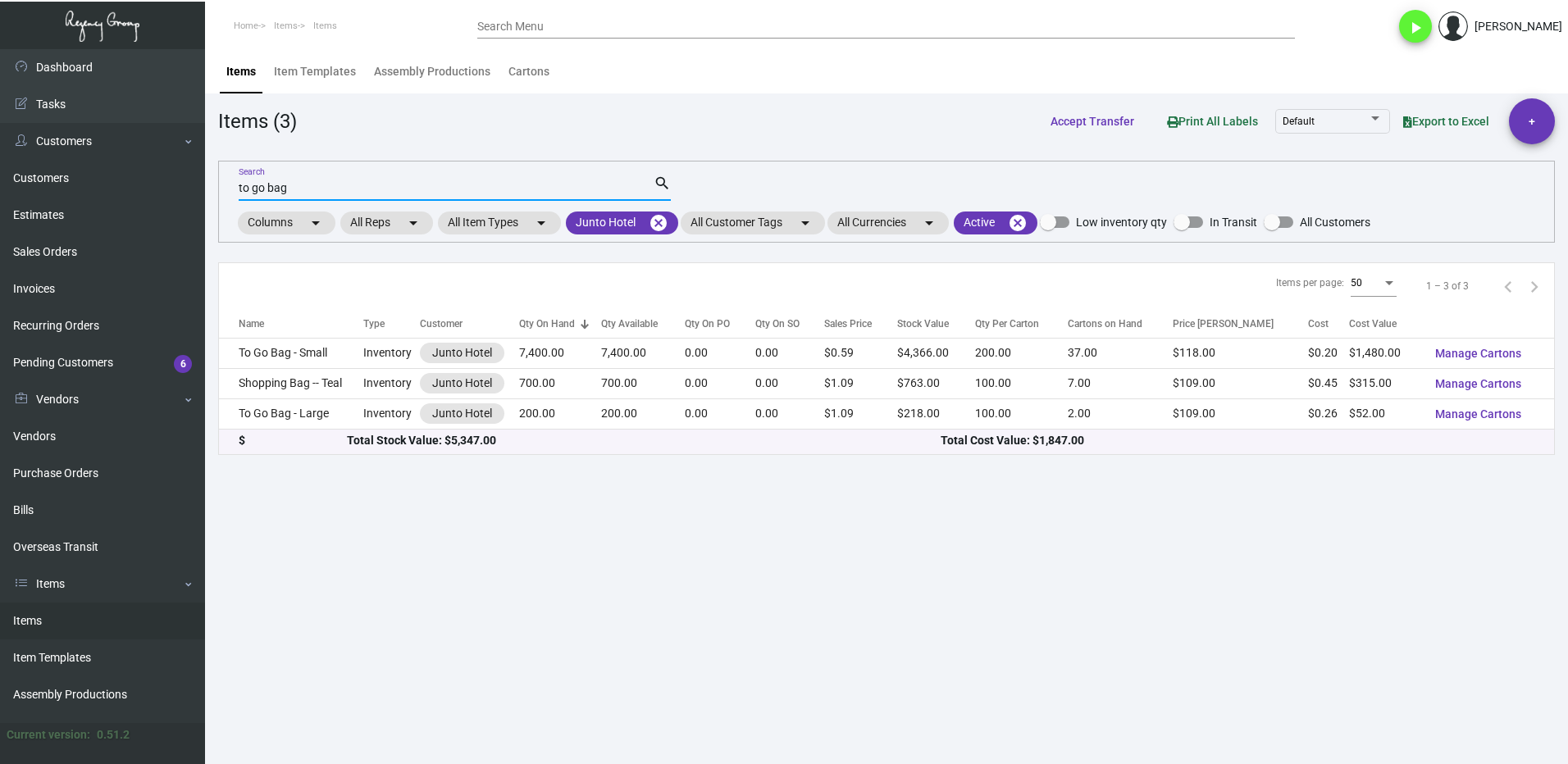
scroll to position [0, 0]
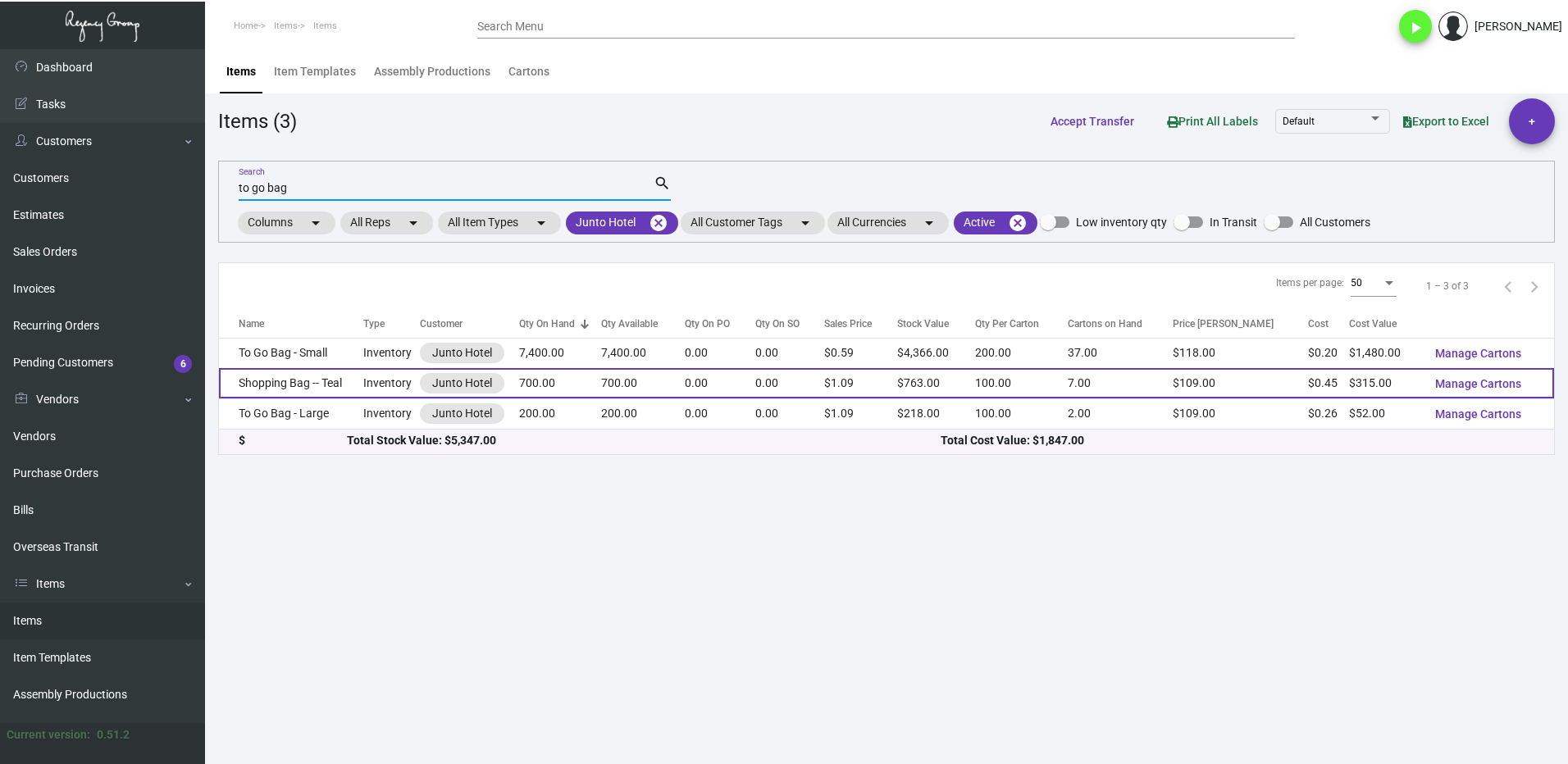
type input "to go bag"
click at [584, 380] on td "700.00" at bounding box center [560, 383] width 83 height 30
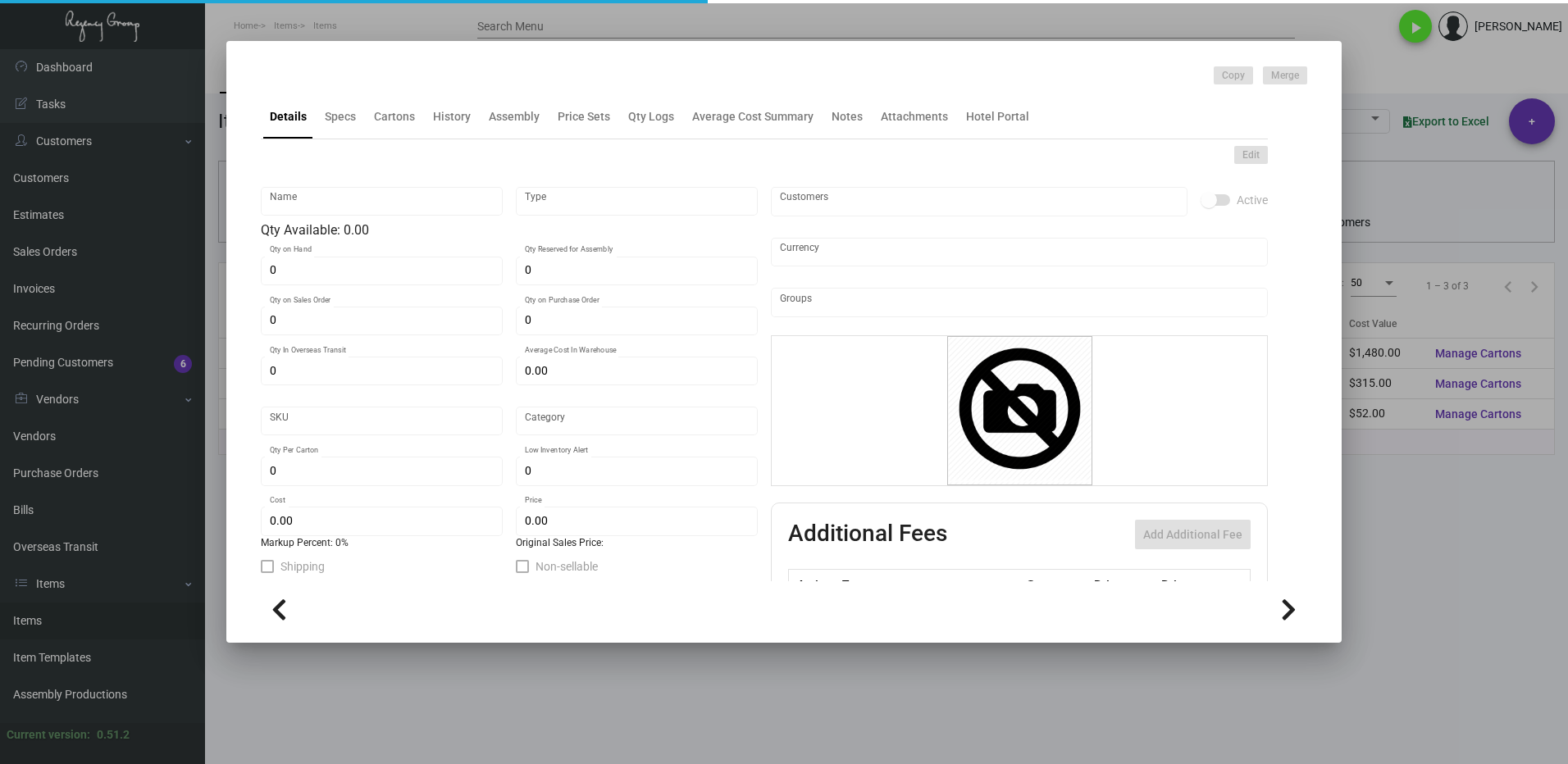
type input "Shopping Bag -- Teal"
type input "Inventory"
type input "700"
type input "$ 0.45"
type input "Overseas"
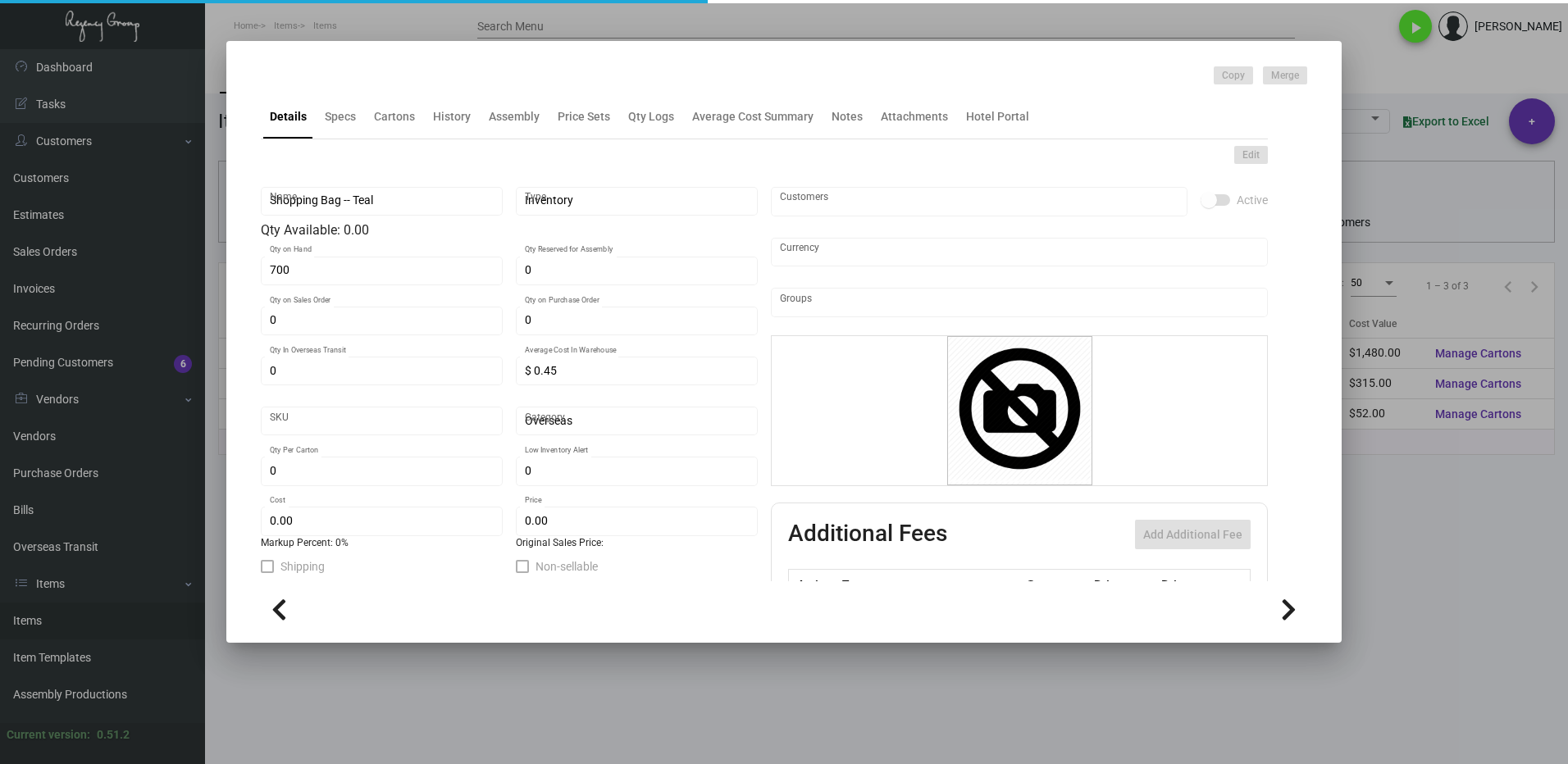
type input "100"
type input "$ 0.45"
type input "$ 1.09"
checkbox input "true"
type input "United States Dollar $"
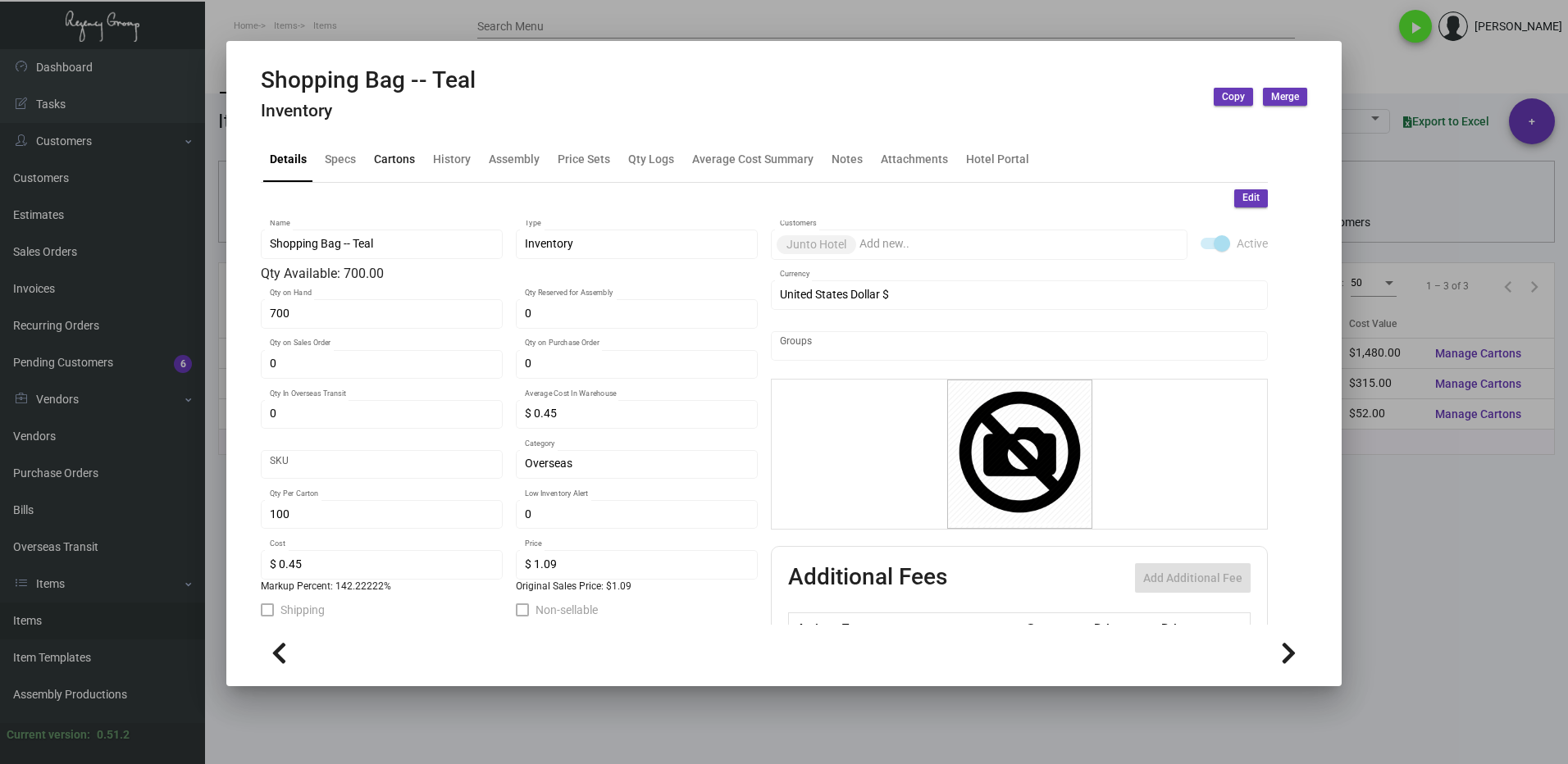
click at [392, 155] on div "Cartons" at bounding box center [393, 160] width 41 height 17
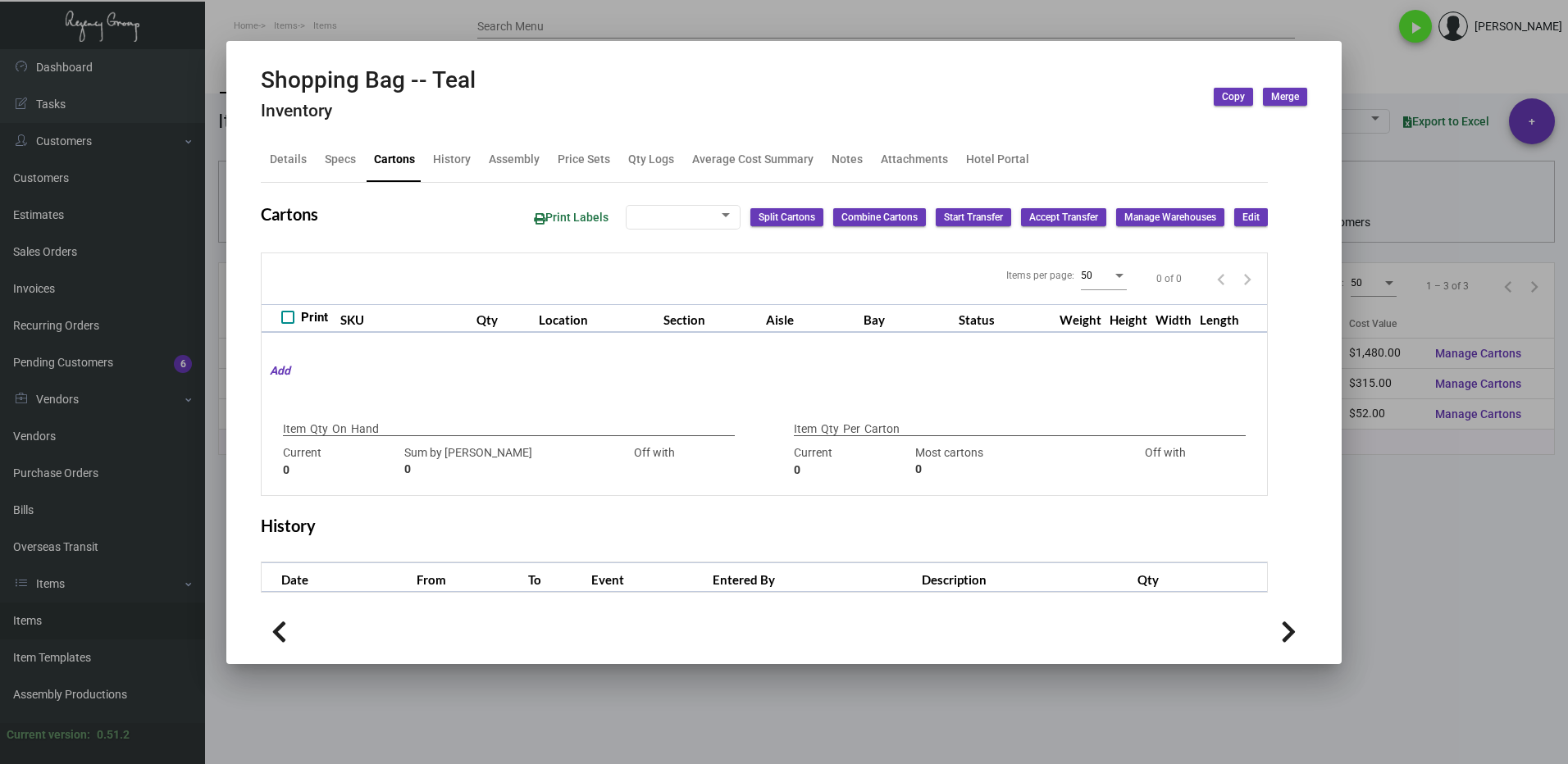
type input "700"
type input "1400"
type input "-700"
type input "100"
type input "700"
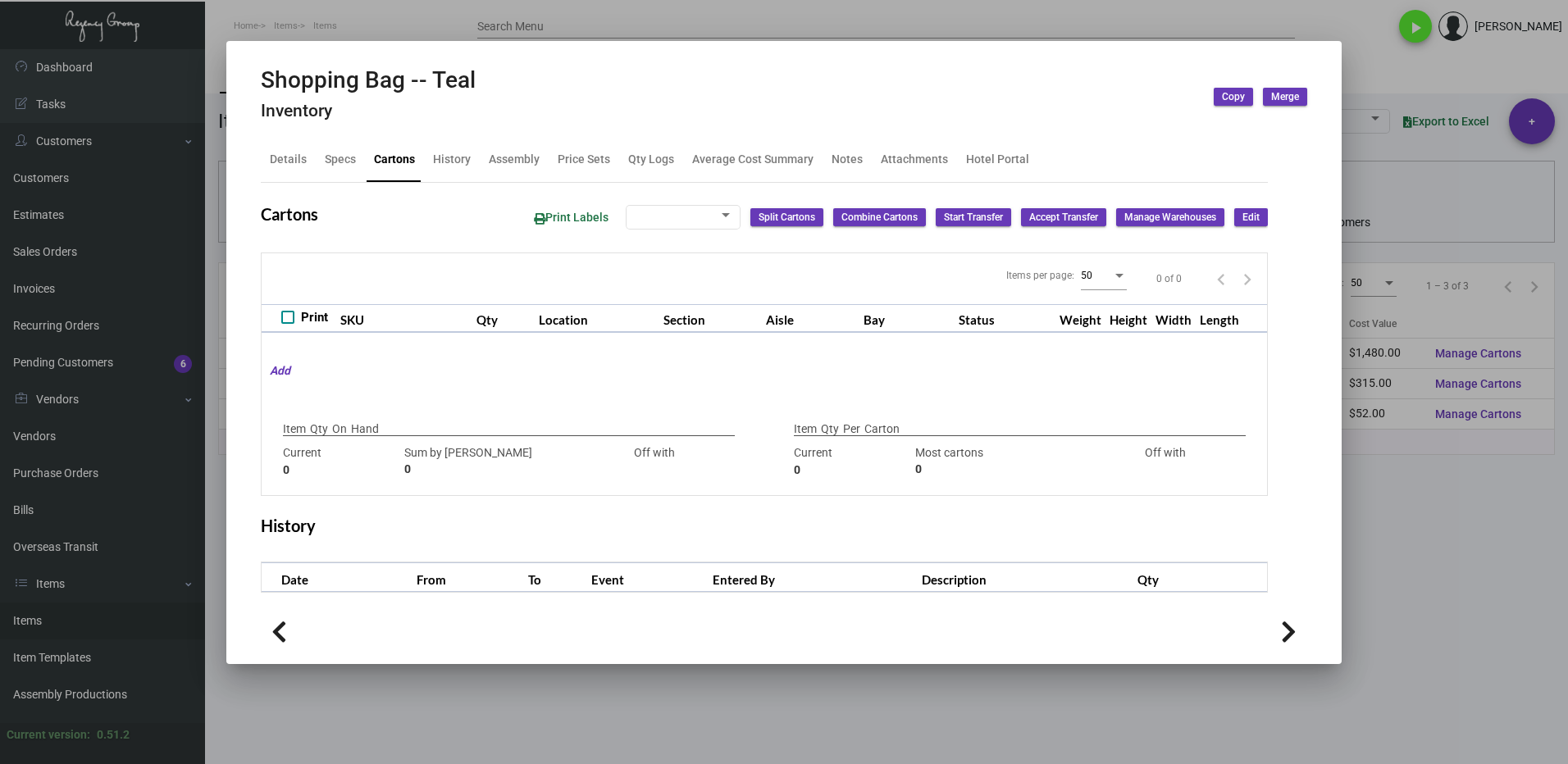
type input "-600"
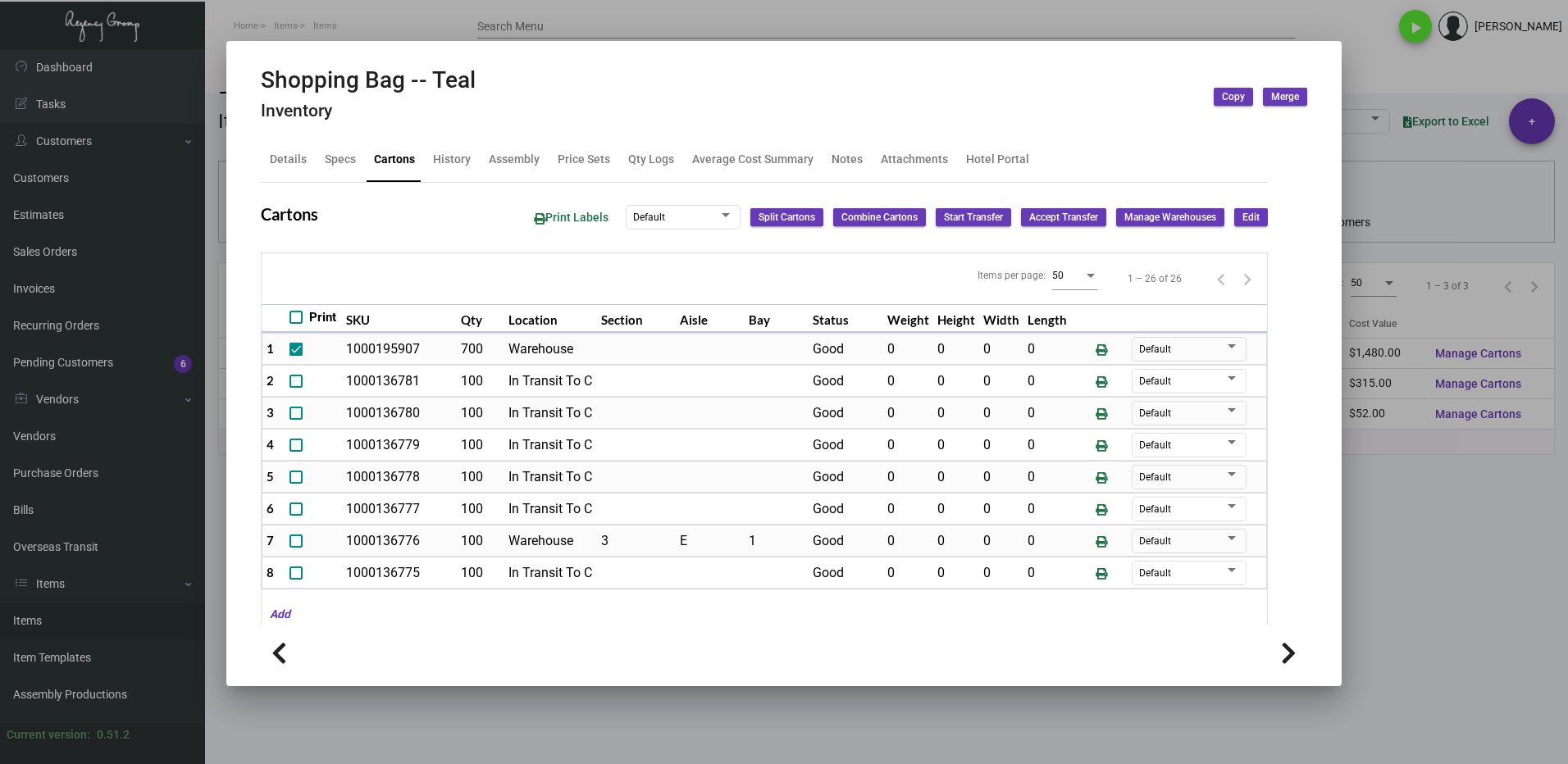
drag, startPoint x: 1408, startPoint y: 579, endPoint x: 939, endPoint y: 514, distance: 473.5
click at [1408, 579] on div at bounding box center [784, 382] width 1568 height 764
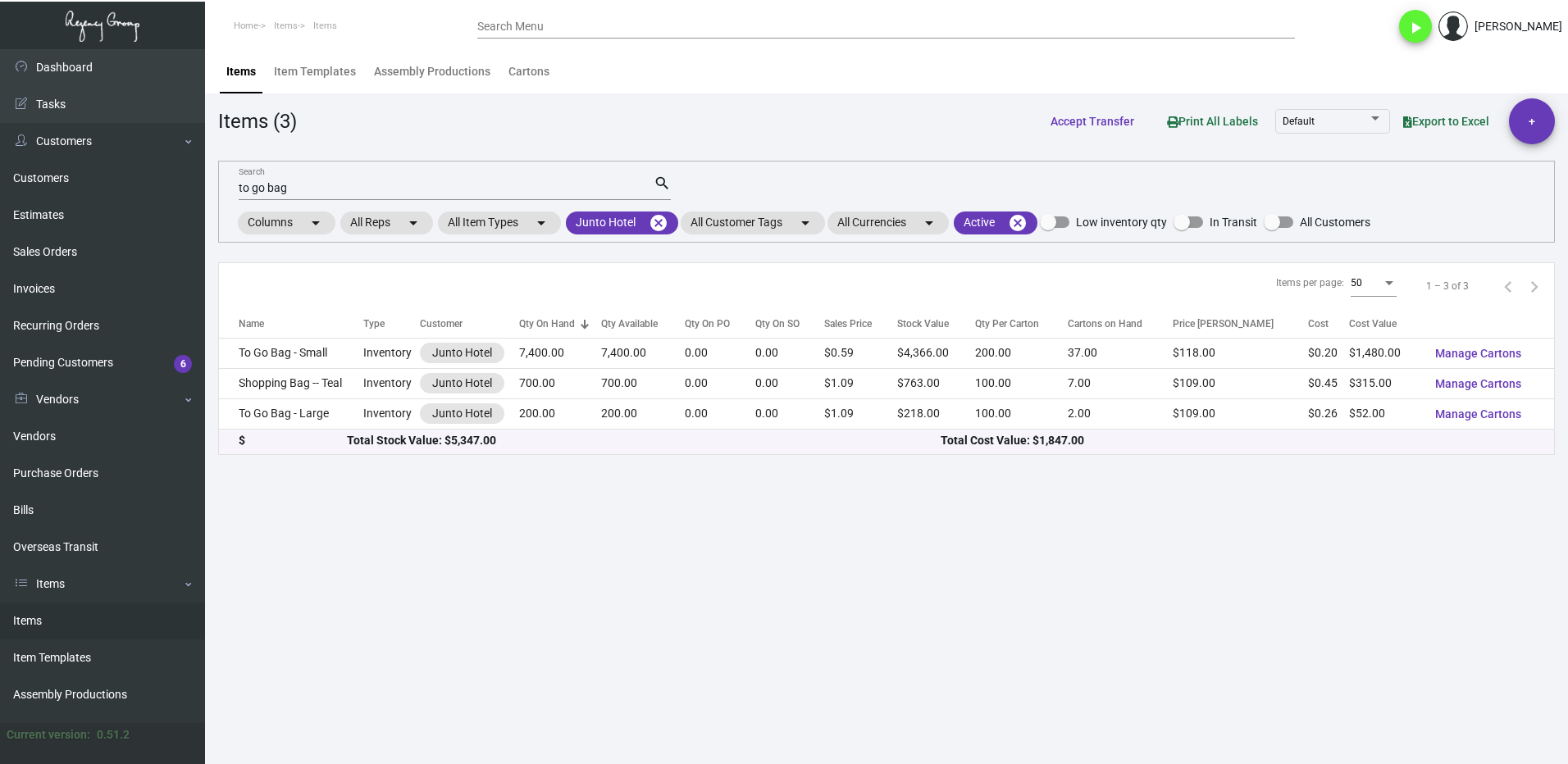
click at [304, 191] on input "to go bag" at bounding box center [446, 189] width 415 height 13
type input "t"
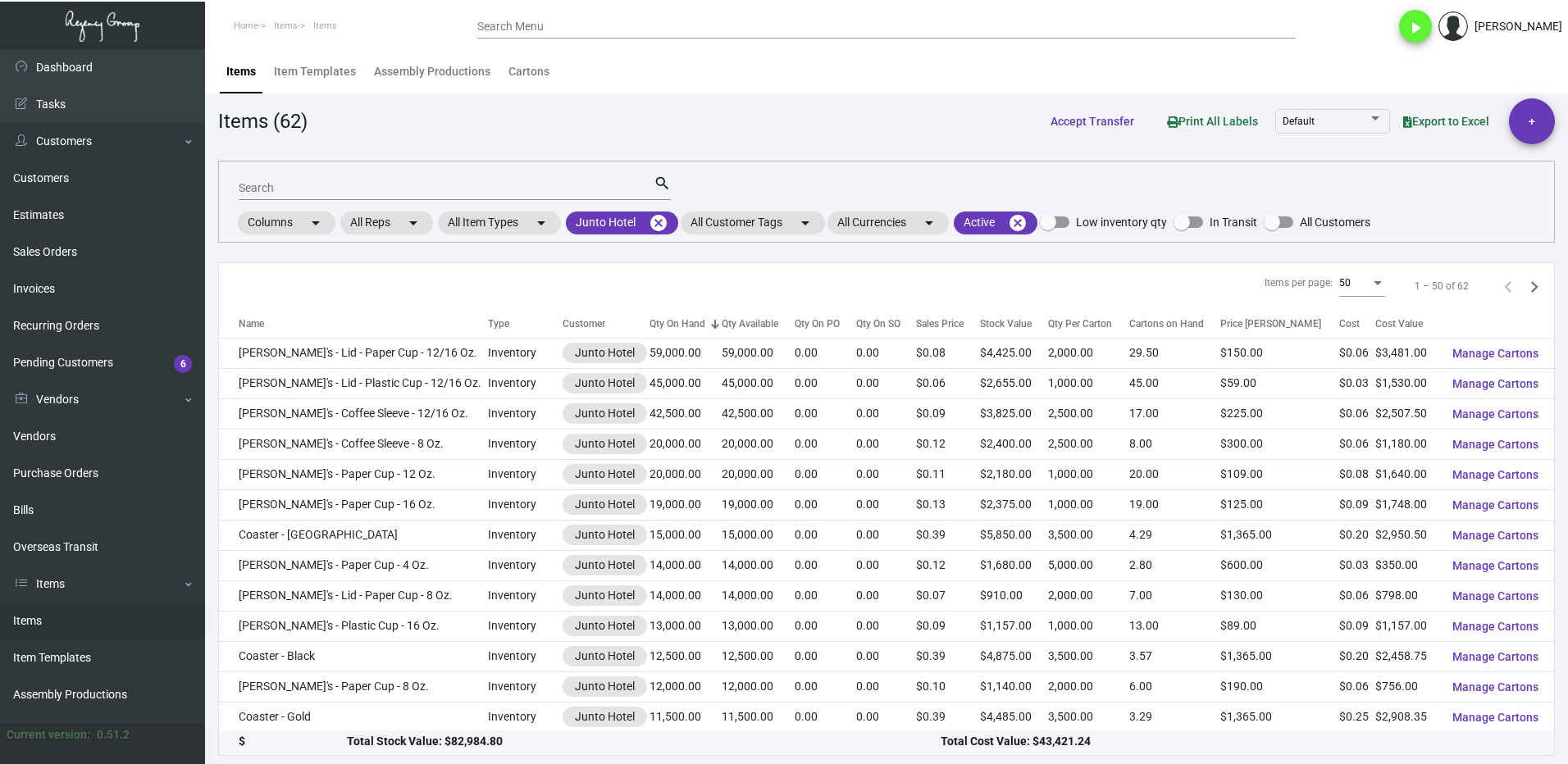
click at [343, 176] on div "Search" at bounding box center [446, 187] width 415 height 26
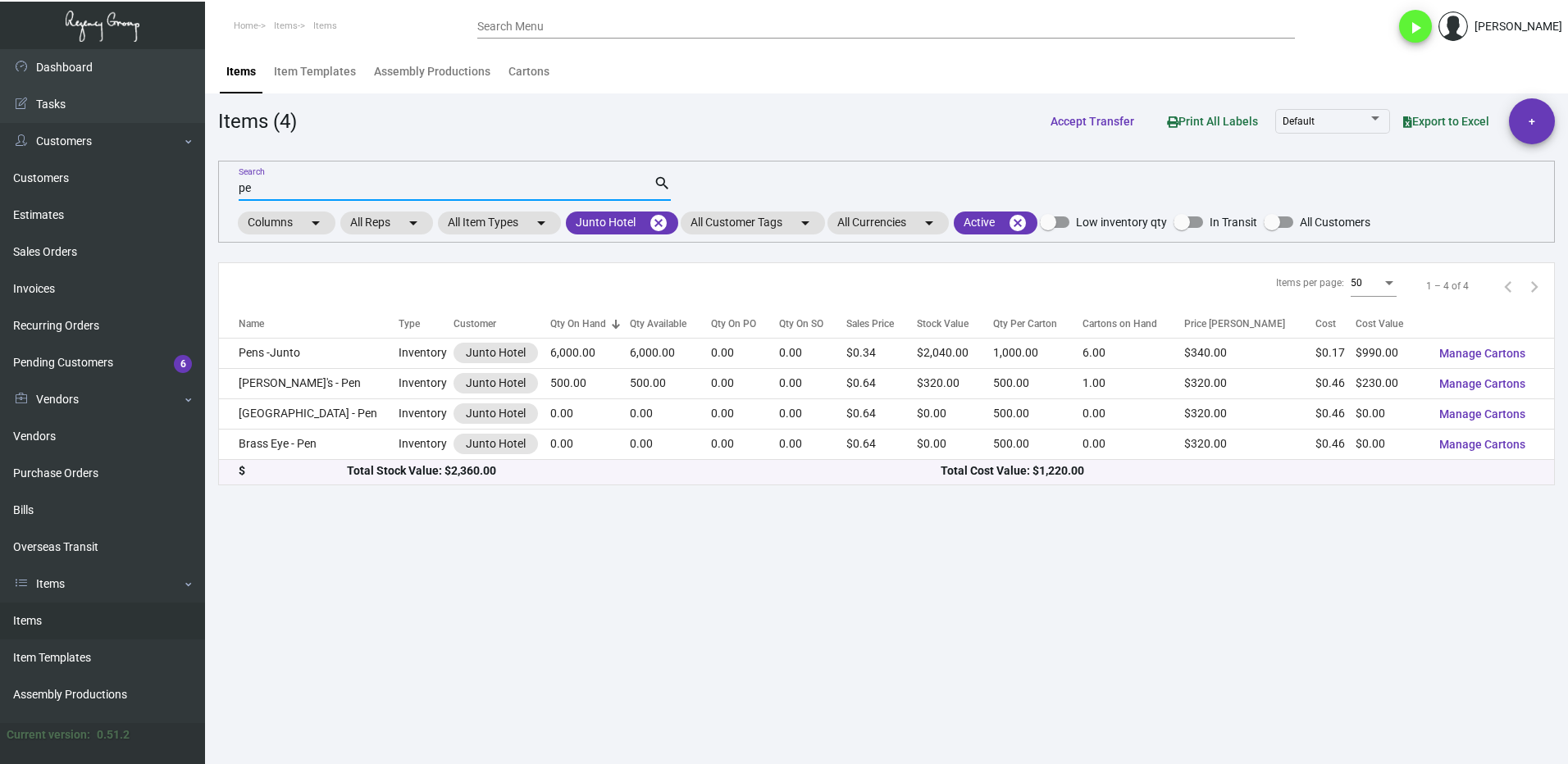
type input "p"
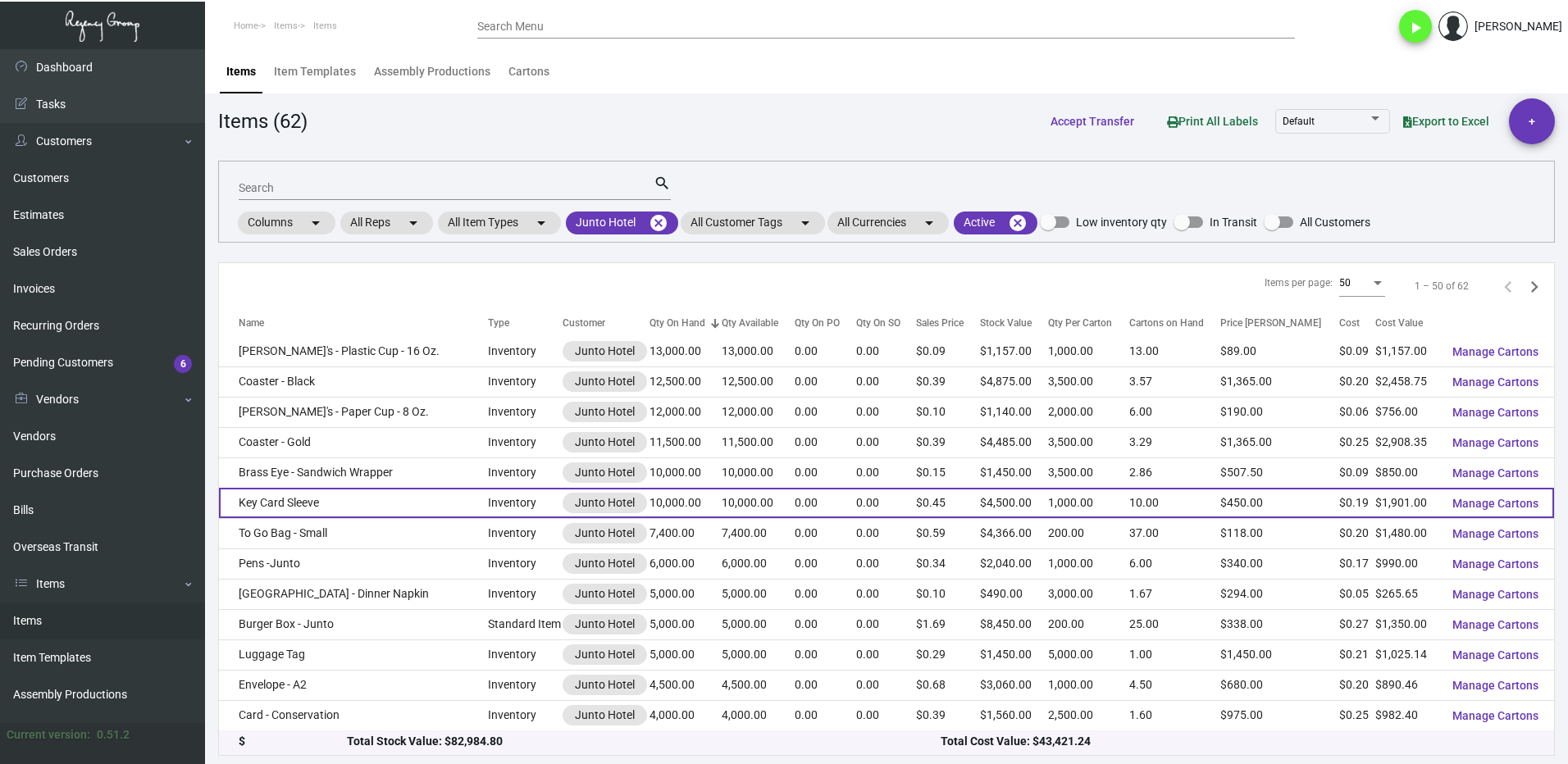
scroll to position [246, 0]
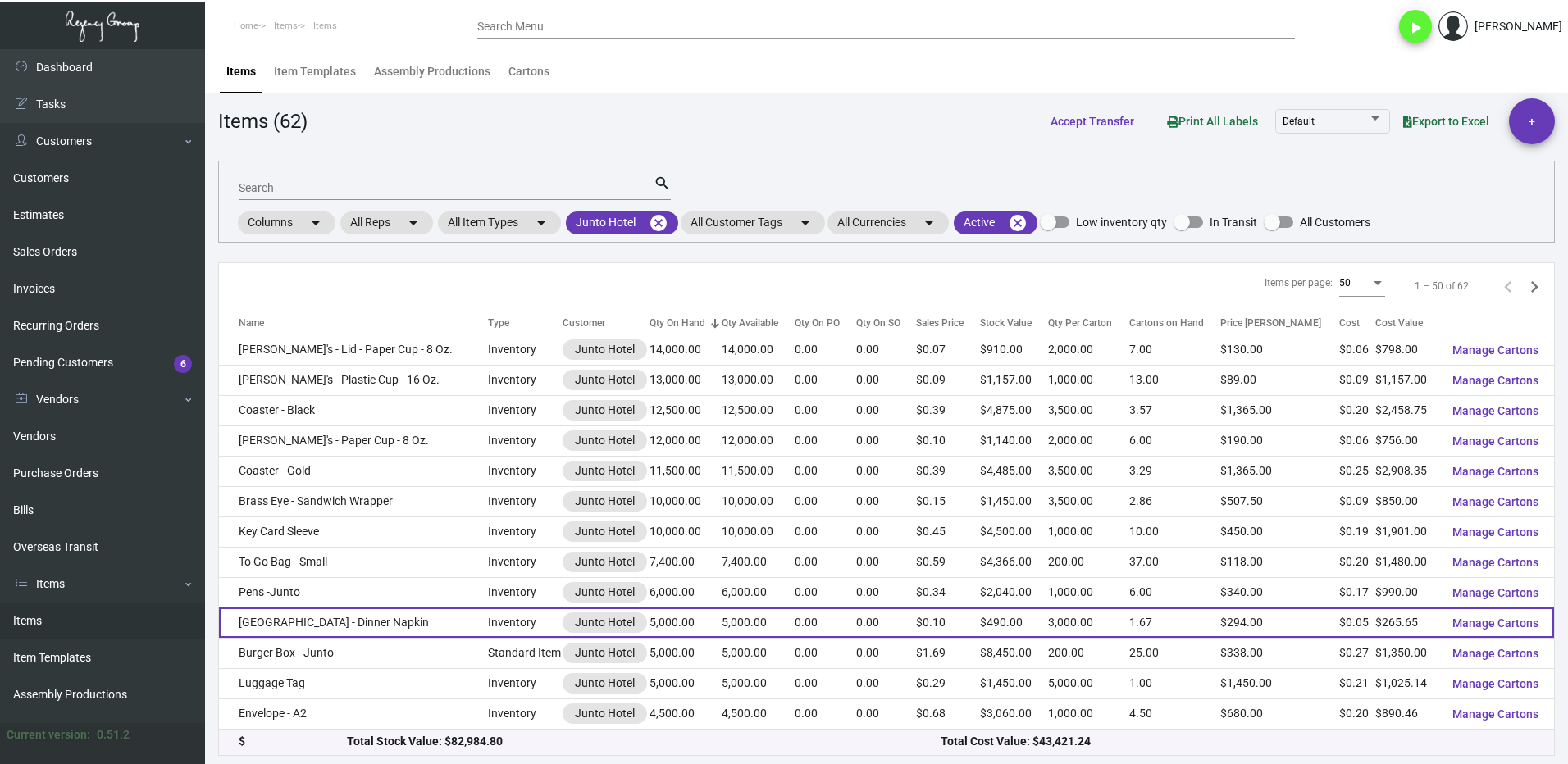
click at [346, 621] on td "[GEOGRAPHIC_DATA] - Dinner Napkin" at bounding box center [353, 622] width 269 height 30
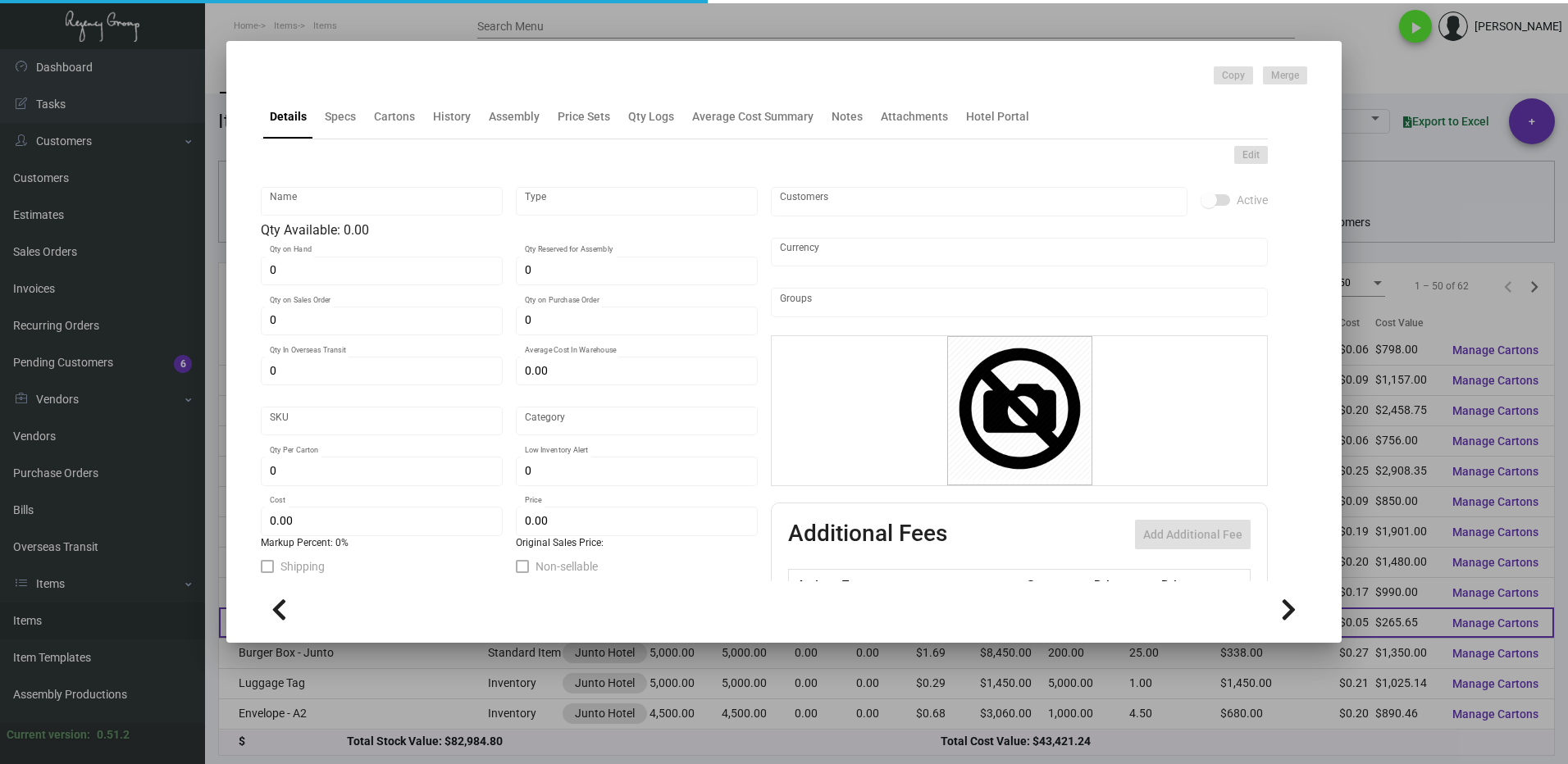
type input "[GEOGRAPHIC_DATA] - Dinner Napkin"
type input "Inventory"
type input "5,000"
type input "$ 0.0797"
type input "Standard"
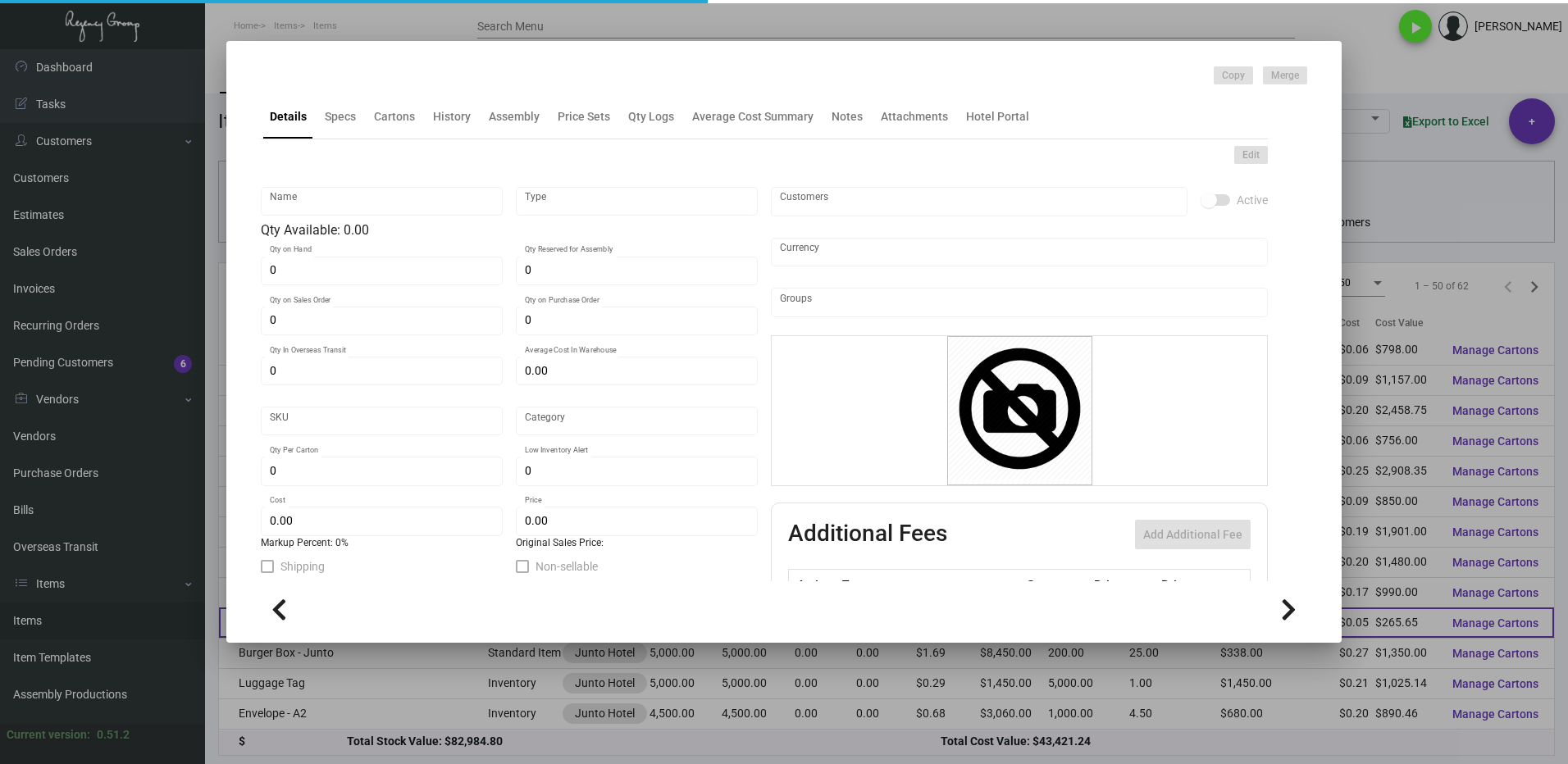
type input "3,000"
type input "$ 0.05313"
type input "$ 0.098"
checkbox input "true"
type input "United States Dollar $"
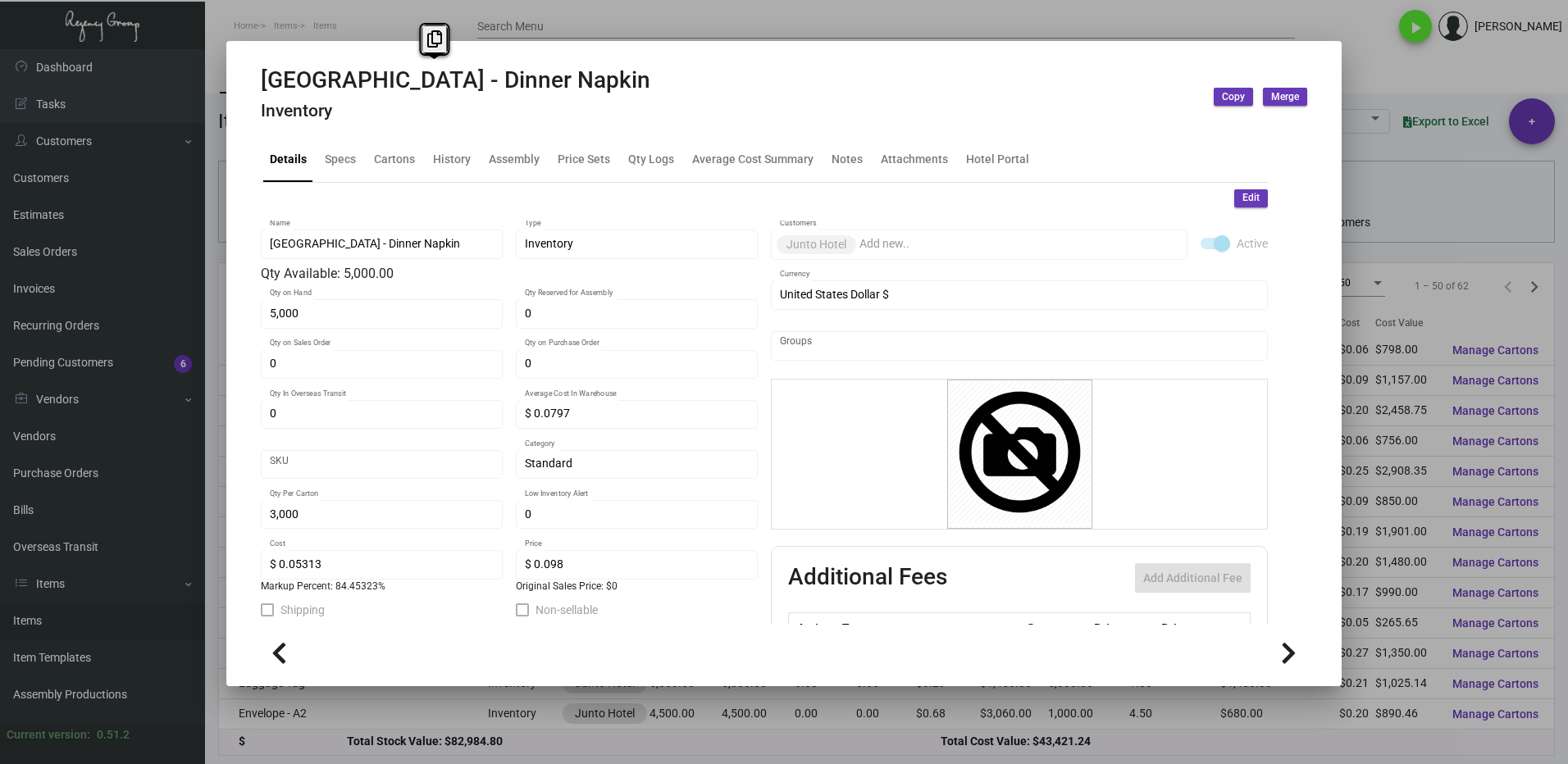
drag, startPoint x: 626, startPoint y: 77, endPoint x: 468, endPoint y: 95, distance: 159.0
click at [468, 95] on div "[GEOGRAPHIC_DATA] - Dinner Napkin Inventory Copy Merge" at bounding box center [783, 97] width 1046 height 62
click at [558, 87] on h2 "[GEOGRAPHIC_DATA] - Dinner Napkin" at bounding box center [455, 80] width 390 height 28
drag, startPoint x: 437, startPoint y: 81, endPoint x: 264, endPoint y: 80, distance: 173.0
click at [264, 80] on h2 "[GEOGRAPHIC_DATA] - Dinner Napkin" at bounding box center [455, 80] width 390 height 28
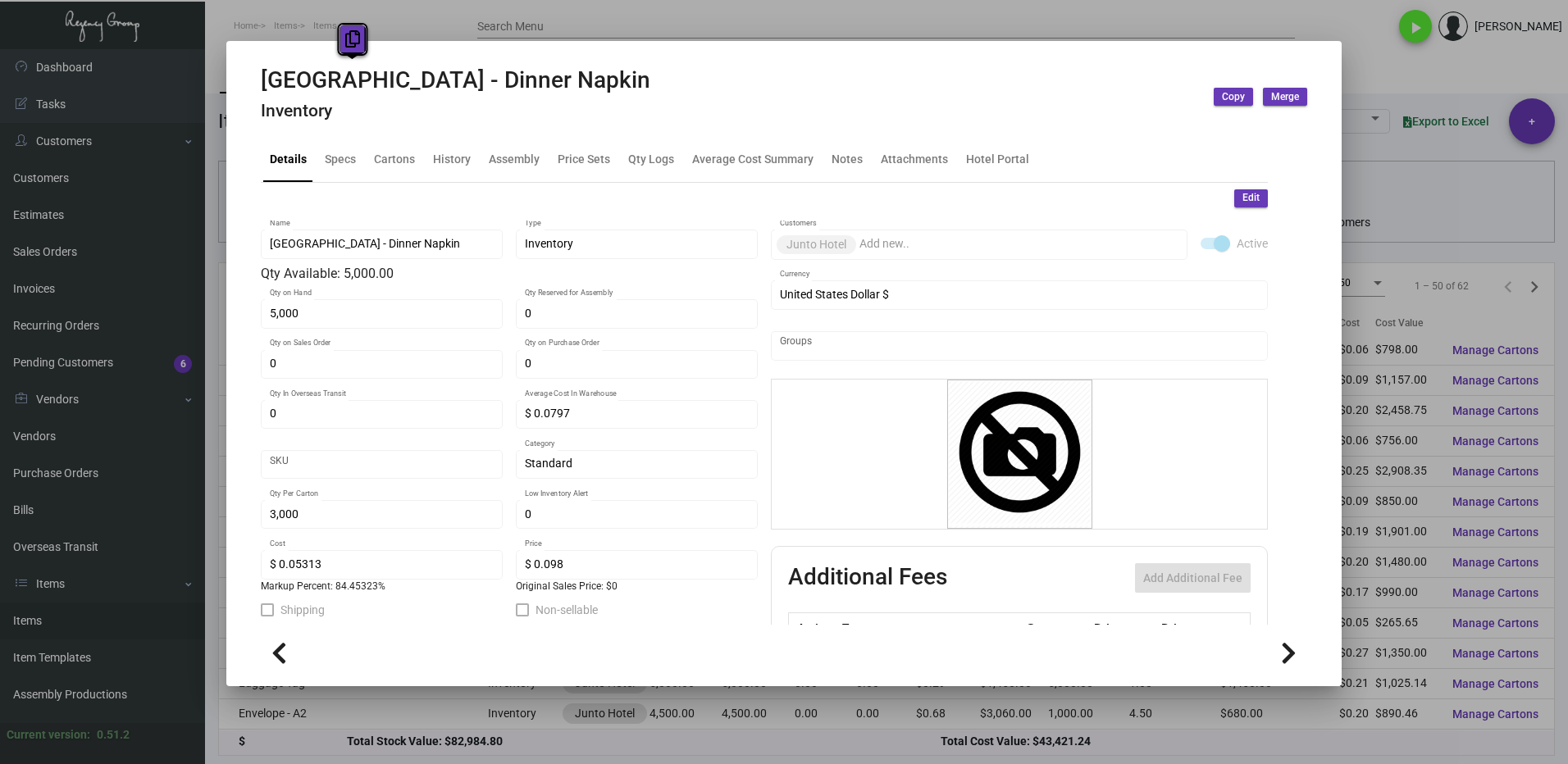
click at [346, 39] on icon at bounding box center [353, 39] width 15 height 17
copy h2 "[GEOGRAPHIC_DATA]"
drag, startPoint x: 1375, startPoint y: 74, endPoint x: 719, endPoint y: 301, distance: 694.2
click at [1375, 74] on div at bounding box center [784, 382] width 1568 height 764
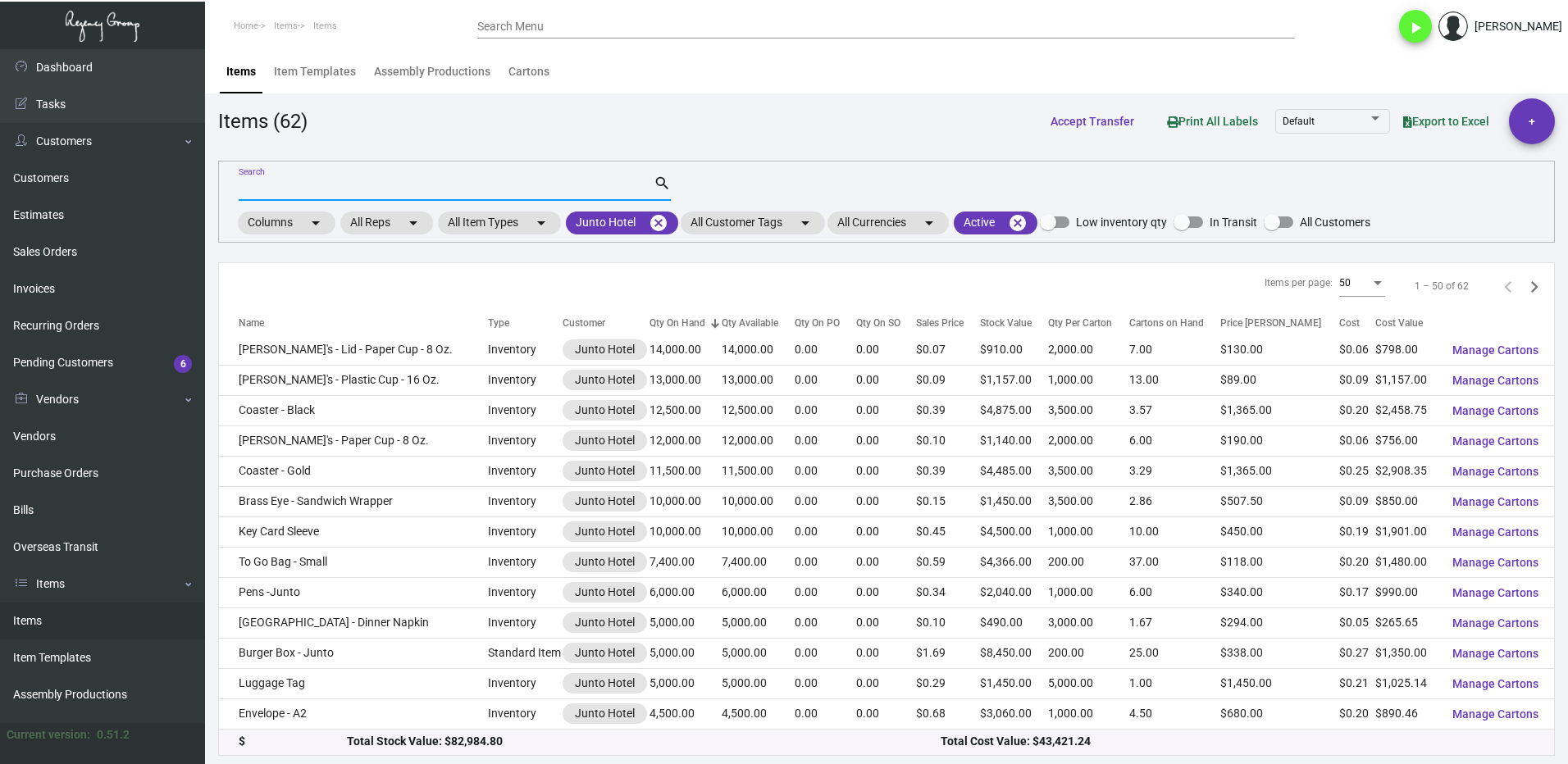
paste input "[GEOGRAPHIC_DATA]"
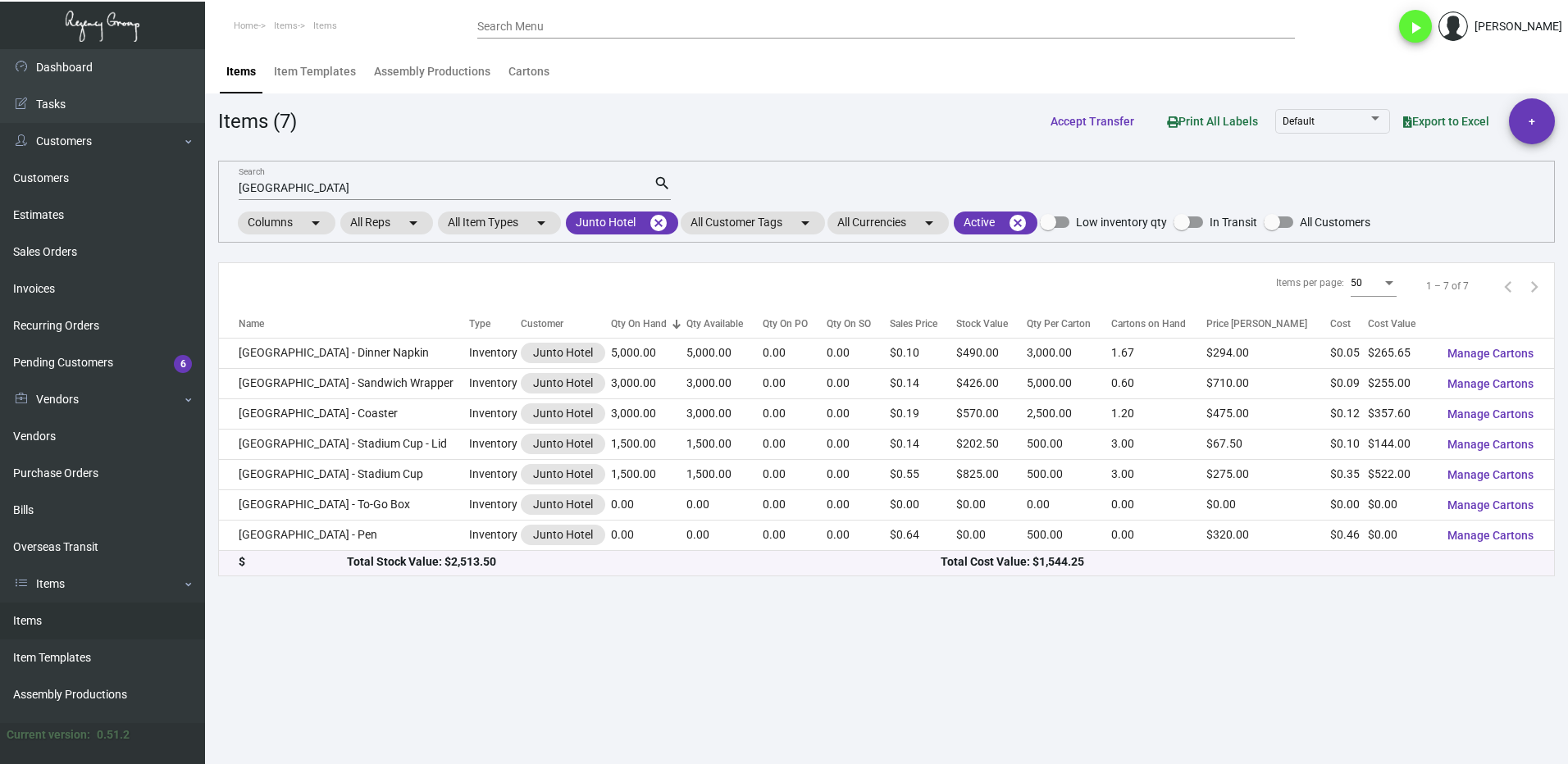
click at [340, 186] on input "[GEOGRAPHIC_DATA]" at bounding box center [446, 189] width 415 height 13
type input "L"
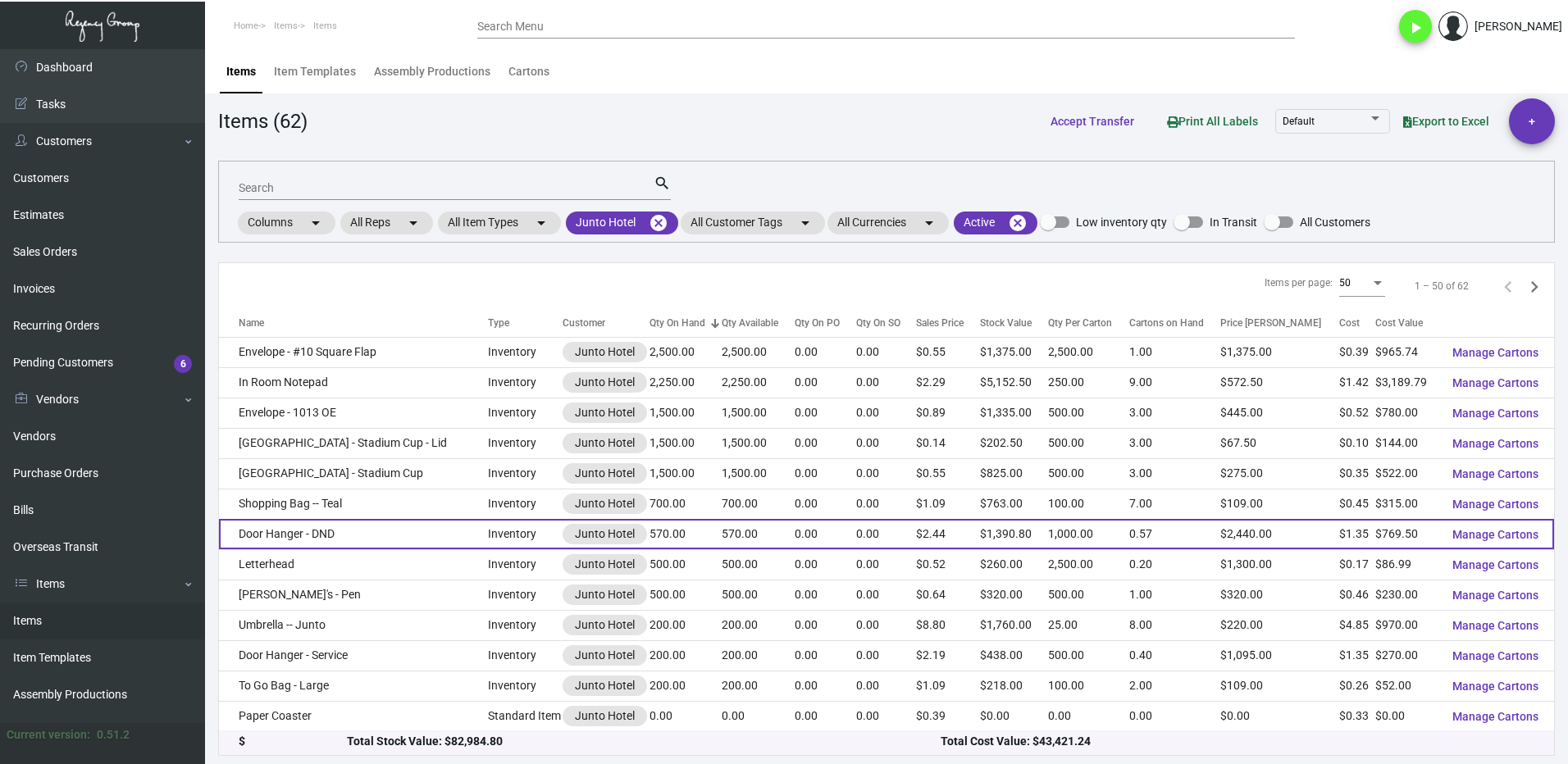
scroll to position [902, 0]
